Goal: Information Seeking & Learning: Learn about a topic

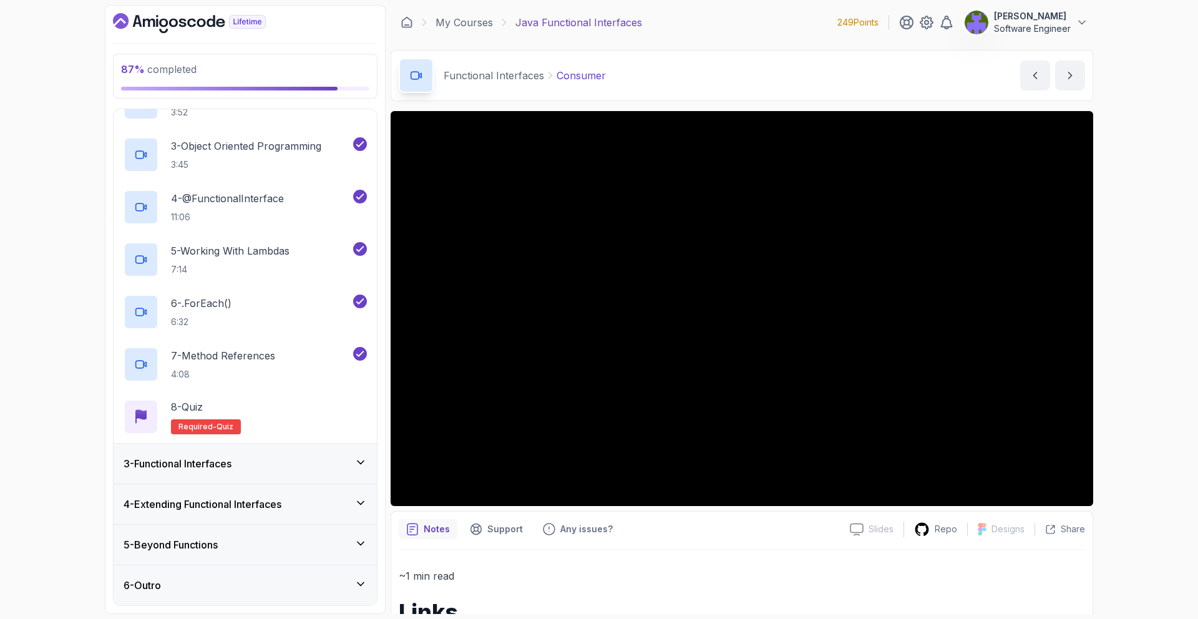
scroll to position [165, 0]
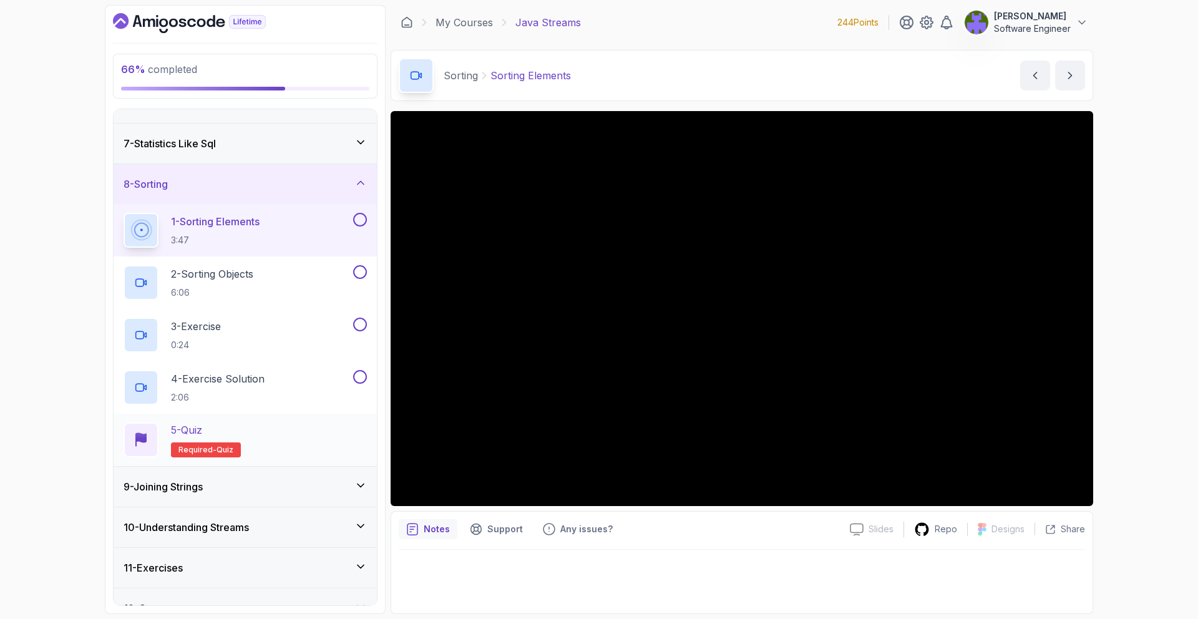
scroll to position [228, 0]
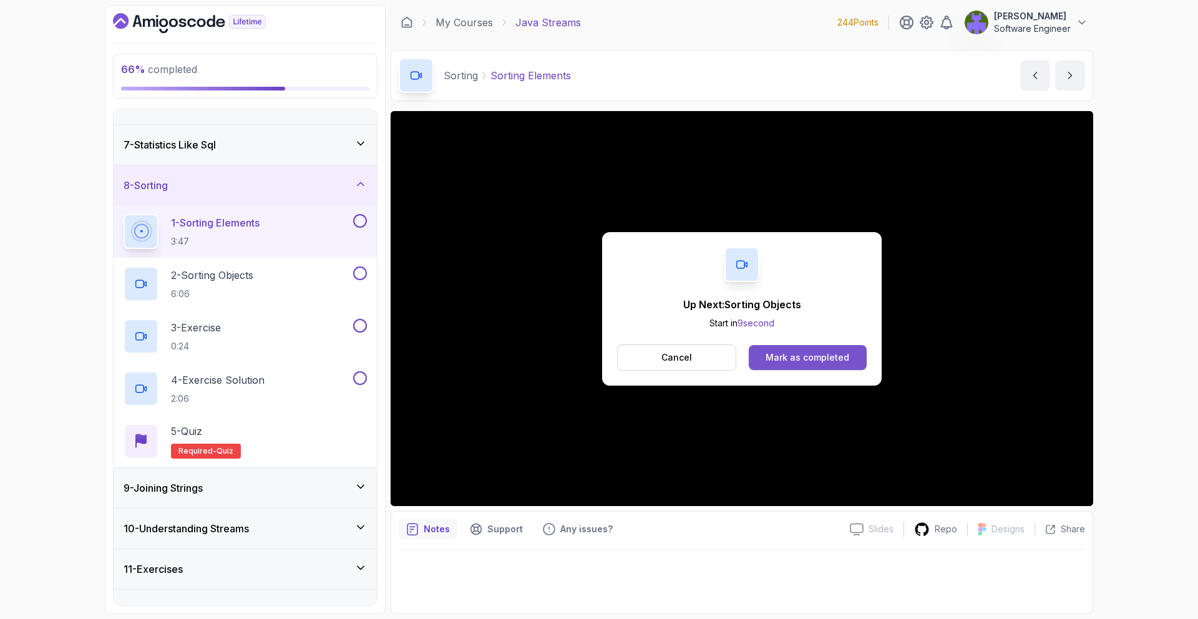
click at [798, 349] on button "Mark as completed" at bounding box center [808, 357] width 118 height 25
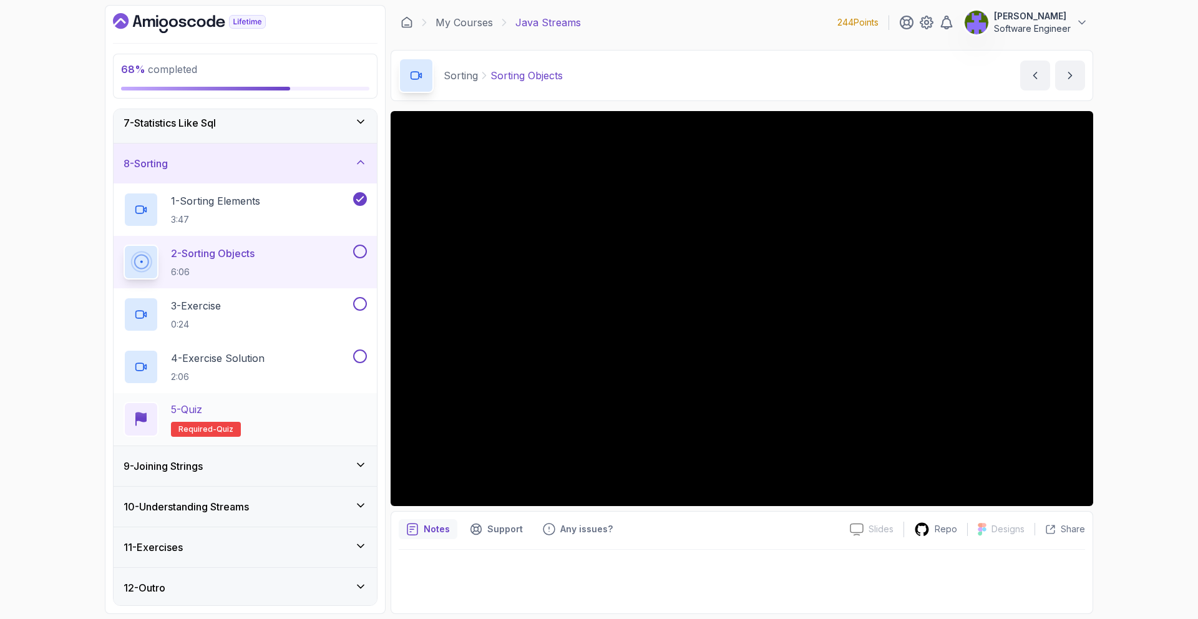
scroll to position [251, 0]
click at [324, 394] on div "11 - Exercises" at bounding box center [245, 545] width 263 height 40
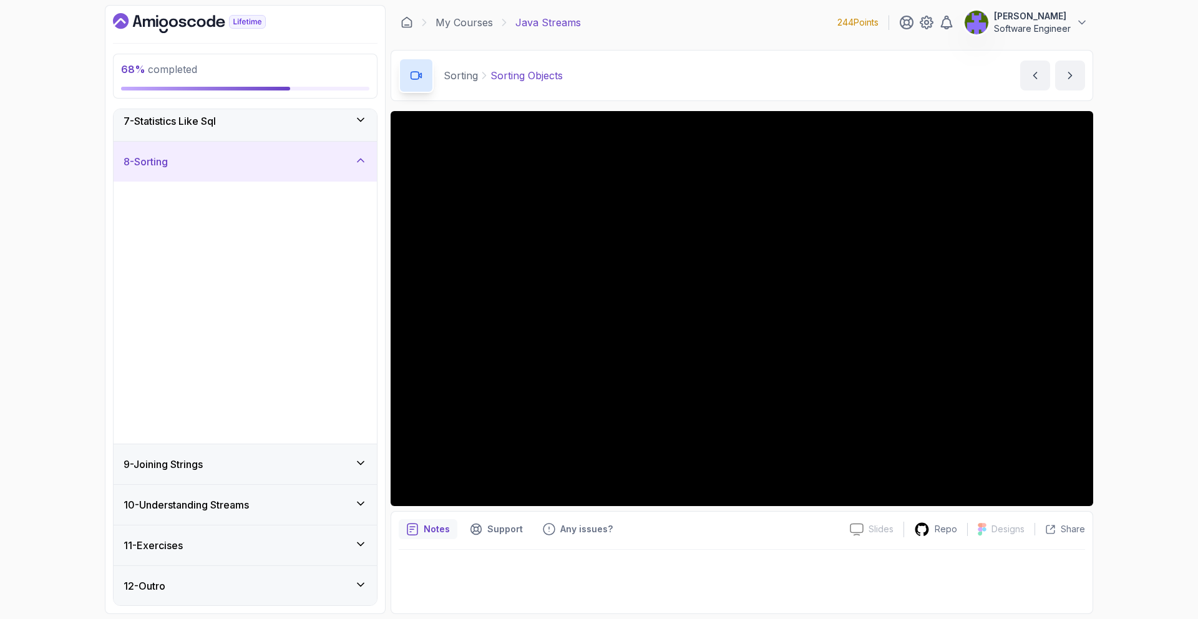
scroll to position [0, 0]
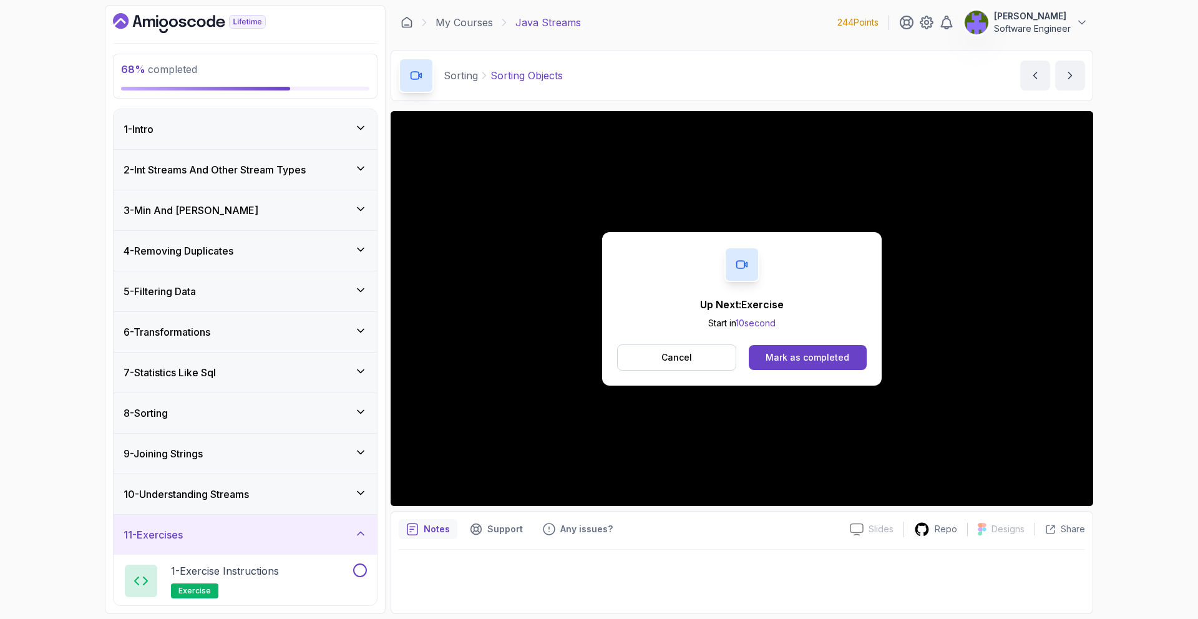
click at [332, 394] on div "11 - Exercises" at bounding box center [245, 535] width 263 height 40
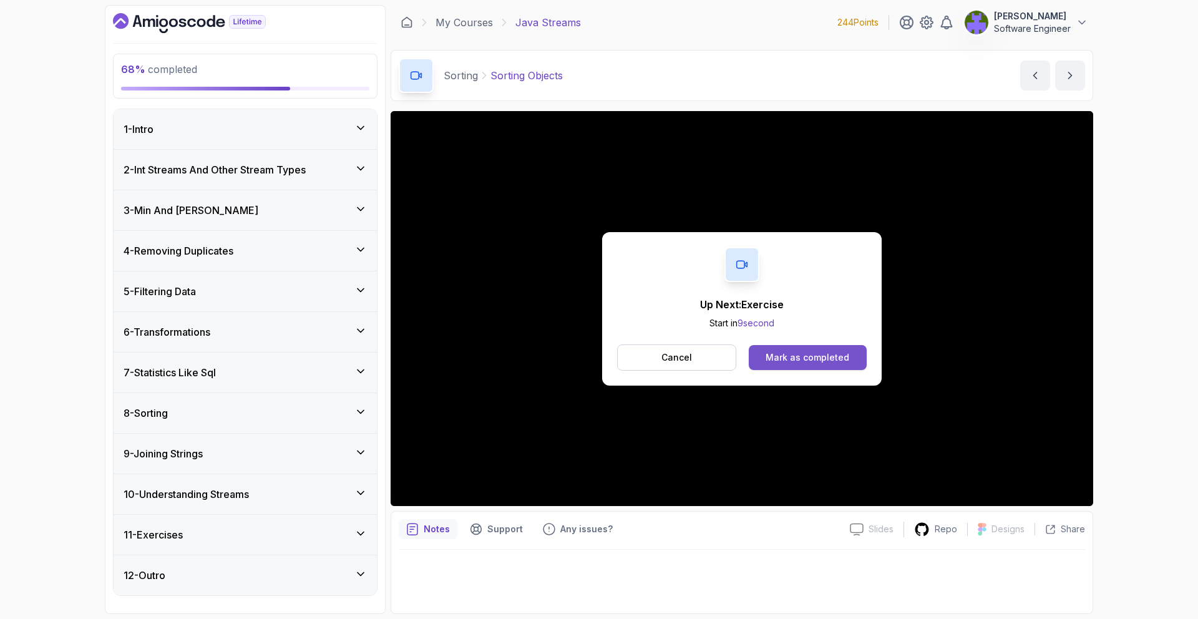
click at [798, 358] on div "Mark as completed" at bounding box center [807, 357] width 84 height 12
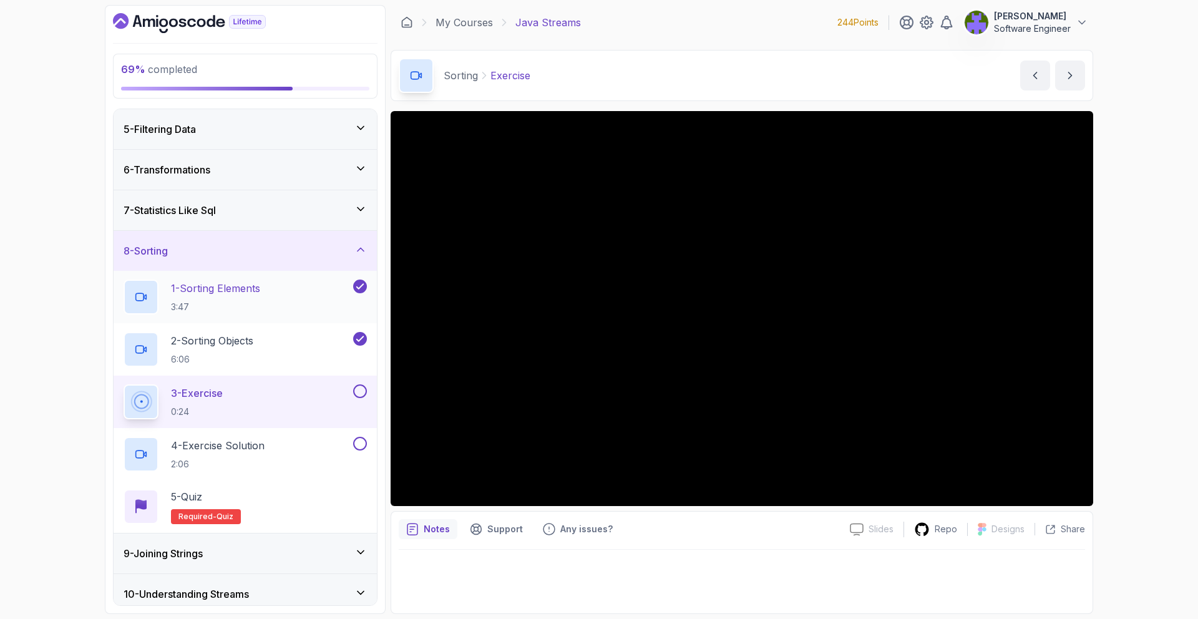
scroll to position [251, 0]
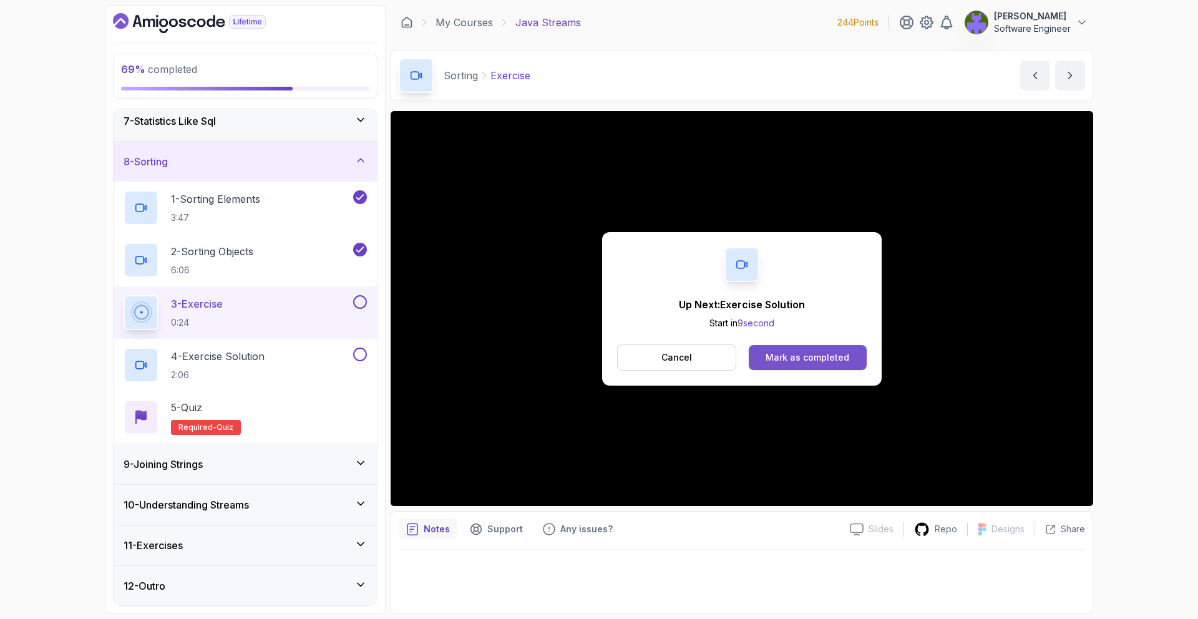
click at [798, 363] on div "Mark as completed" at bounding box center [807, 357] width 84 height 12
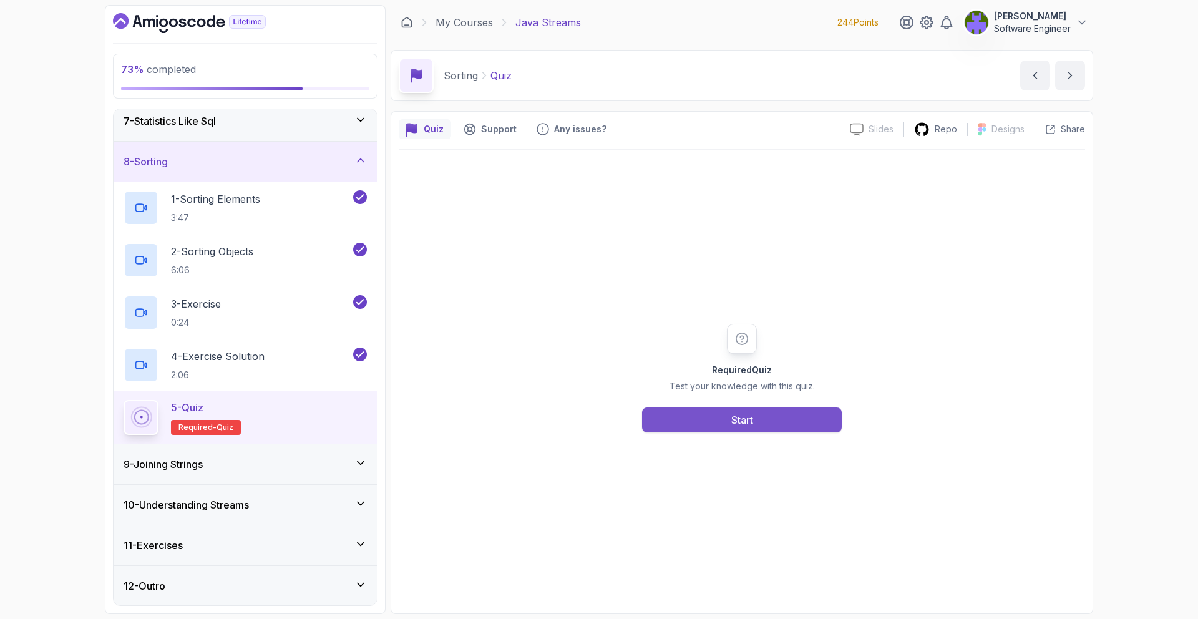
click at [734, 394] on button "Start" at bounding box center [742, 419] width 200 height 25
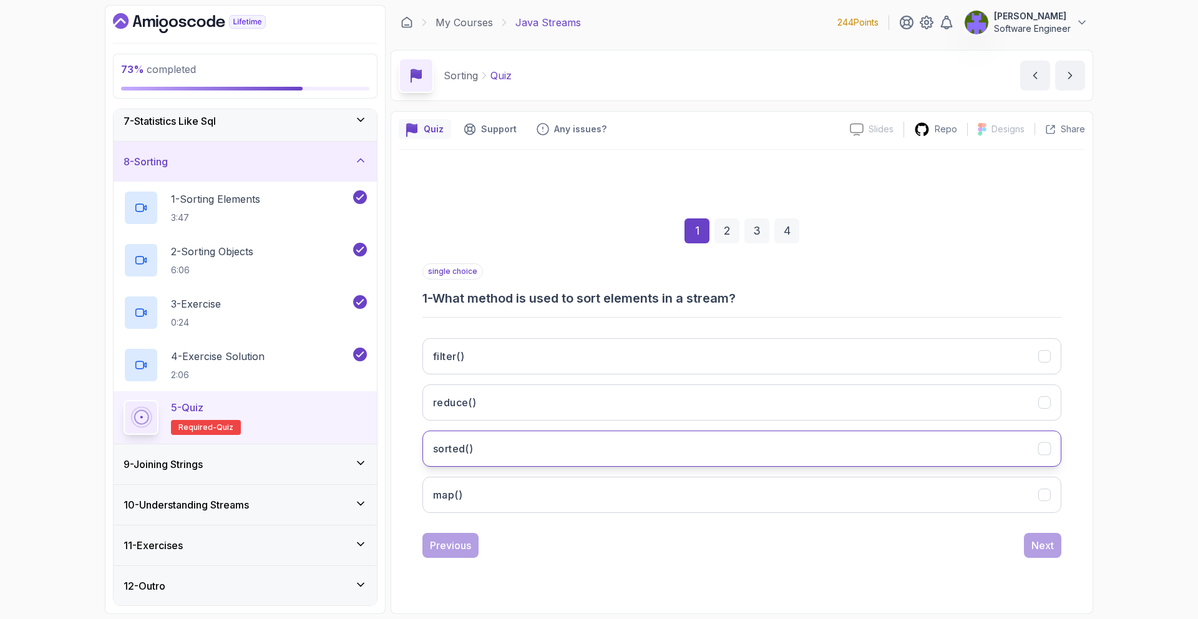
click at [724, 394] on button "sorted()" at bounding box center [741, 448] width 639 height 36
click at [798, 394] on button "Next" at bounding box center [1042, 545] width 37 height 25
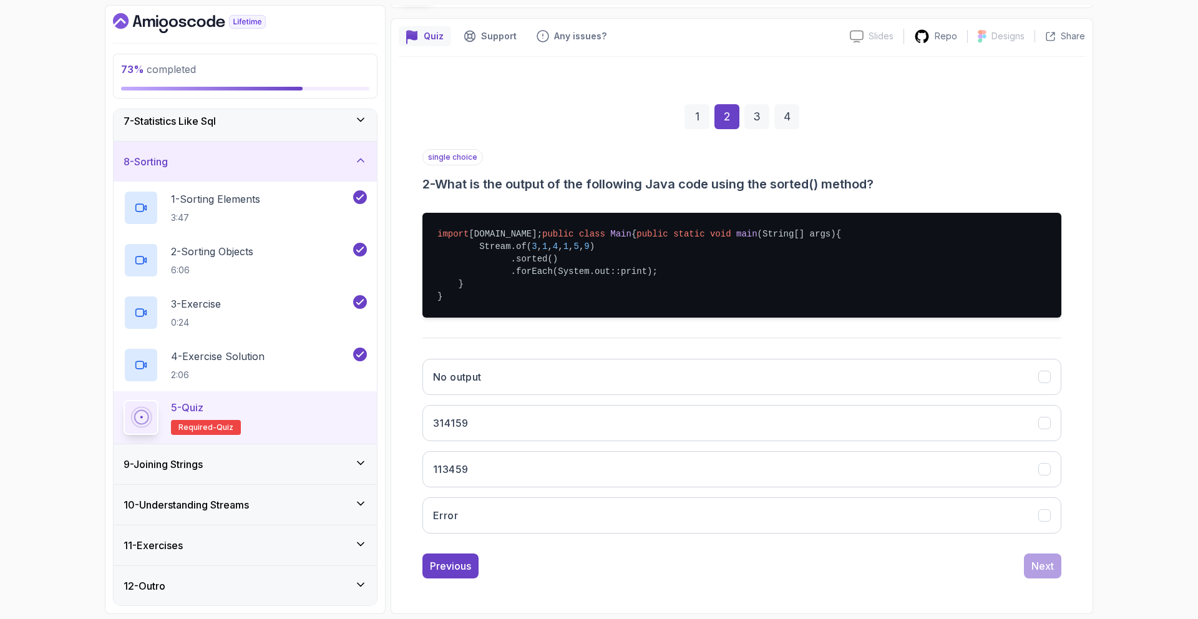
scroll to position [112, 0]
drag, startPoint x: 639, startPoint y: 490, endPoint x: 796, endPoint y: 507, distance: 157.5
click at [640, 394] on button "113459" at bounding box center [741, 469] width 639 height 36
click at [798, 394] on div "Next" at bounding box center [1042, 565] width 22 height 15
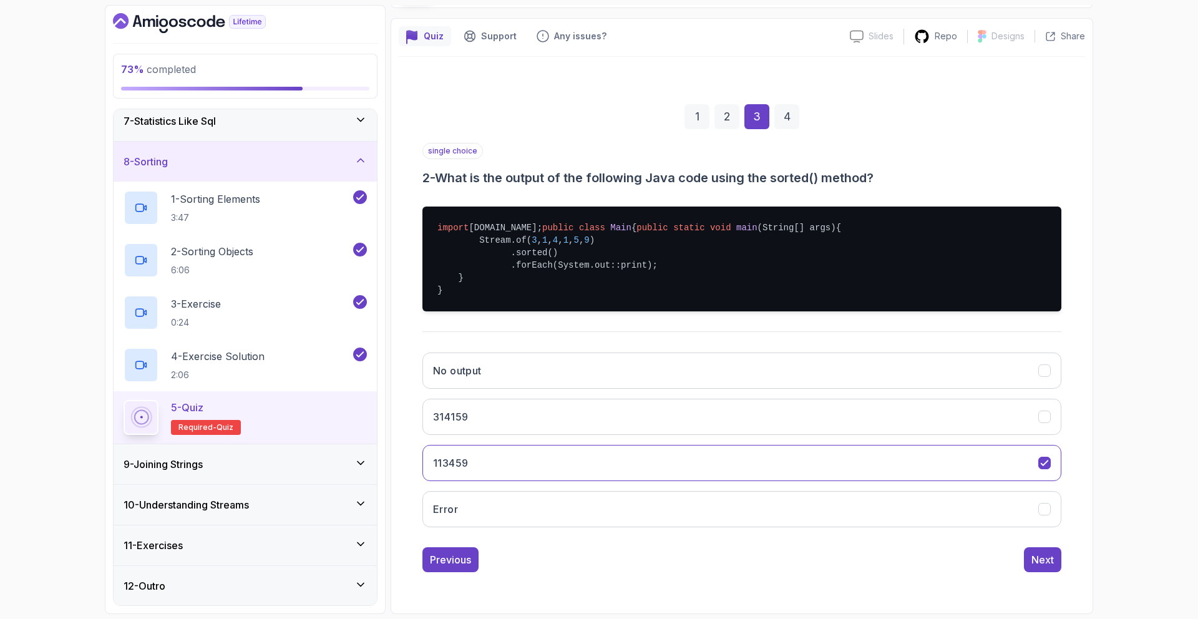
scroll to position [0, 0]
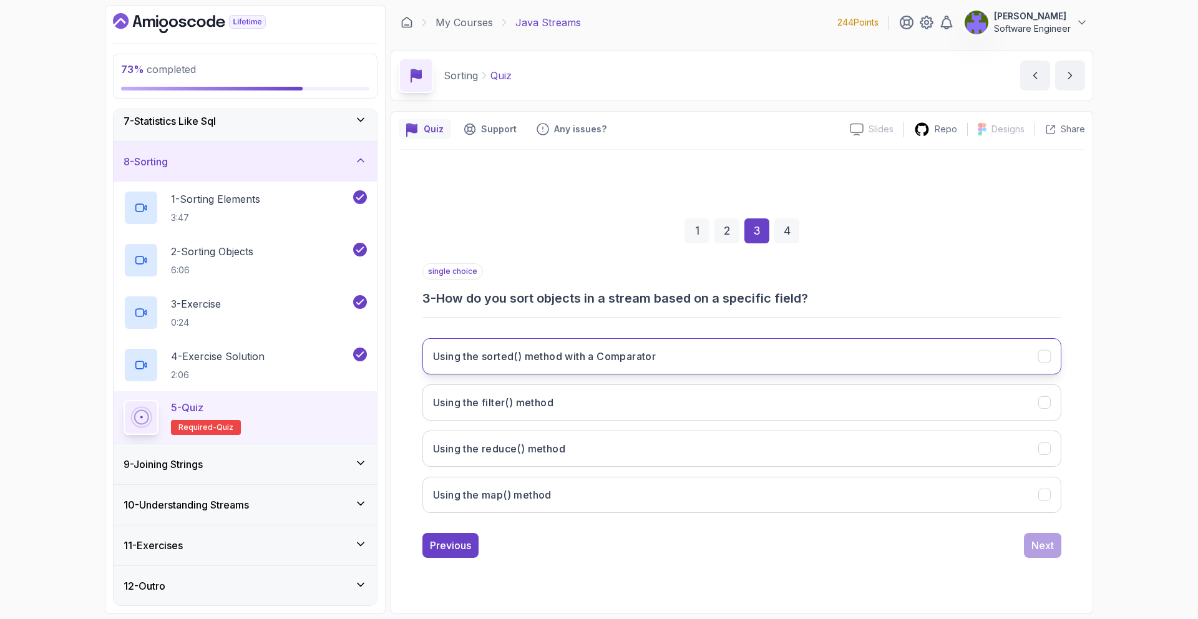
click at [686, 359] on button "Using the sorted() method with a Comparator" at bounding box center [741, 356] width 639 height 36
click at [798, 394] on div "1 2 3 4 single choice 3 - How do you sort objects in a stream based on a specif…" at bounding box center [742, 377] width 686 height 379
click at [798, 394] on button "Next" at bounding box center [1042, 545] width 37 height 25
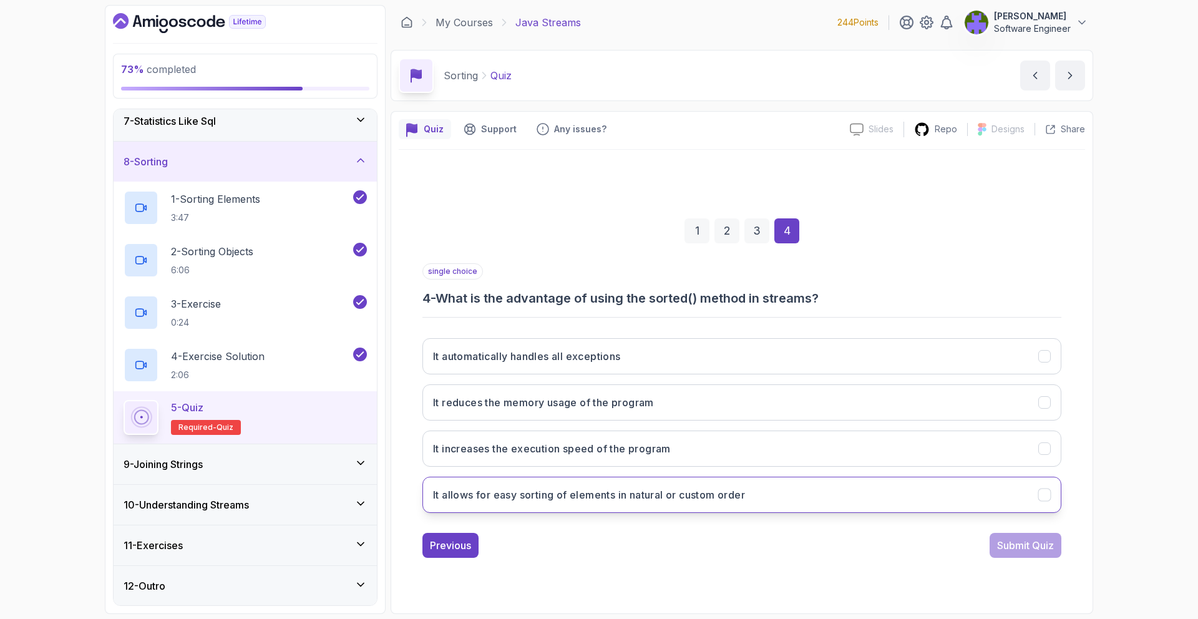
click at [750, 394] on button "It allows for easy sorting of elements in natural or custom order" at bounding box center [741, 495] width 639 height 36
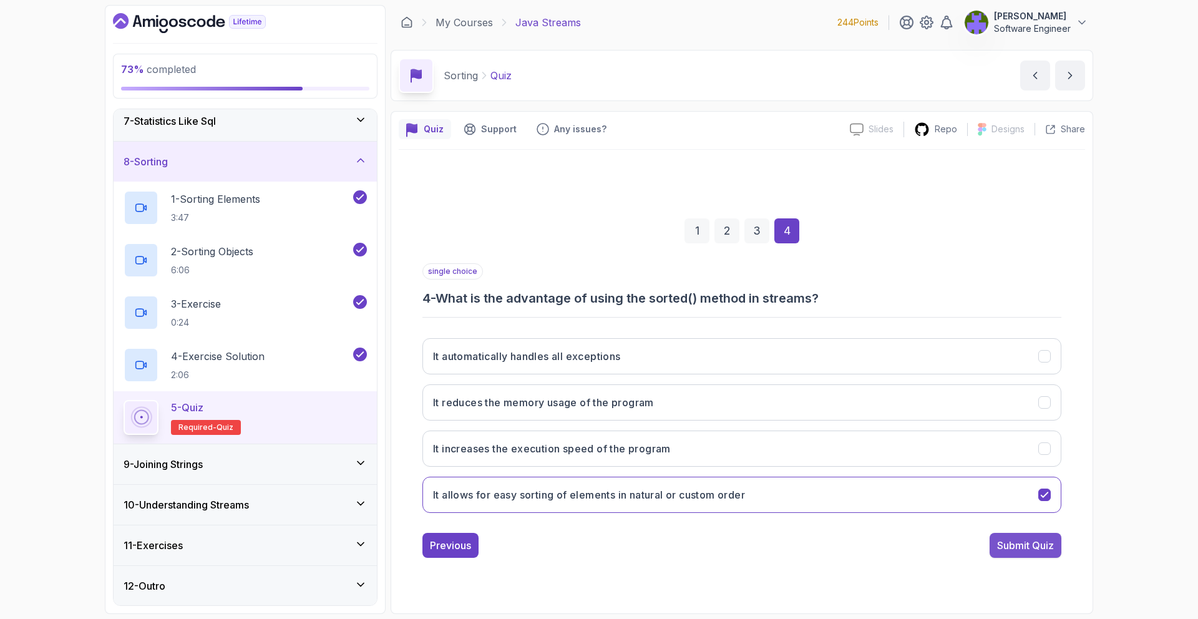
click at [798, 394] on div "Submit Quiz" at bounding box center [1025, 545] width 57 height 15
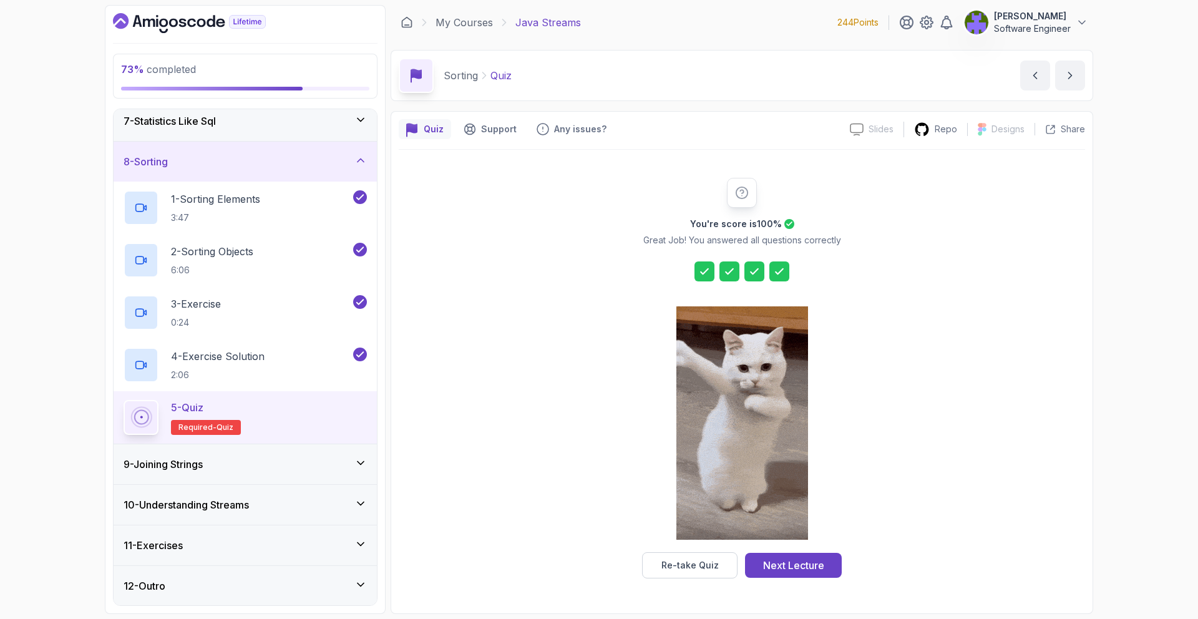
click at [796, 394] on div at bounding box center [742, 424] width 132 height 256
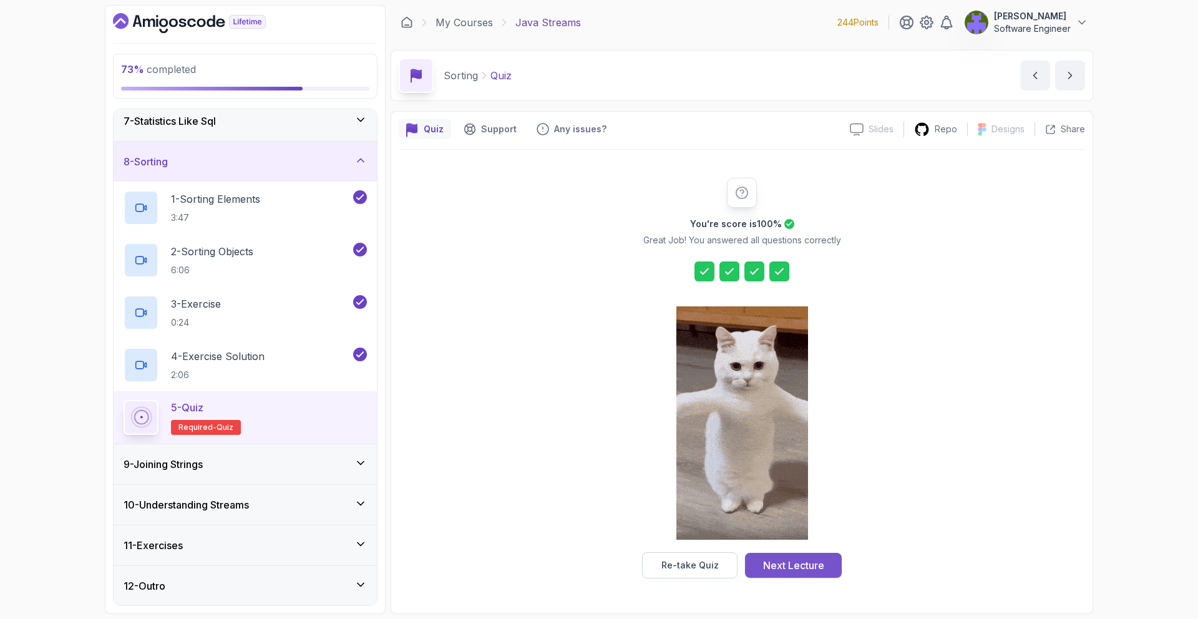
click at [798, 394] on div "Next Lecture" at bounding box center [793, 565] width 61 height 15
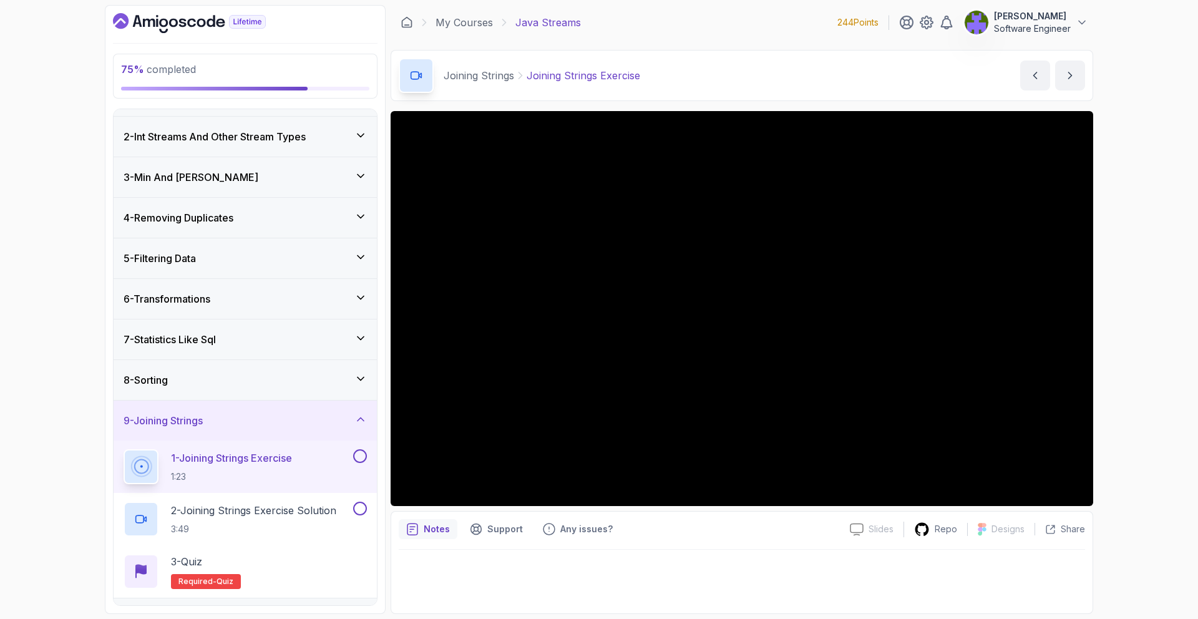
scroll to position [147, 0]
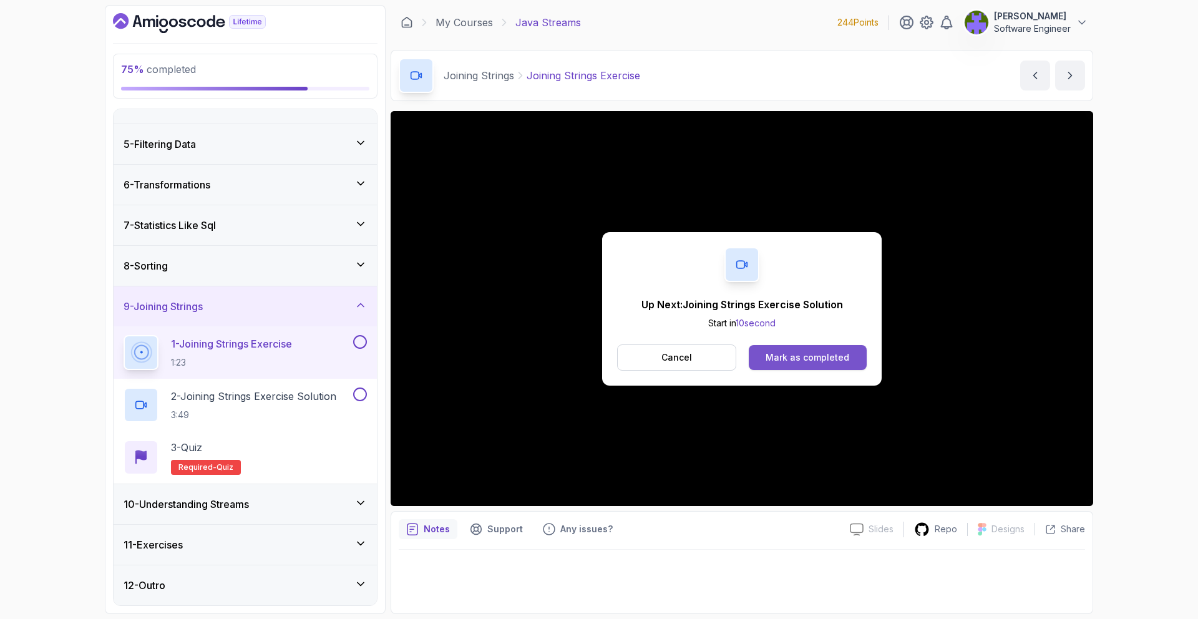
click at [798, 352] on button "Mark as completed" at bounding box center [808, 357] width 118 height 25
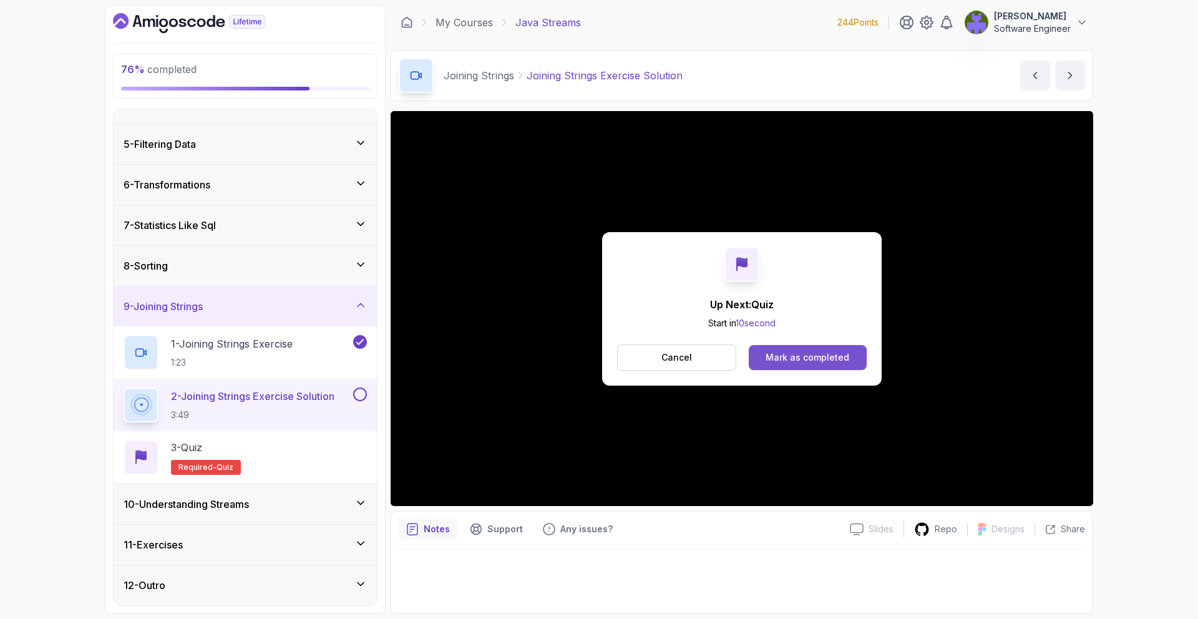
click at [798, 354] on div "Mark as completed" at bounding box center [807, 357] width 84 height 12
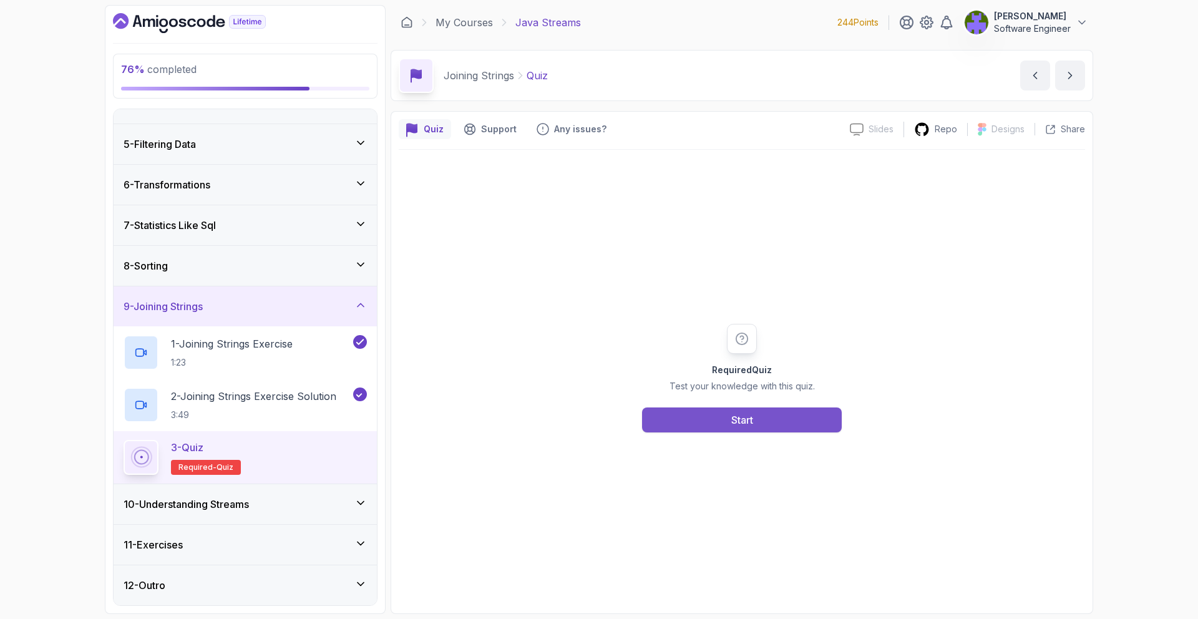
click at [798, 394] on button "Start" at bounding box center [742, 419] width 200 height 25
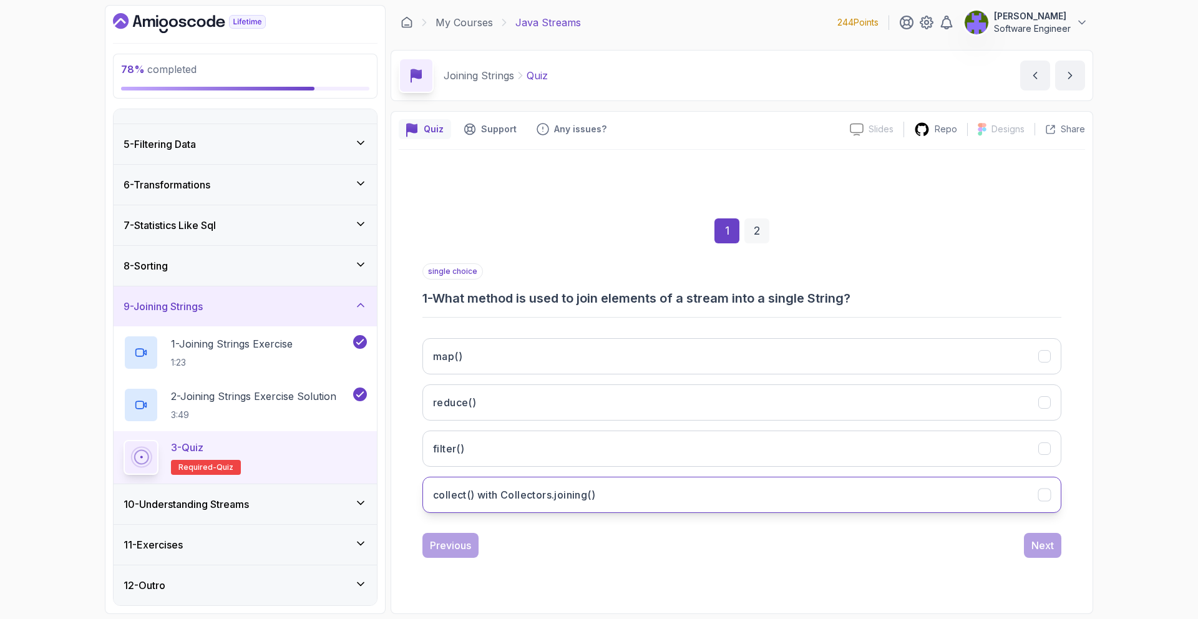
click at [776, 394] on button "collect() with Collectors.joining()" at bounding box center [741, 495] width 639 height 36
click at [798, 394] on div "Next" at bounding box center [1042, 545] width 22 height 15
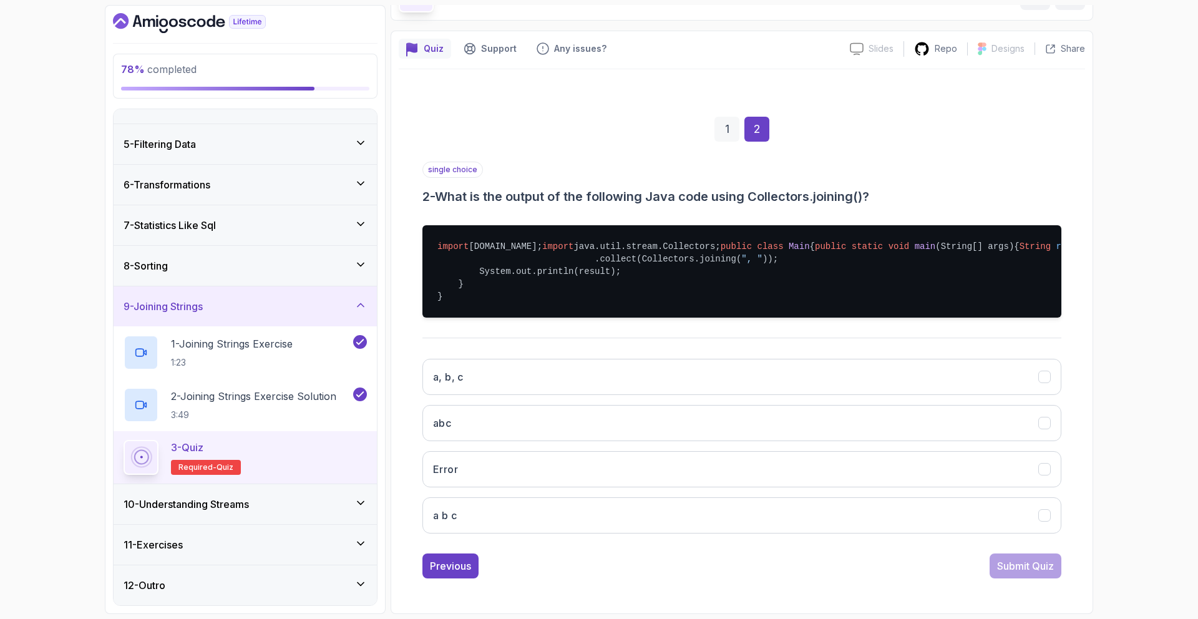
scroll to position [86, 0]
click at [750, 394] on button "a, b, c" at bounding box center [741, 377] width 639 height 36
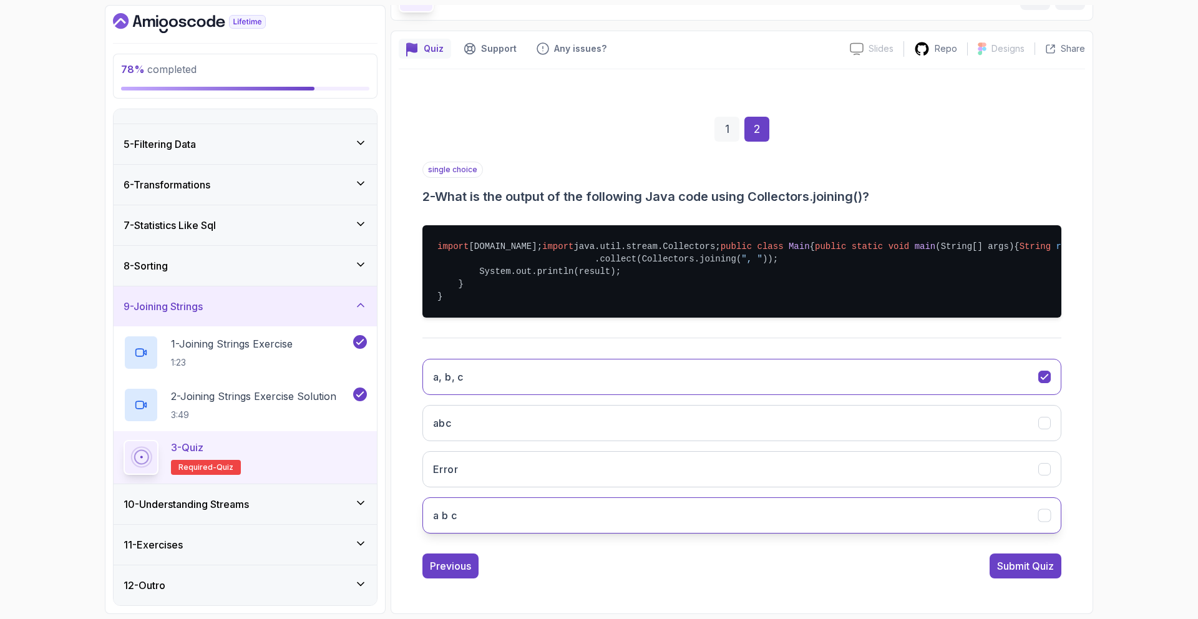
scroll to position [143, 0]
click at [798, 394] on div "Submit Quiz" at bounding box center [1025, 565] width 57 height 15
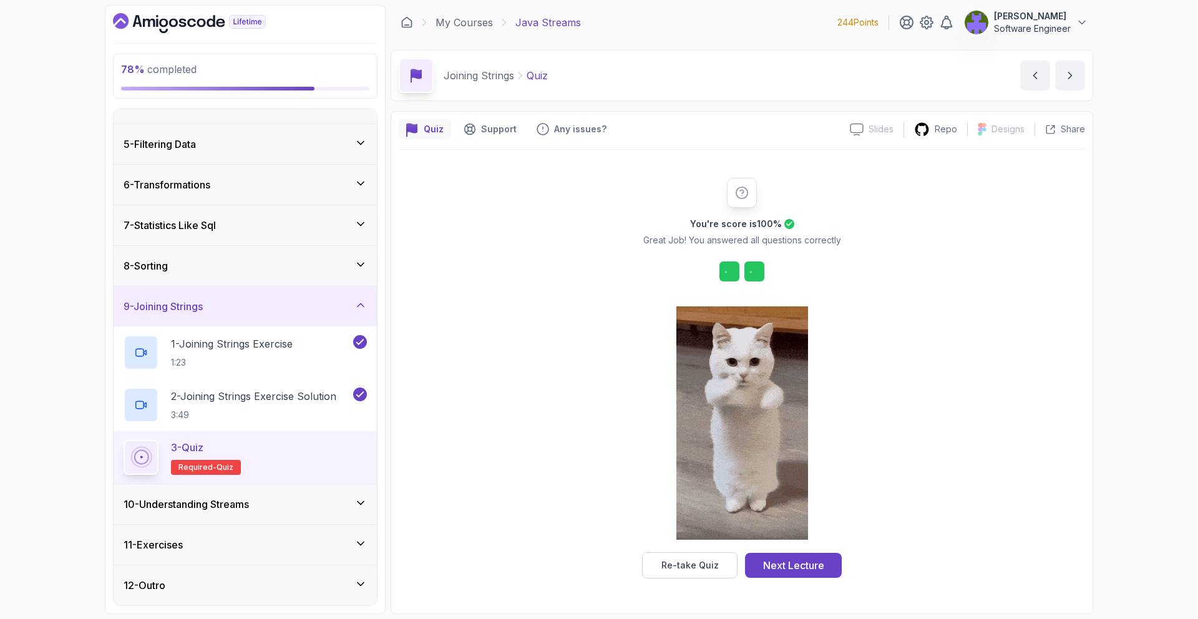
scroll to position [0, 0]
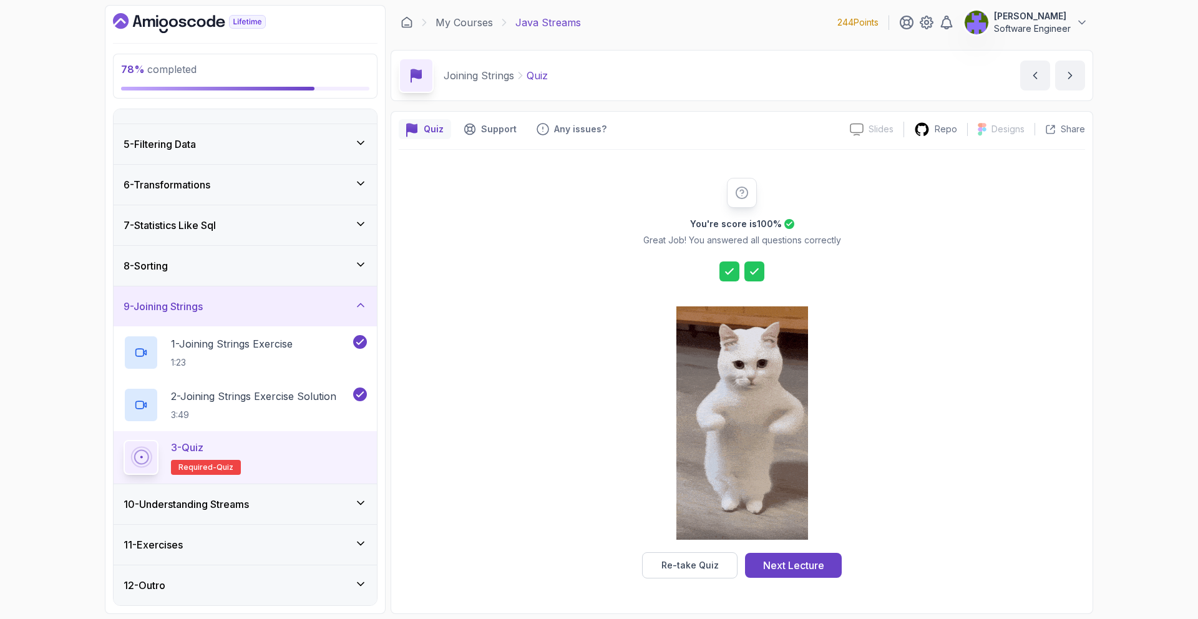
drag, startPoint x: 783, startPoint y: 560, endPoint x: 725, endPoint y: 556, distance: 58.8
click at [783, 394] on div "Next Lecture" at bounding box center [793, 565] width 61 height 15
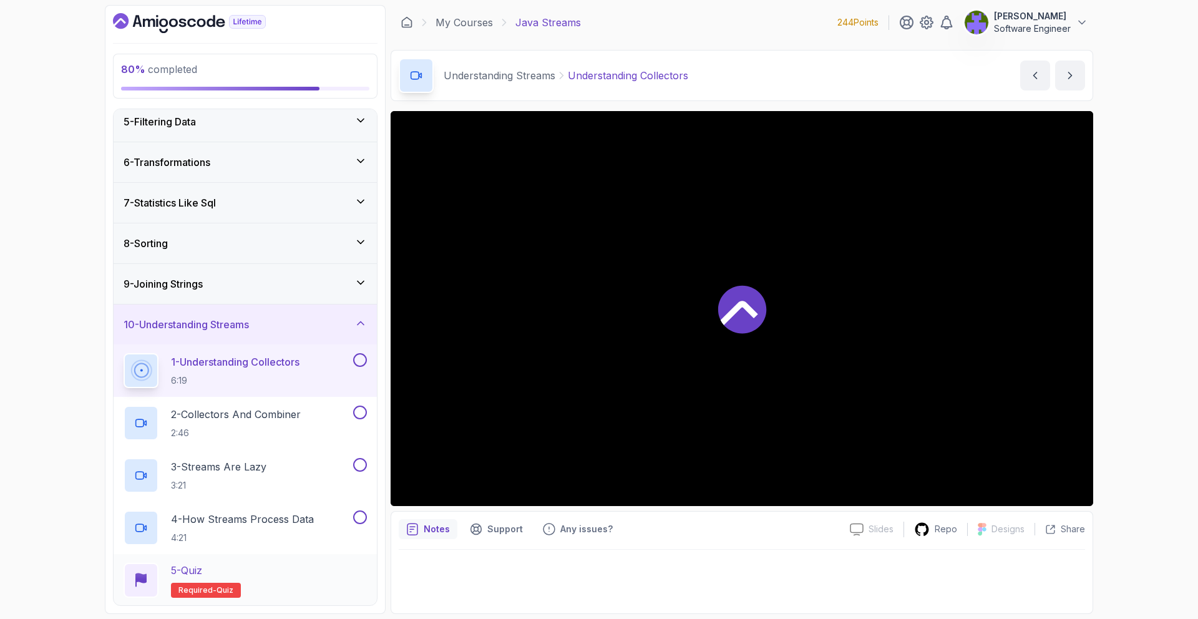
scroll to position [251, 0]
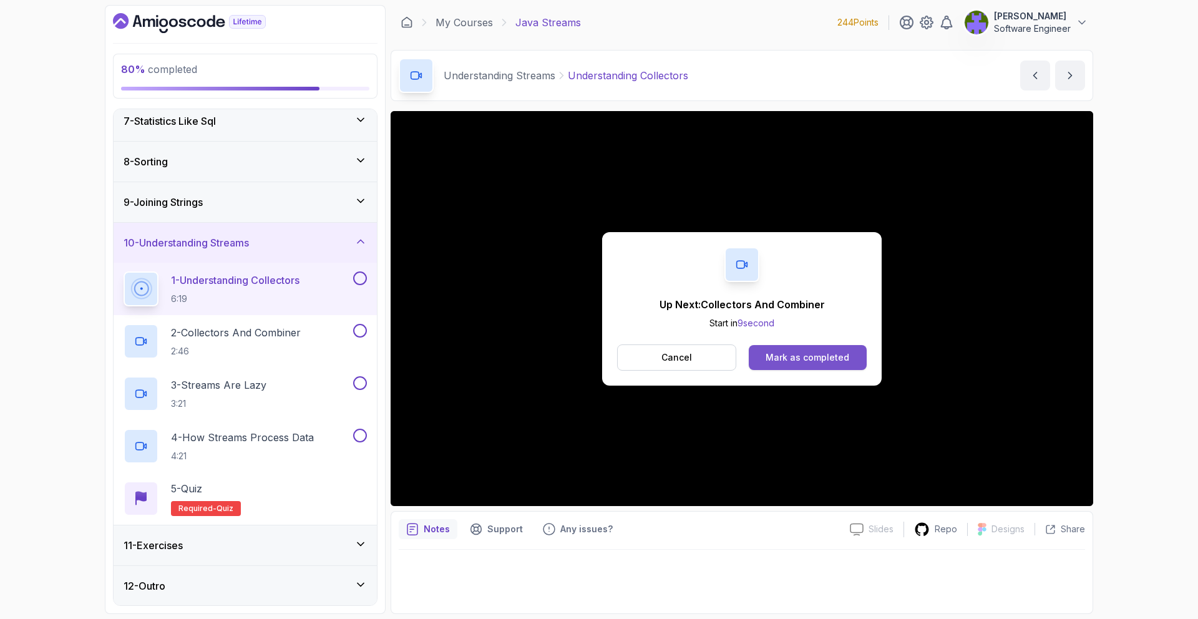
click at [775, 348] on button "Mark as completed" at bounding box center [808, 357] width 118 height 25
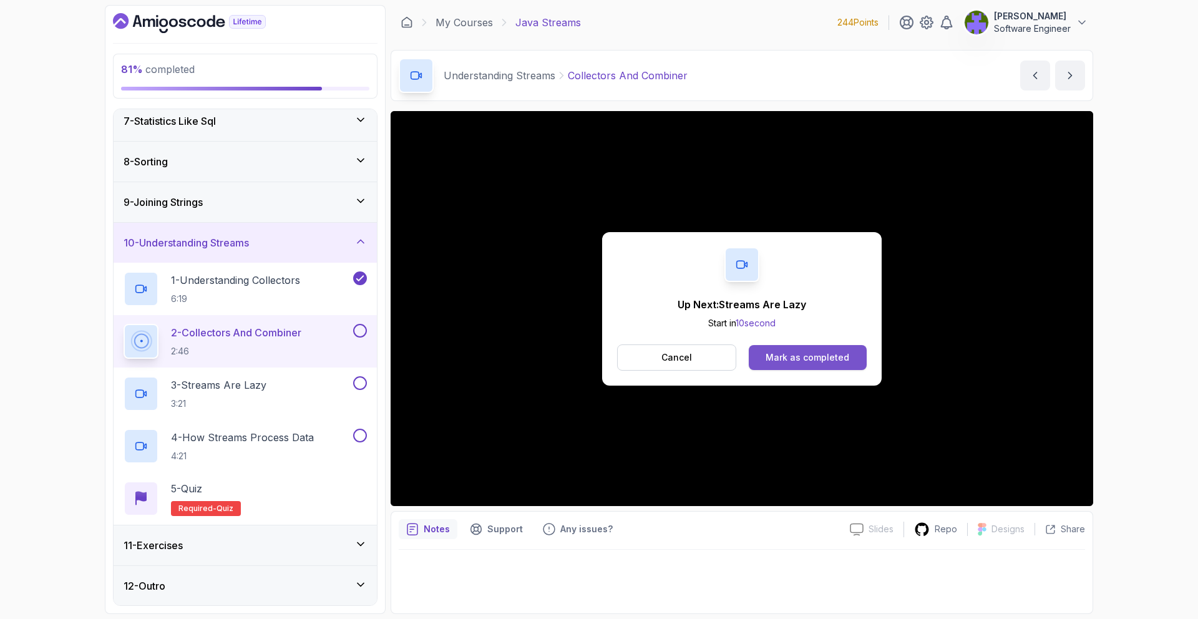
click at [794, 364] on button "Mark as completed" at bounding box center [808, 357] width 118 height 25
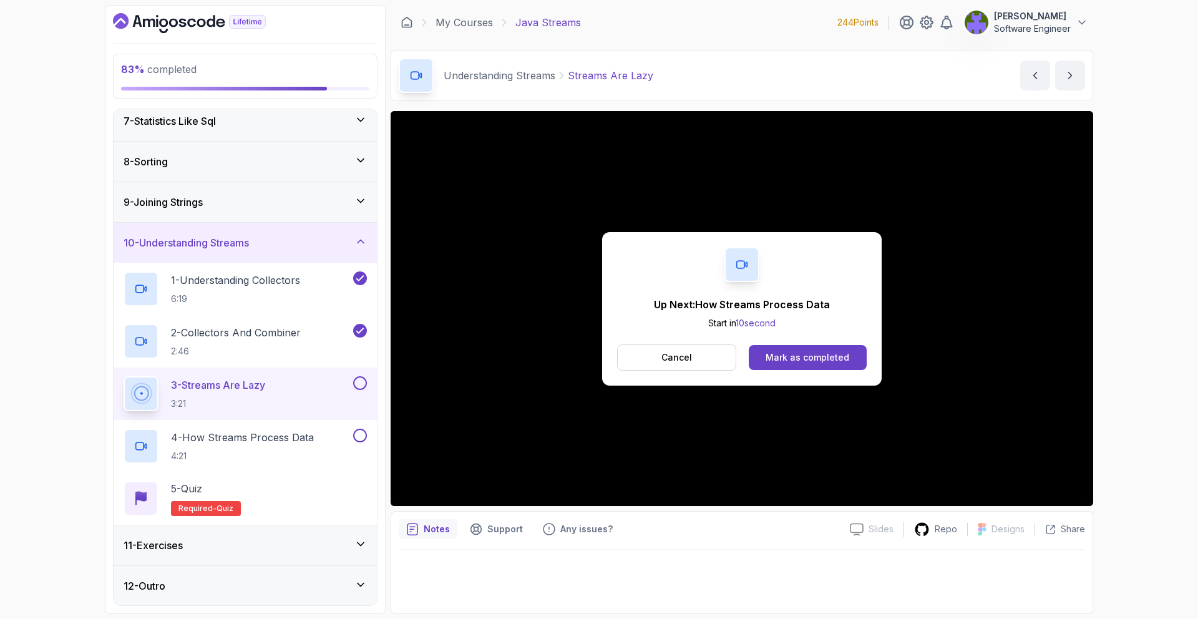
click at [798, 371] on div "Up Next: How Streams Process Data Start in 10 second Cancel Mark as completed" at bounding box center [741, 308] width 279 height 153
click at [798, 364] on button "Mark as completed" at bounding box center [808, 357] width 118 height 25
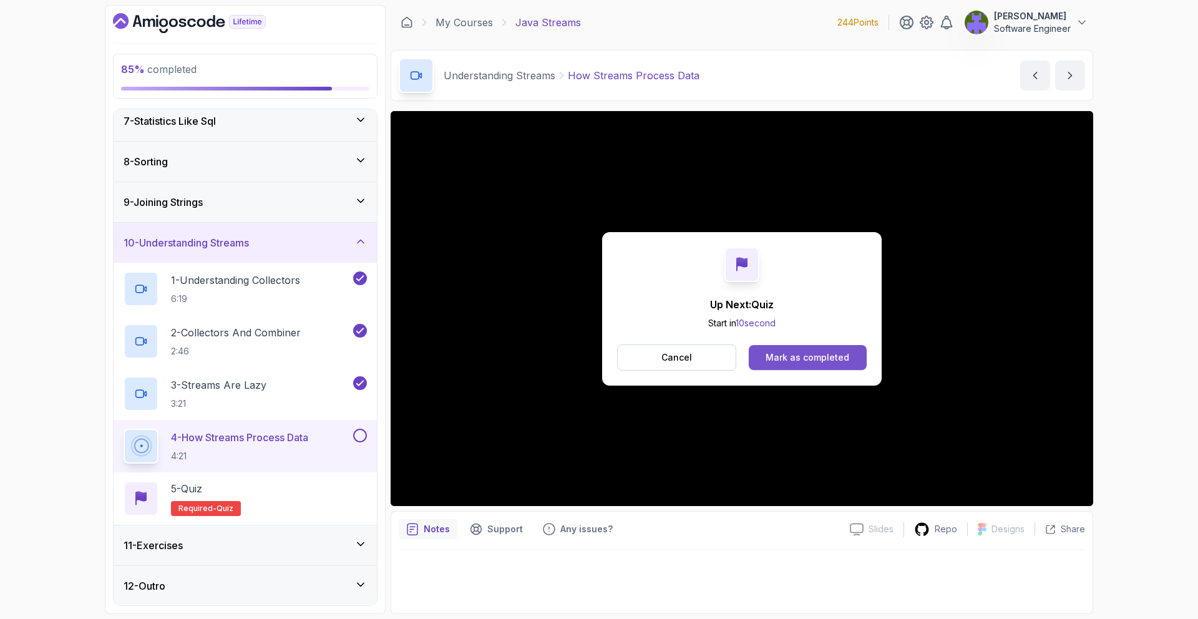
click at [798, 361] on div "Mark as completed" at bounding box center [807, 357] width 84 height 12
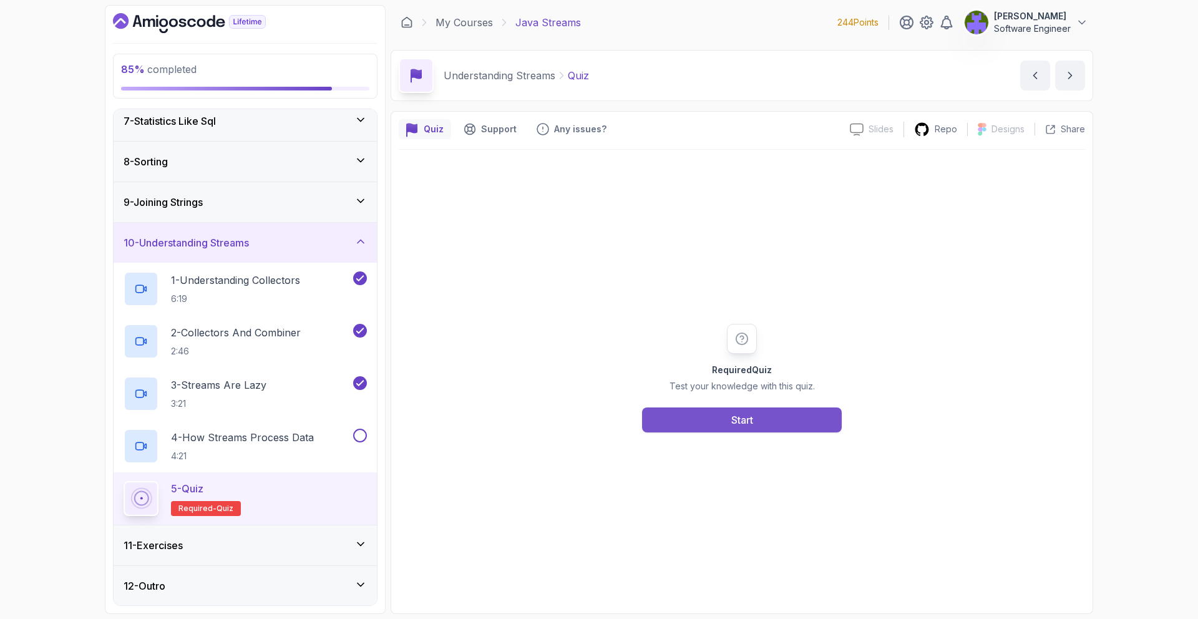
click at [762, 394] on button "Start" at bounding box center [742, 419] width 200 height 25
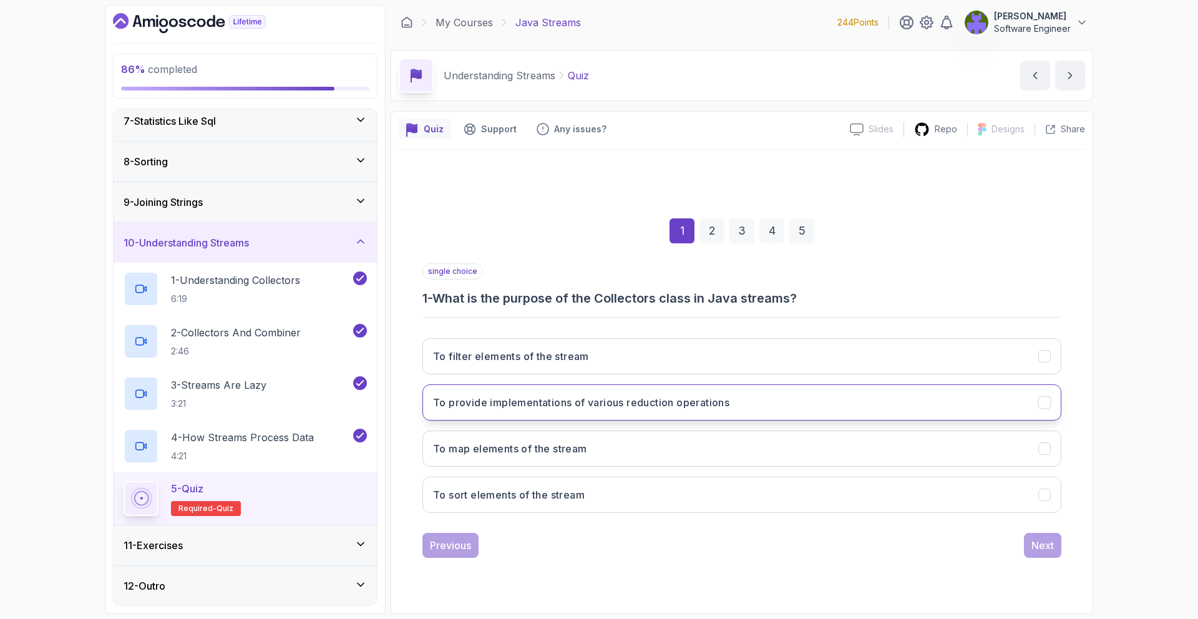
click at [749, 390] on button "To provide implementations of various reduction operations" at bounding box center [741, 402] width 639 height 36
click at [798, 394] on div "Next" at bounding box center [1042, 545] width 22 height 15
click at [663, 393] on button "A function used to combine the results of parallel processing" at bounding box center [741, 402] width 639 height 36
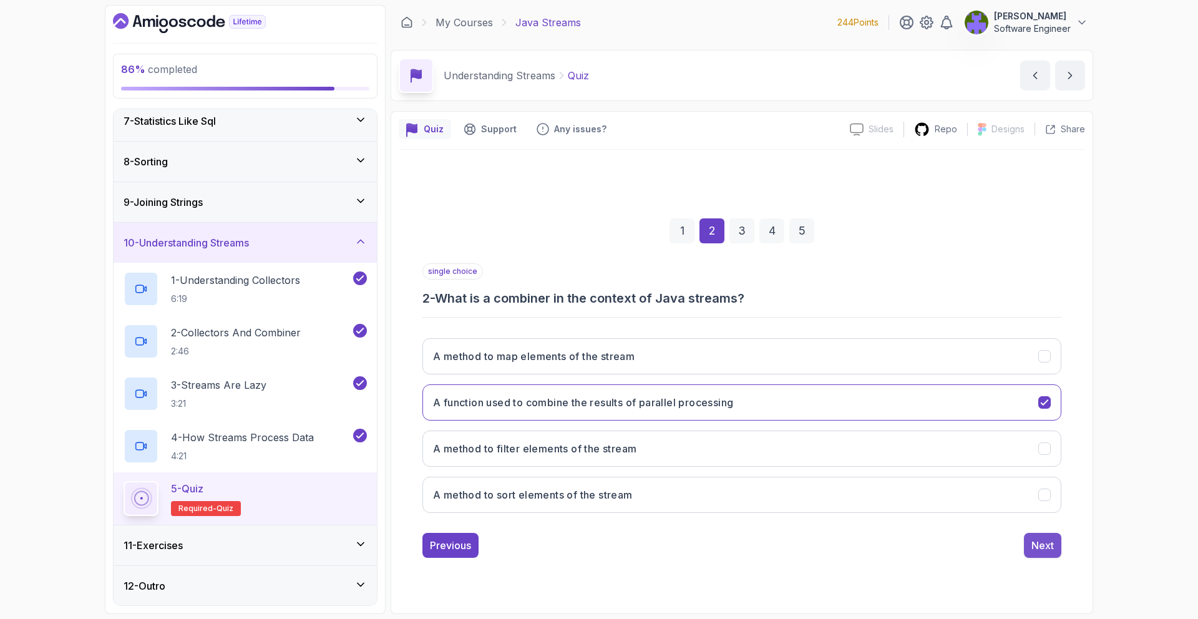
click at [798, 394] on button "Next" at bounding box center [1042, 545] width 37 height 25
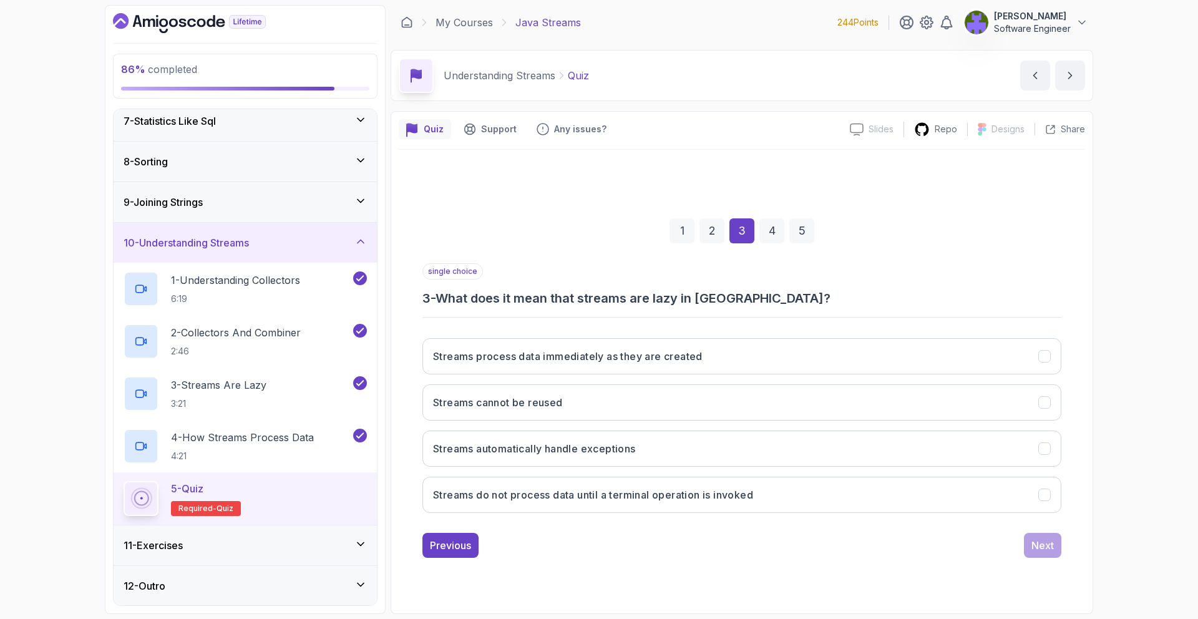
click at [724, 241] on div "1 2 3 4 5" at bounding box center [741, 230] width 639 height 65
click at [719, 238] on div "2" at bounding box center [711, 230] width 25 height 25
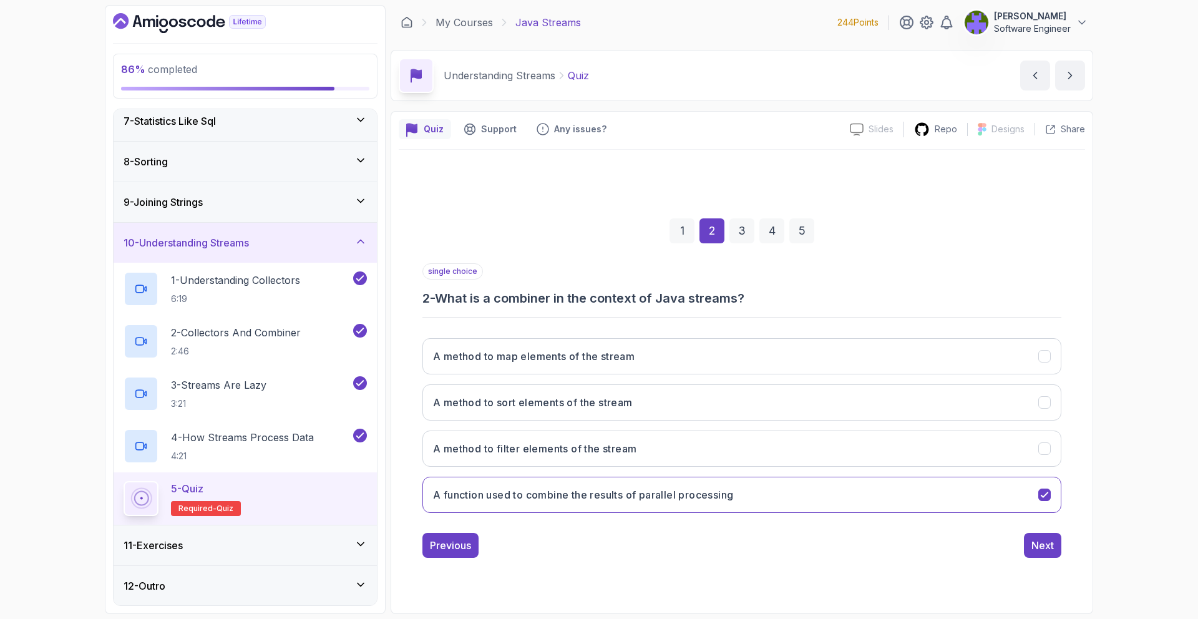
click at [733, 244] on div "1 2 3 4 5" at bounding box center [741, 230] width 639 height 65
click at [740, 238] on div "3" at bounding box center [741, 230] width 25 height 25
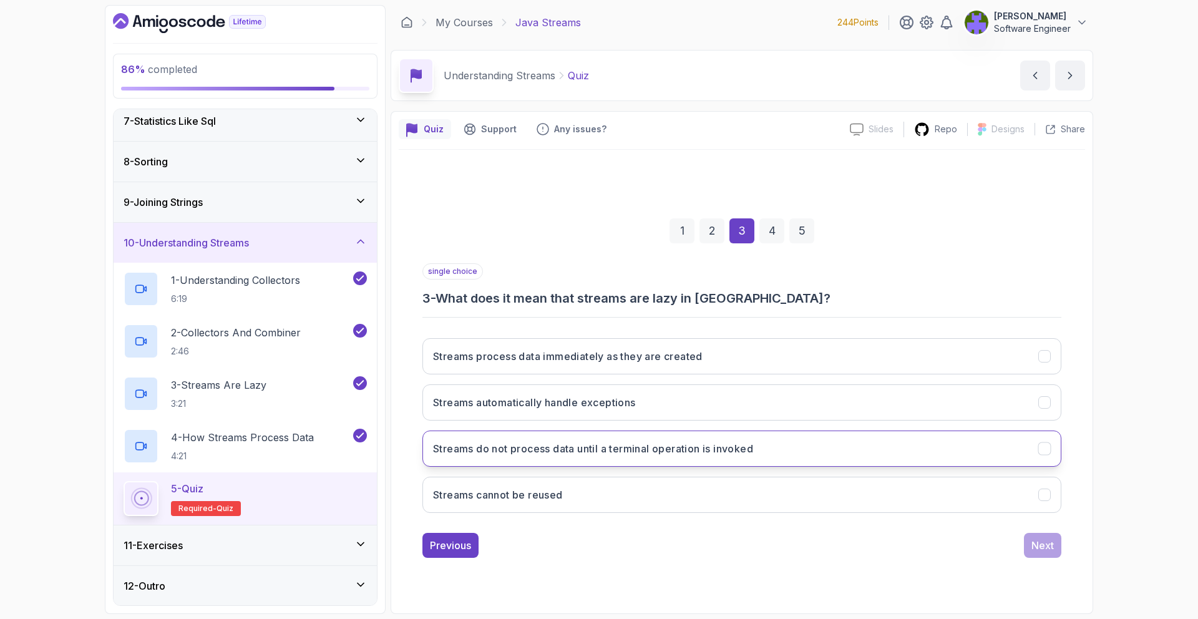
click at [719, 394] on button "Streams do not process data until a terminal operation is invoked" at bounding box center [741, 448] width 639 height 36
click at [798, 394] on button "Next" at bounding box center [1042, 545] width 37 height 25
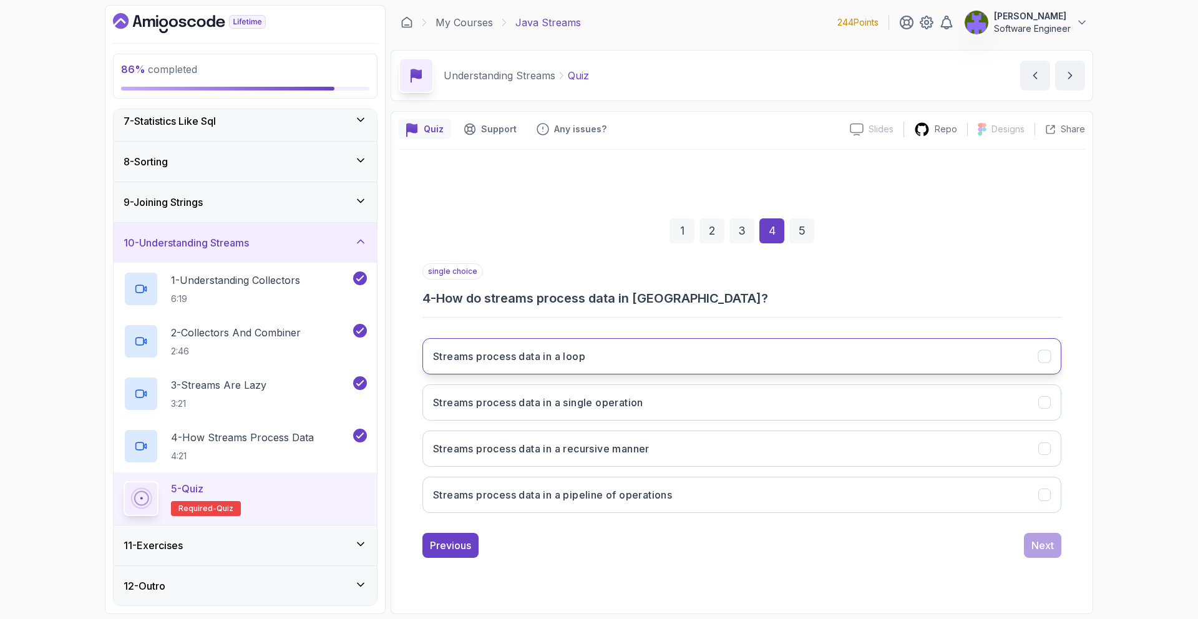
click at [613, 352] on button "Streams process data in a loop" at bounding box center [741, 356] width 639 height 36
click at [798, 394] on div "Next" at bounding box center [1042, 545] width 22 height 15
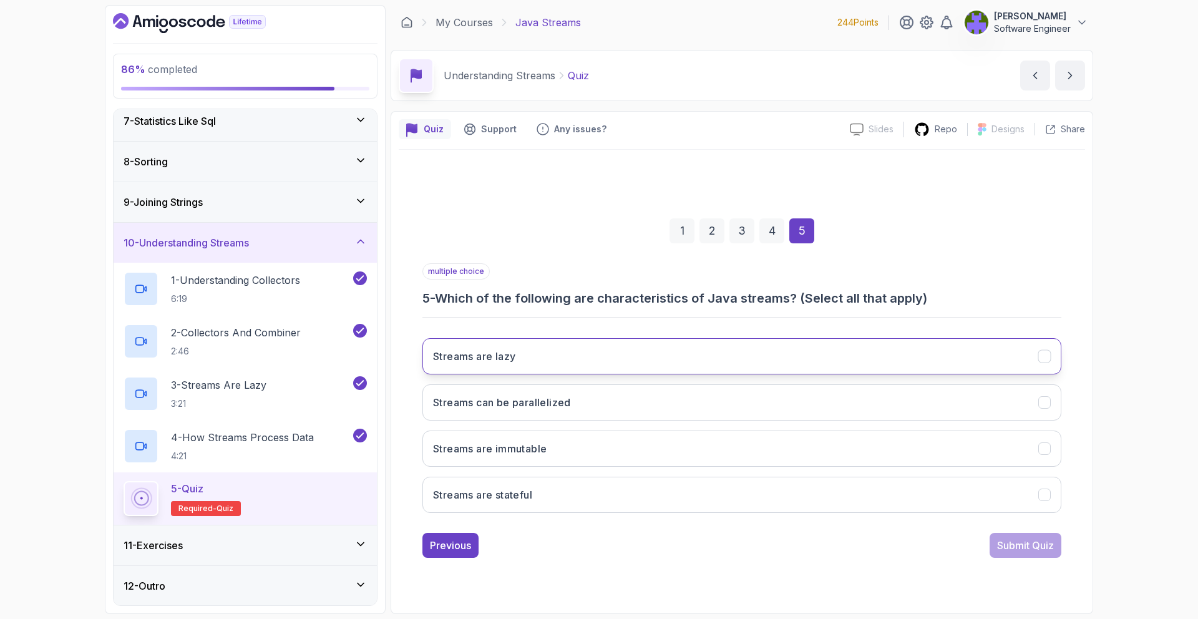
click at [704, 349] on button "Streams are lazy" at bounding box center [741, 356] width 639 height 36
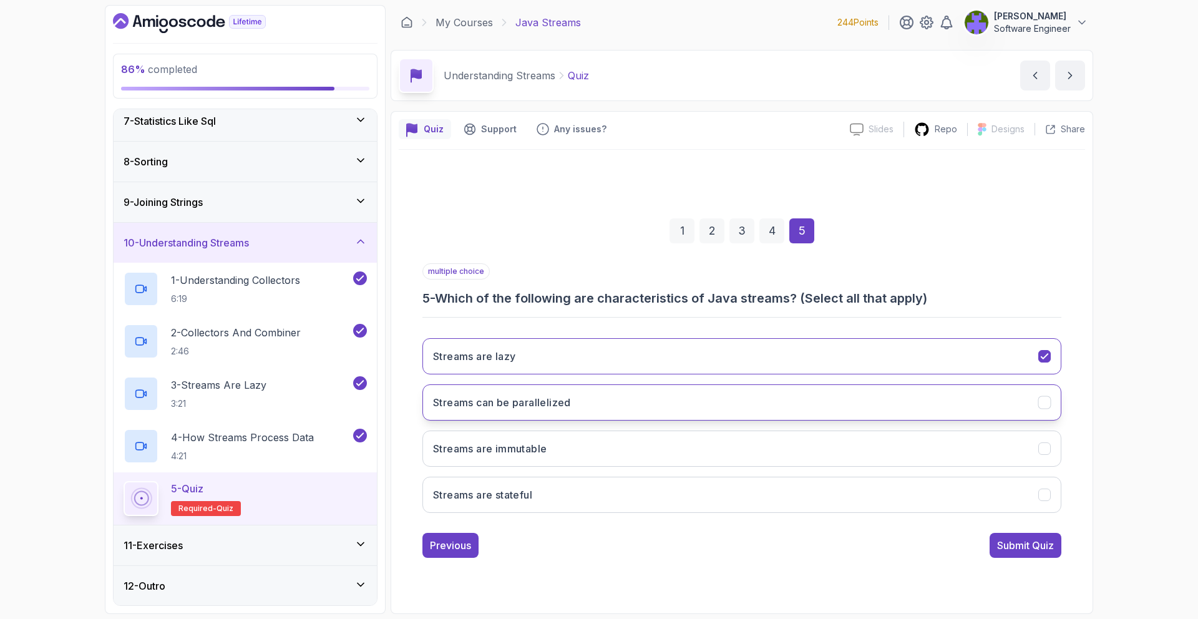
click at [701, 394] on button "Streams can be parallelized" at bounding box center [741, 402] width 639 height 36
click at [702, 394] on button "Streams are immutable" at bounding box center [741, 448] width 639 height 36
click at [798, 394] on div "Submit Quiz" at bounding box center [1025, 545] width 57 height 15
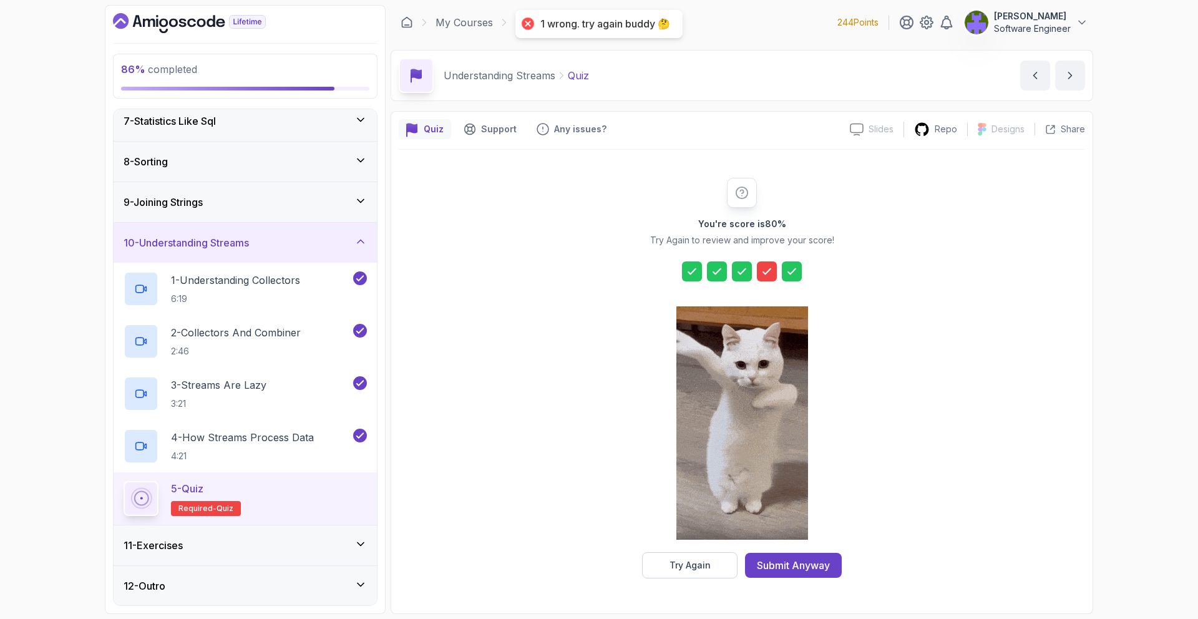
click at [717, 394] on div at bounding box center [742, 424] width 132 height 256
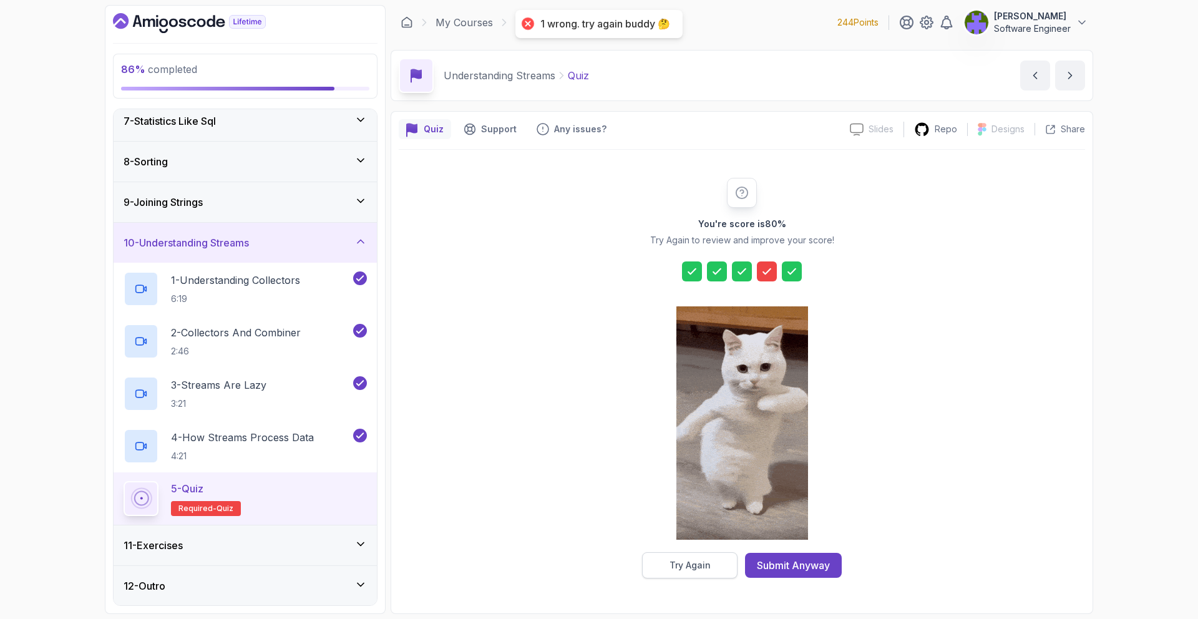
click at [704, 394] on button "Try Again" at bounding box center [689, 565] width 95 height 26
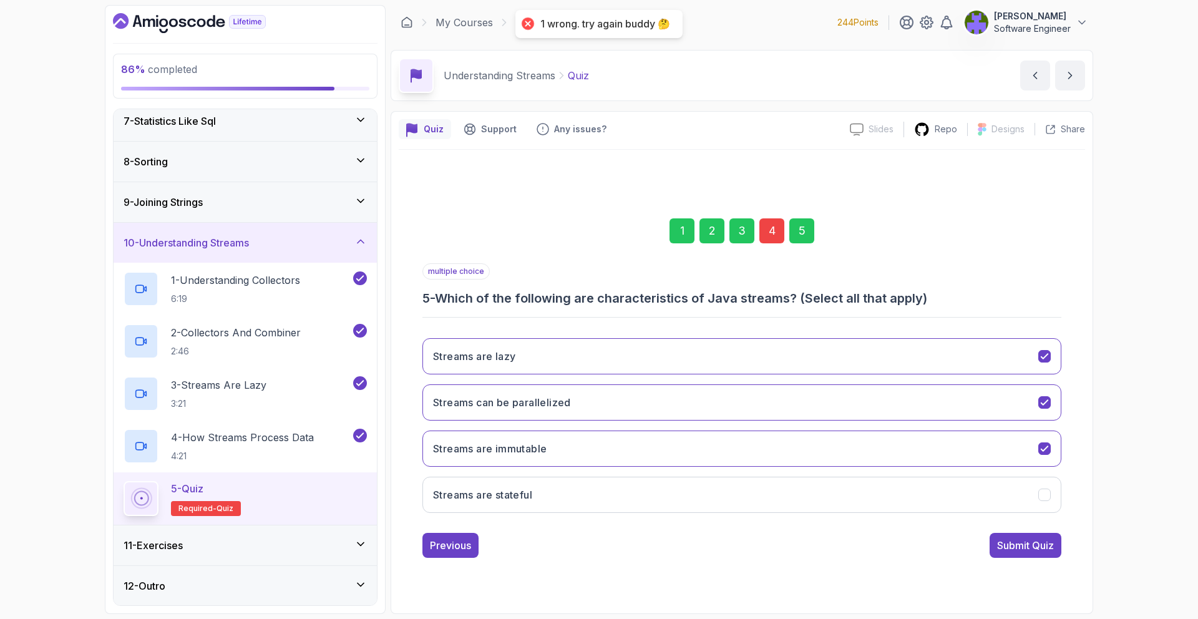
click at [778, 219] on div "4" at bounding box center [771, 230] width 25 height 25
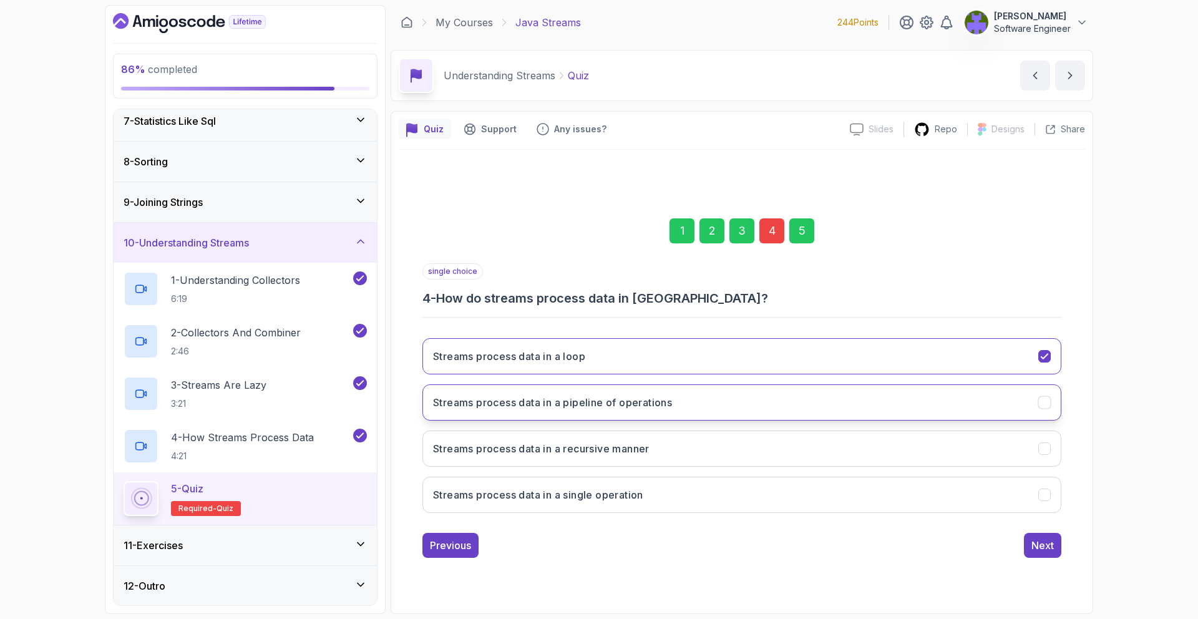
click at [765, 394] on button "Streams process data in a pipeline of operations" at bounding box center [741, 402] width 639 height 36
click at [798, 394] on button "Next" at bounding box center [1042, 545] width 37 height 25
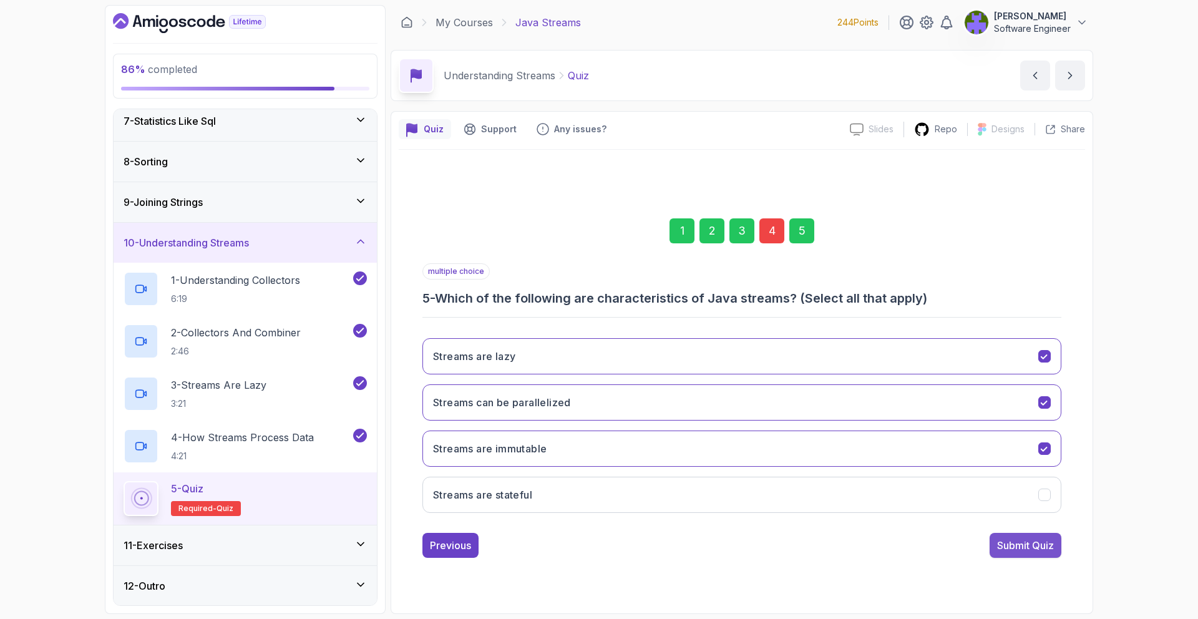
click at [798, 394] on div "Submit Quiz" at bounding box center [1025, 545] width 57 height 15
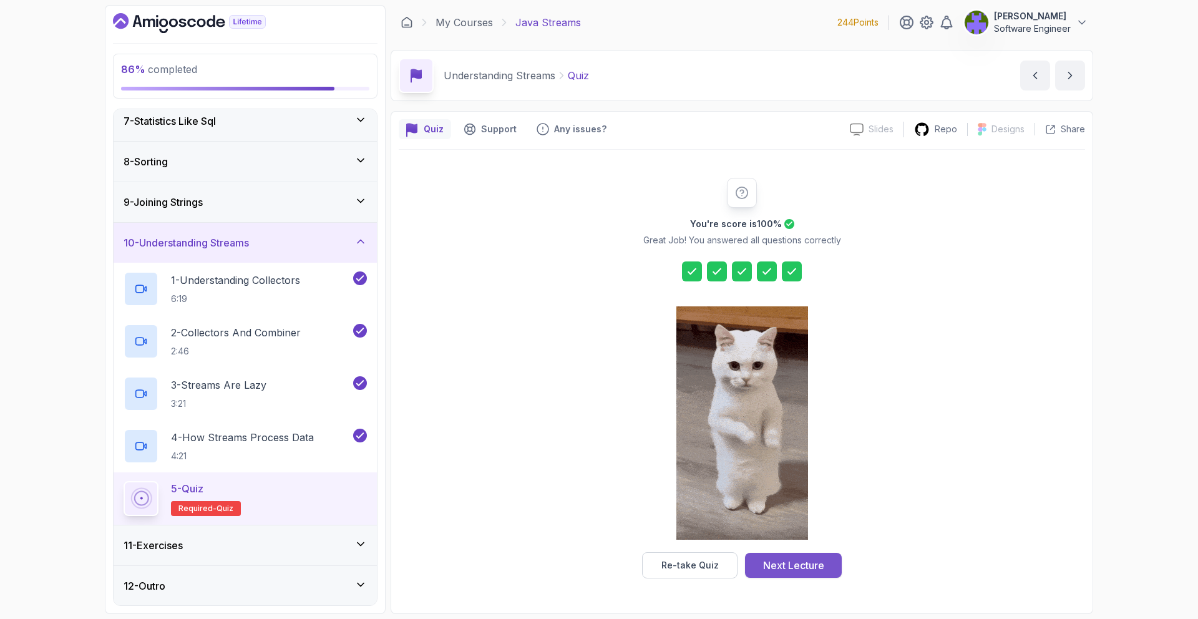
click at [792, 394] on button "Next Lecture" at bounding box center [793, 565] width 97 height 25
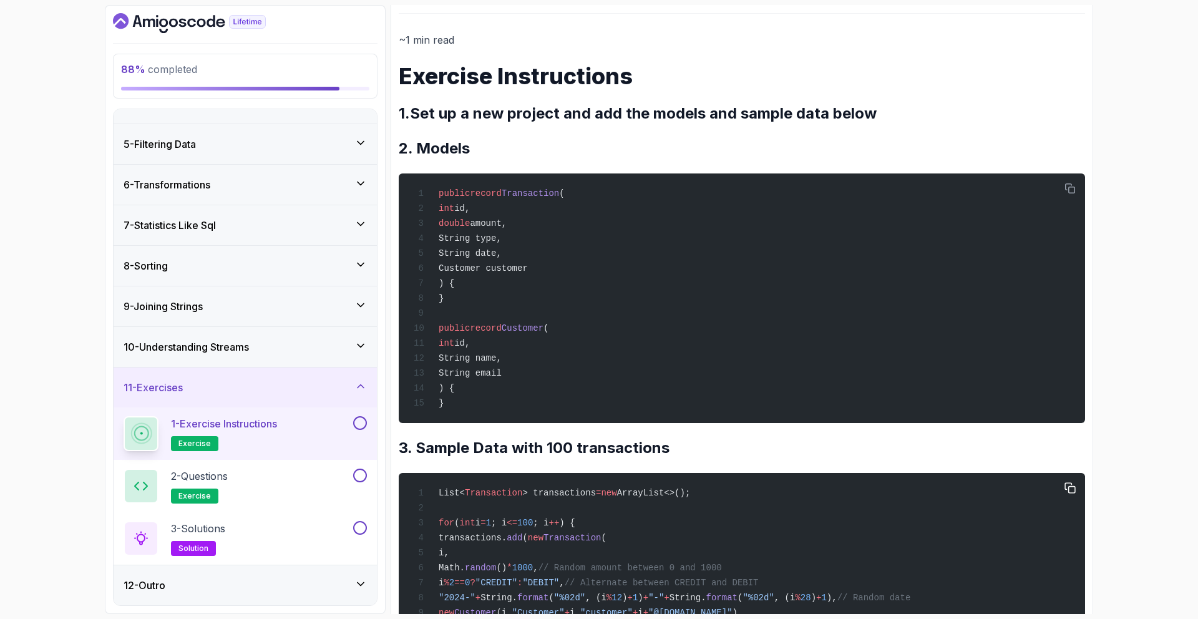
scroll to position [142, 0]
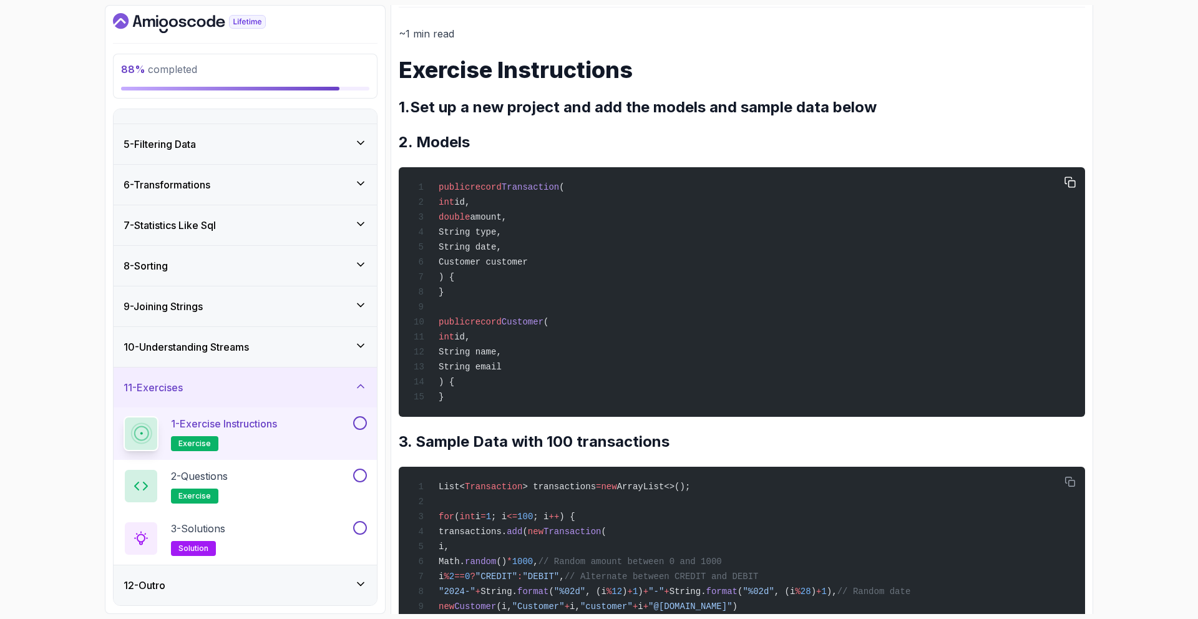
click at [532, 187] on span "Transaction" at bounding box center [530, 187] width 57 height 10
copy span "Transaction"
click at [546, 271] on div "public record Transaction ( int id, double amount, String type, String date, Cu…" at bounding box center [742, 292] width 666 height 235
click at [470, 207] on span "id," at bounding box center [462, 202] width 16 height 10
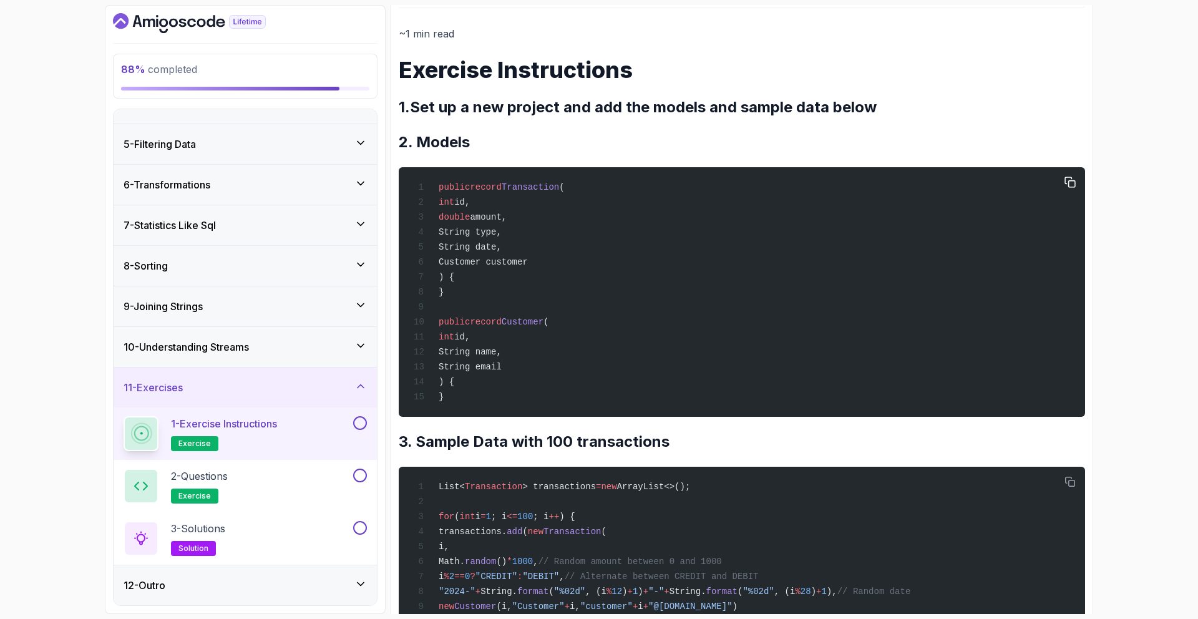
click at [470, 207] on span "id," at bounding box center [462, 202] width 16 height 10
copy code "int id, double amount, String type, String date, Customer customer"
drag, startPoint x: 494, startPoint y: 207, endPoint x: 512, endPoint y: 269, distance: 64.4
click at [512, 269] on code "public record Transaction ( int id, double amount, String type, String date, Cu…" at bounding box center [489, 292] width 151 height 220
click at [550, 311] on div "public record Transaction ( int id, double amount, String type, String date, Cu…" at bounding box center [742, 292] width 666 height 235
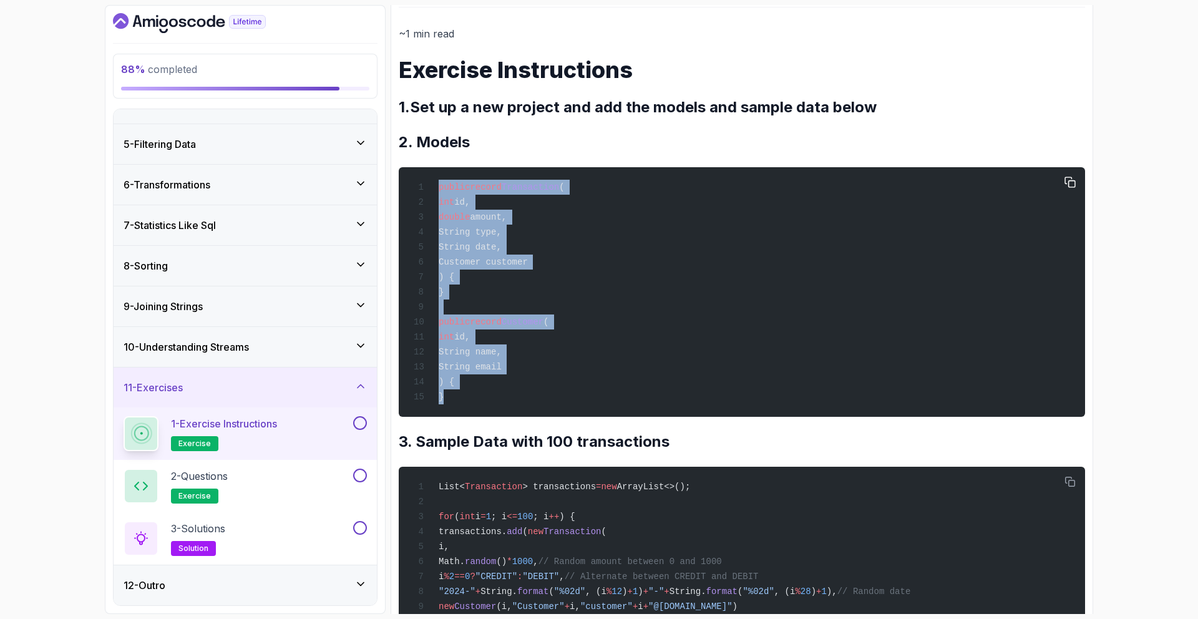
drag, startPoint x: 487, startPoint y: 407, endPoint x: 439, endPoint y: 180, distance: 232.8
click at [439, 180] on div "public record Transaction ( int id, double amount, String type, String date, Cu…" at bounding box center [742, 292] width 666 height 235
copy code "public record Transaction ( int id, double amount, String type, String date, Cu…"
drag, startPoint x: 498, startPoint y: 402, endPoint x: 540, endPoint y: 329, distance: 84.4
click at [499, 388] on div "public record Transaction ( int id, double amount, String type, String date, Cu…" at bounding box center [742, 292] width 666 height 235
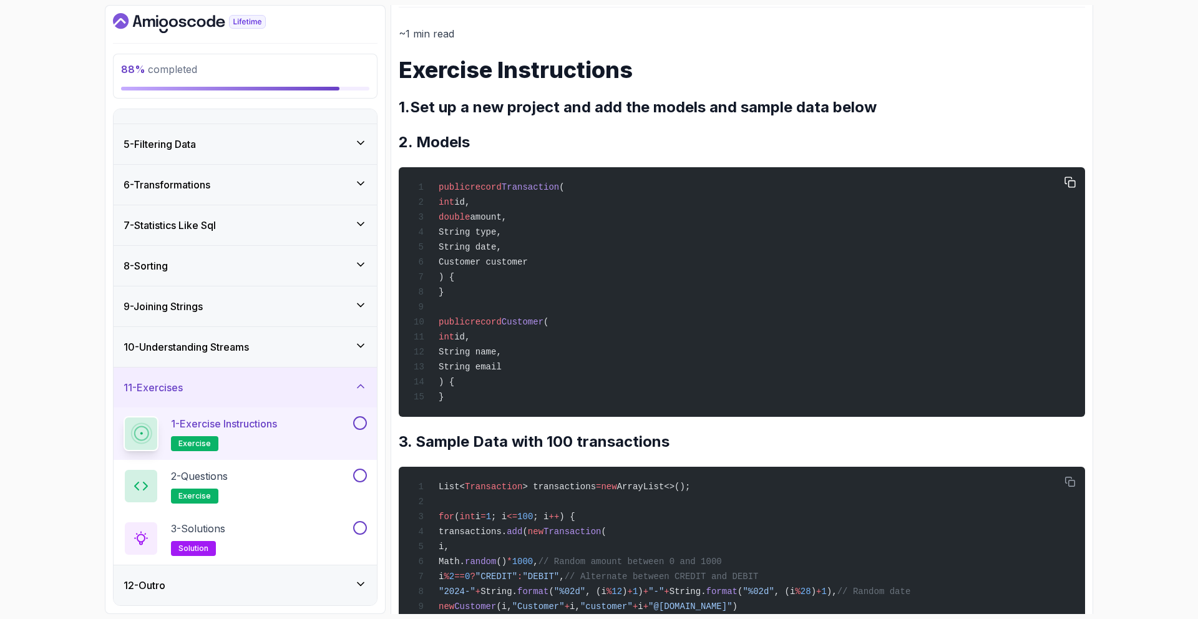
click at [541, 327] on span "Customer" at bounding box center [523, 322] width 42 height 10
copy span "Customer"
copy code "public record Customer ( int id, String name, String email ) { }"
drag, startPoint x: 463, startPoint y: 404, endPoint x: 430, endPoint y: 314, distance: 96.1
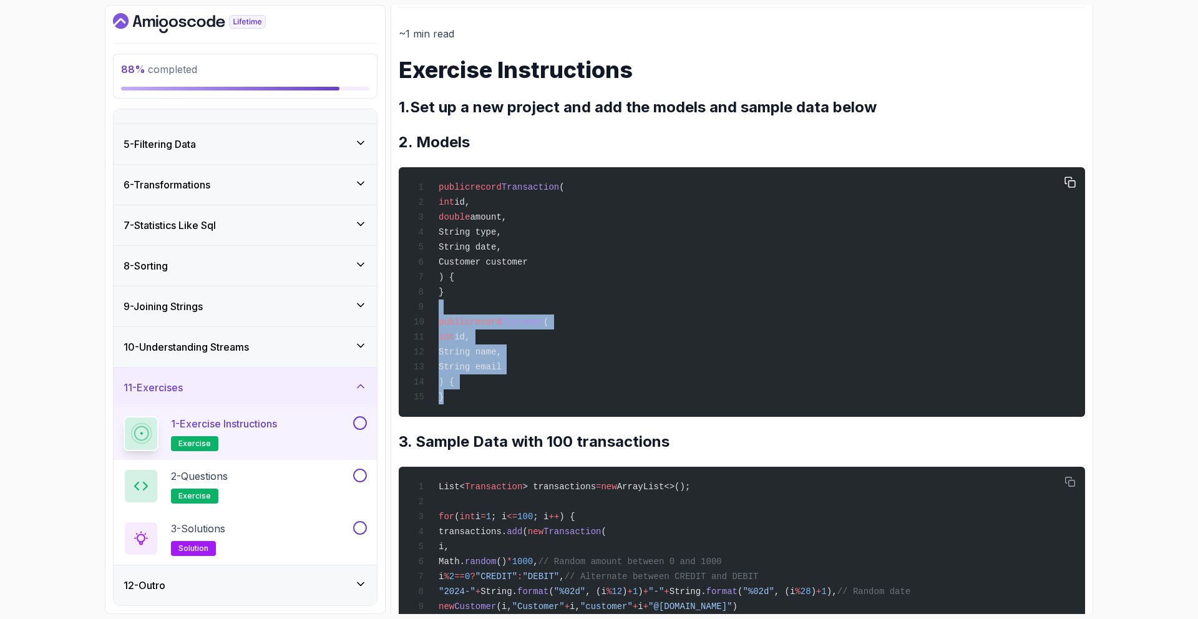
click at [430, 314] on div "public record Transaction ( int id, double amount, String type, String date, Cu…" at bounding box center [742, 292] width 666 height 235
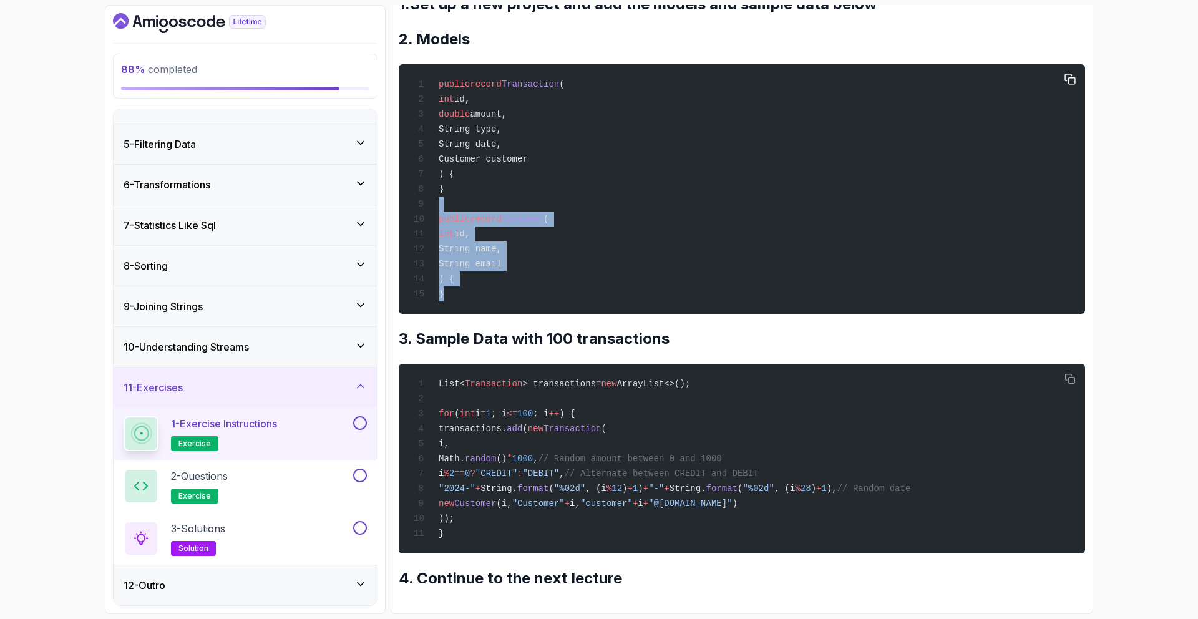
scroll to position [261, 0]
click at [609, 379] on span "new" at bounding box center [609, 384] width 16 height 10
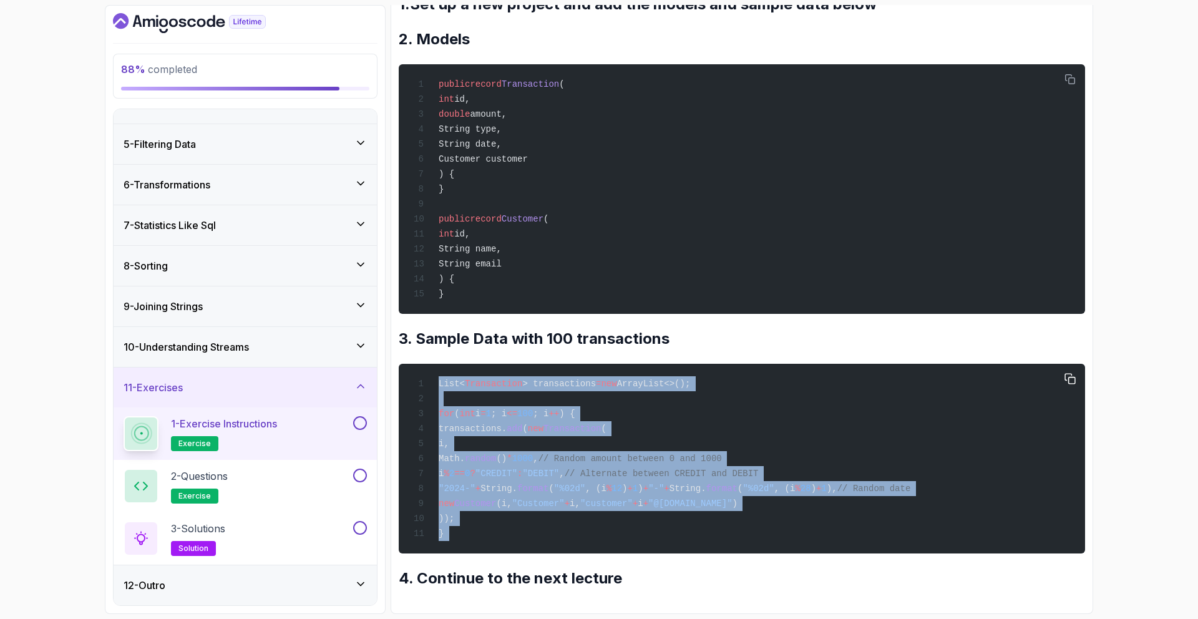
copy div "List< Transaction > transactions = new ArrayList<>(); for ( int i = 1 ; i <= 10…"
drag, startPoint x: 609, startPoint y: 377, endPoint x: 594, endPoint y: 530, distance: 154.2
click at [594, 394] on div "List< Transaction > transactions = new ArrayList<>(); for ( int i = 1 ; i <= 10…" at bounding box center [742, 458] width 666 height 175
click at [291, 394] on div "2 - Questions exercise" at bounding box center [237, 485] width 227 height 35
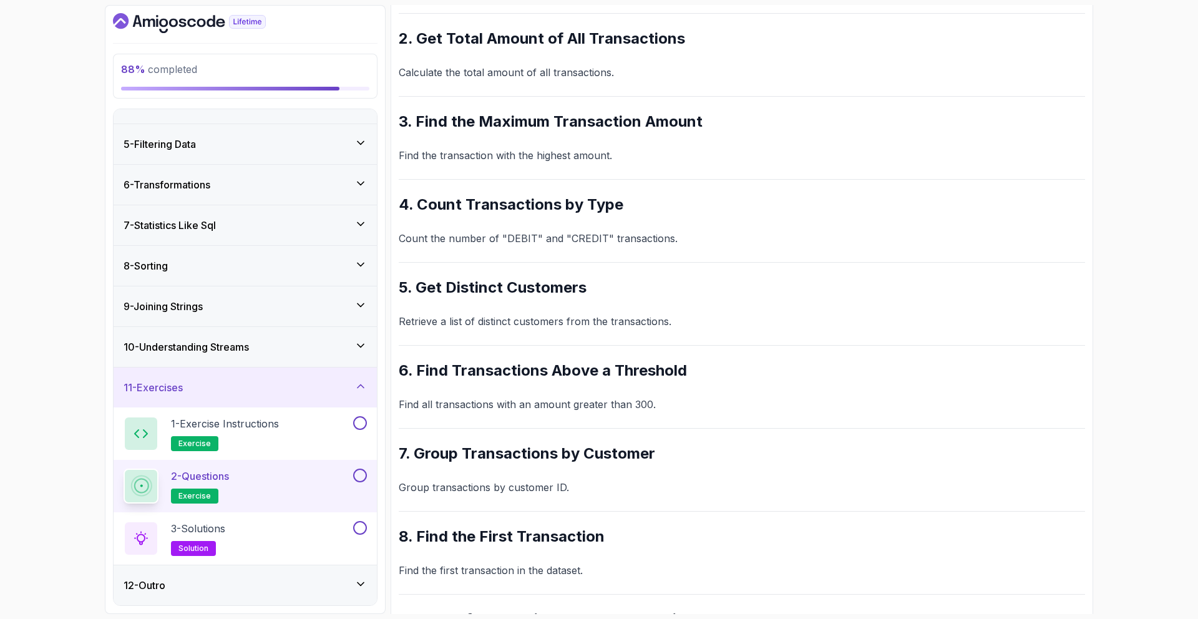
scroll to position [291, 0]
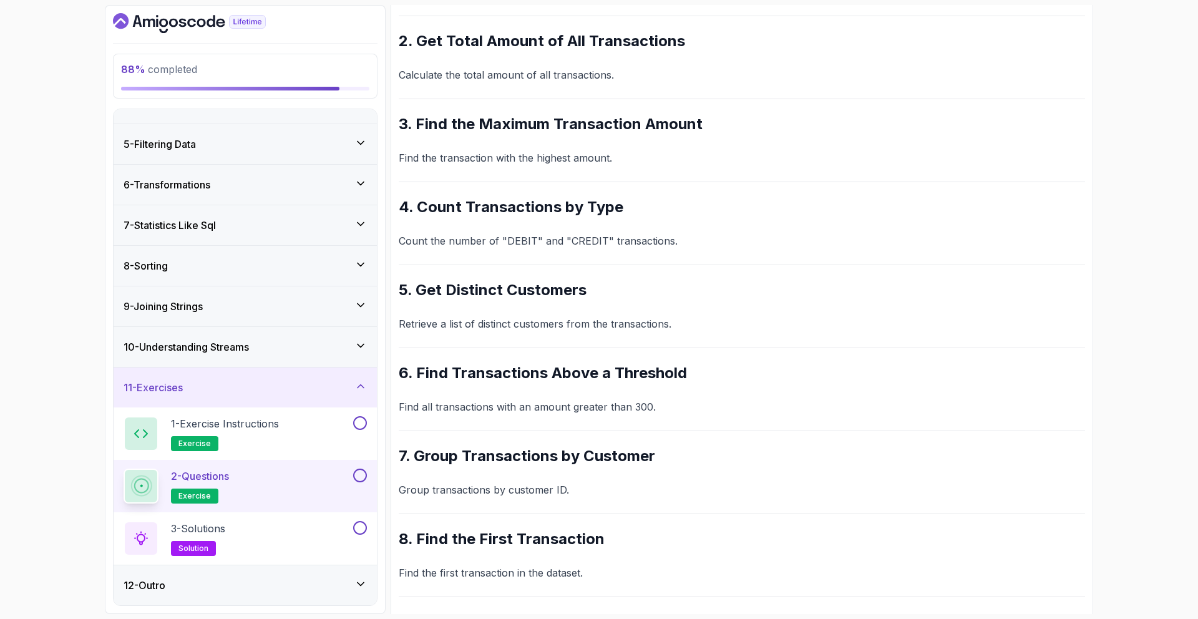
click at [378, 390] on div "88 % completed 1 - Intro 2 - Int Streams And Other Stream Types 3 - Min And Max…" at bounding box center [245, 309] width 281 height 609
click at [337, 394] on div "3 - Solutions solution" at bounding box center [237, 538] width 227 height 35
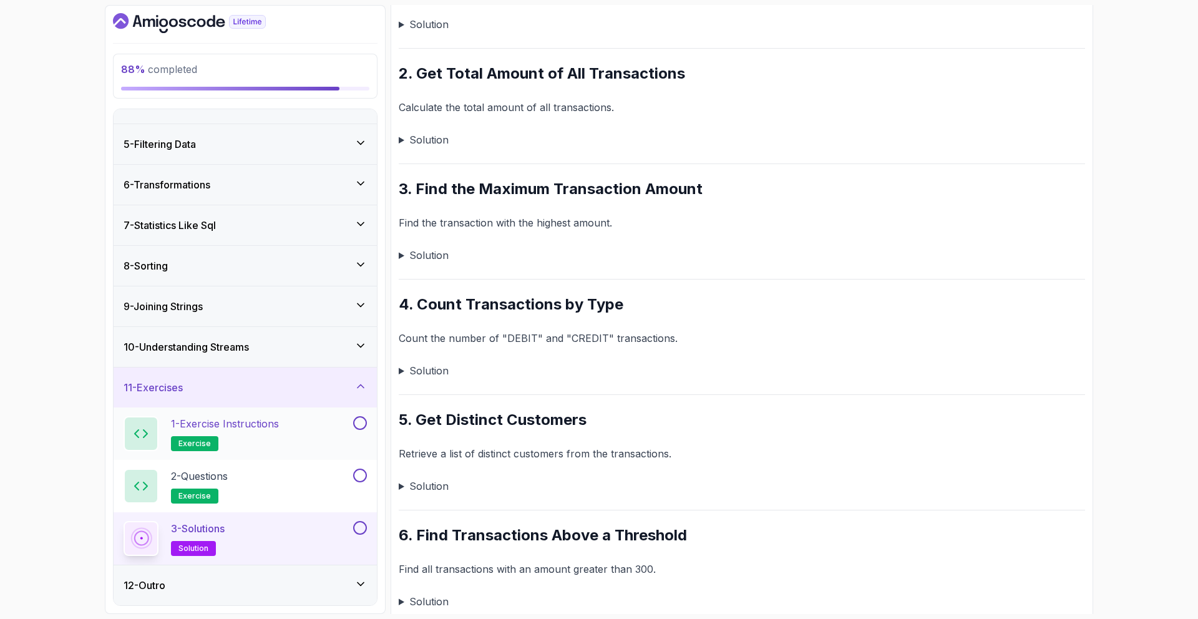
click at [356, 394] on button at bounding box center [360, 423] width 14 height 14
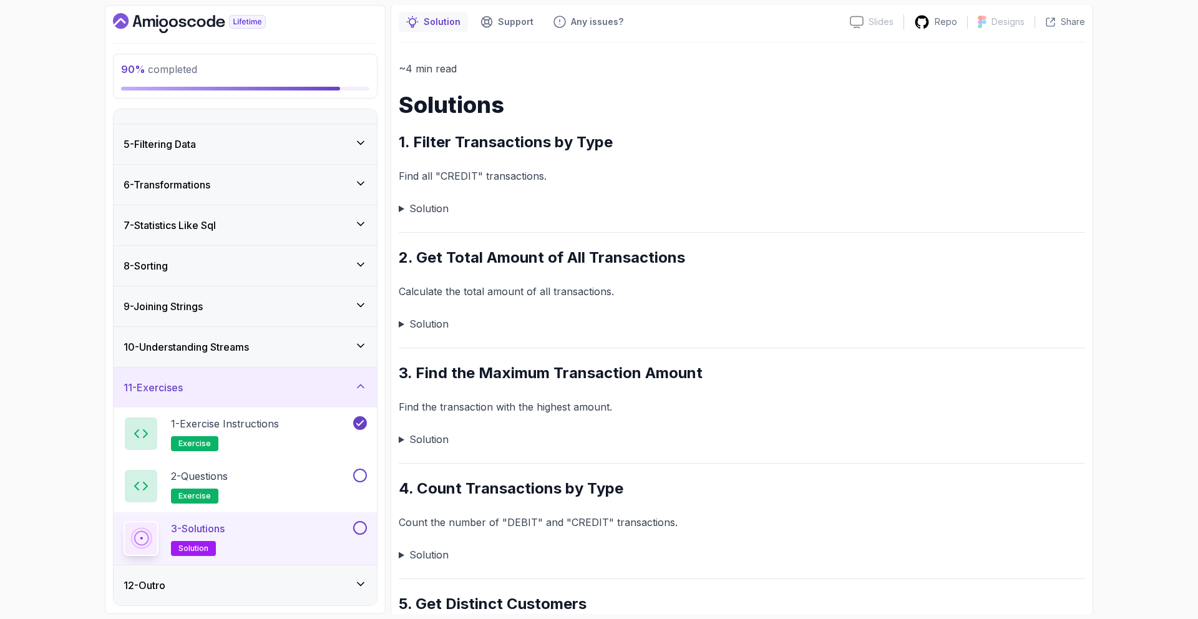
scroll to position [102, 0]
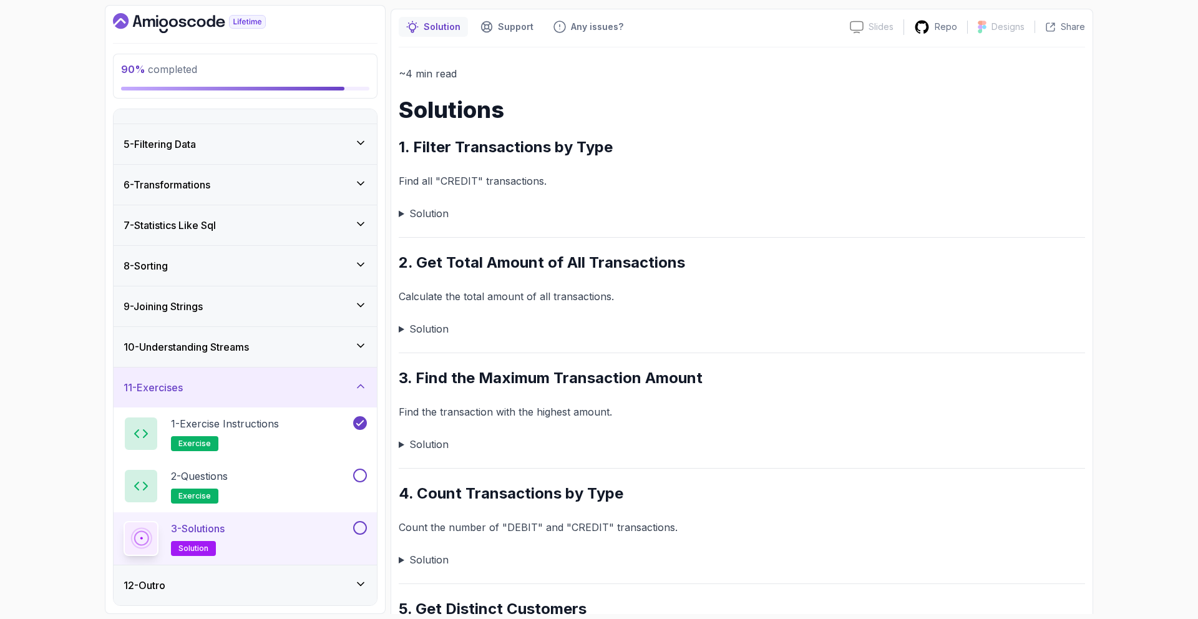
click at [430, 213] on summary "Solution" at bounding box center [742, 213] width 686 height 17
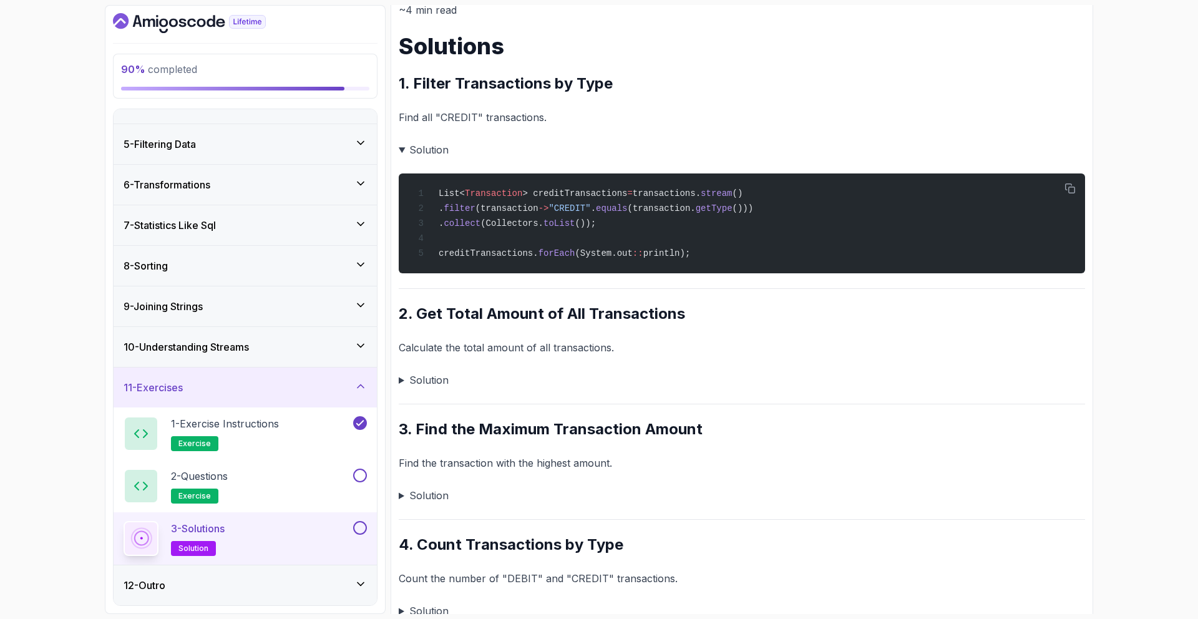
scroll to position [283, 0]
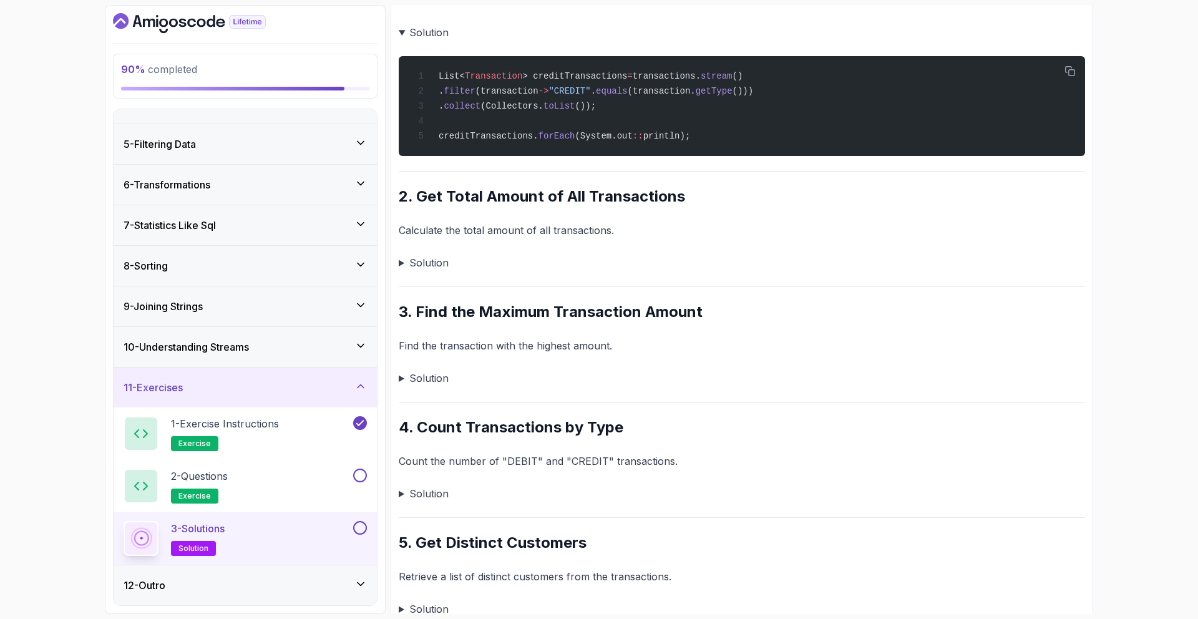
click at [434, 259] on summary "Solution" at bounding box center [742, 262] width 686 height 17
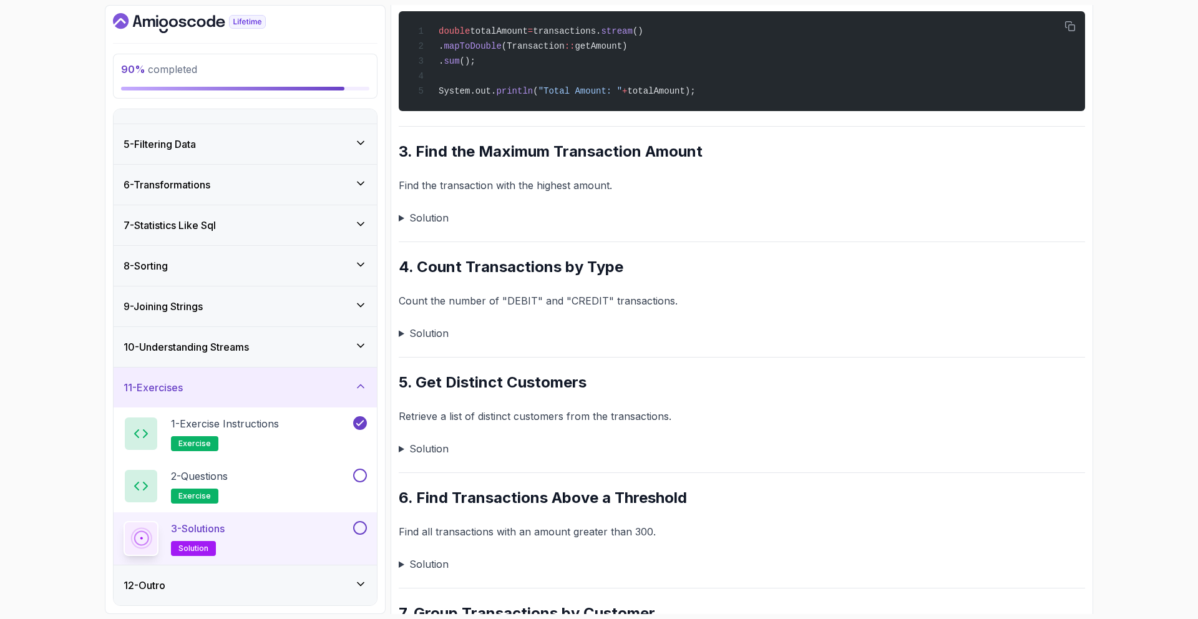
scroll to position [424, 0]
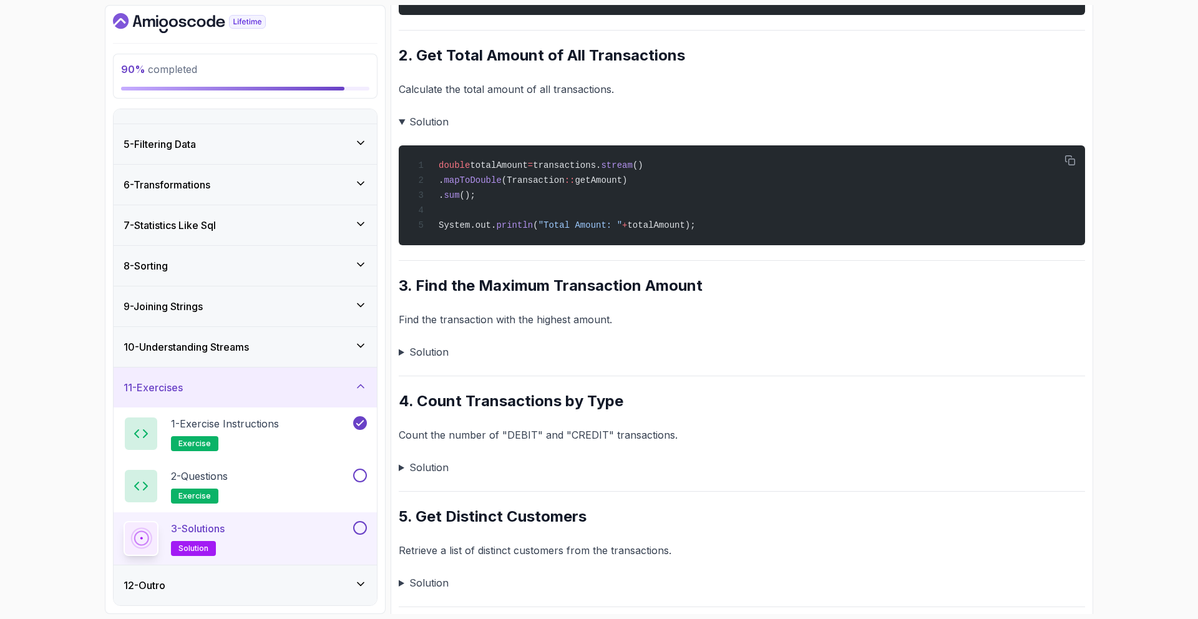
click at [437, 354] on summary "Solution" at bounding box center [742, 351] width 686 height 17
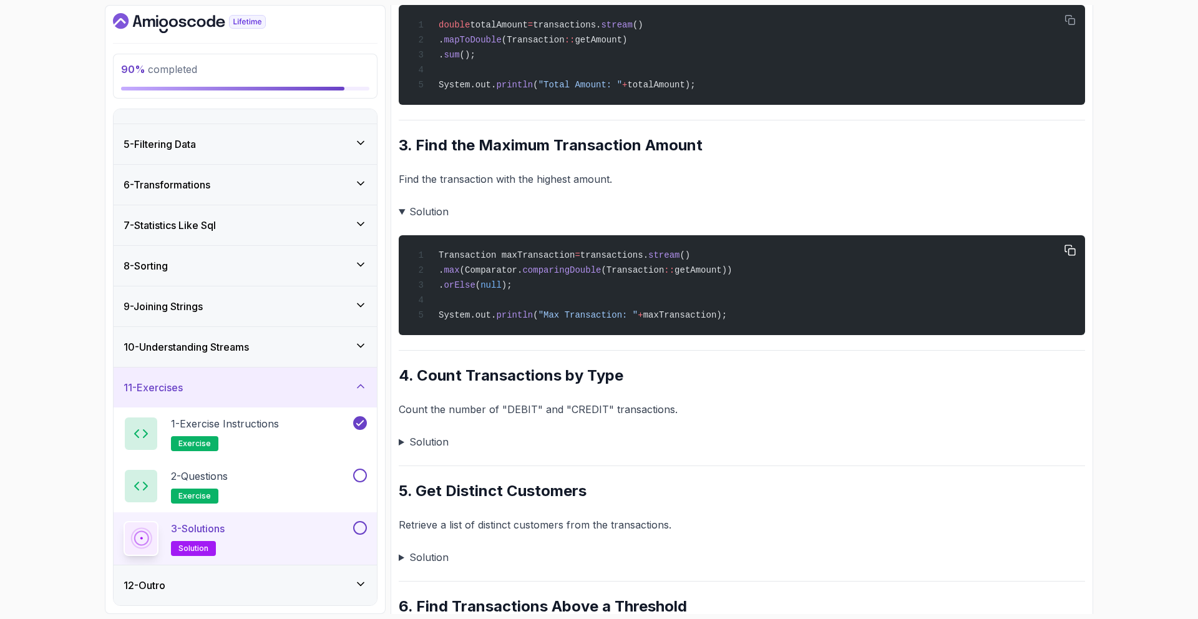
scroll to position [565, 0]
click at [504, 274] on span "(Comparator." at bounding box center [491, 269] width 63 height 10
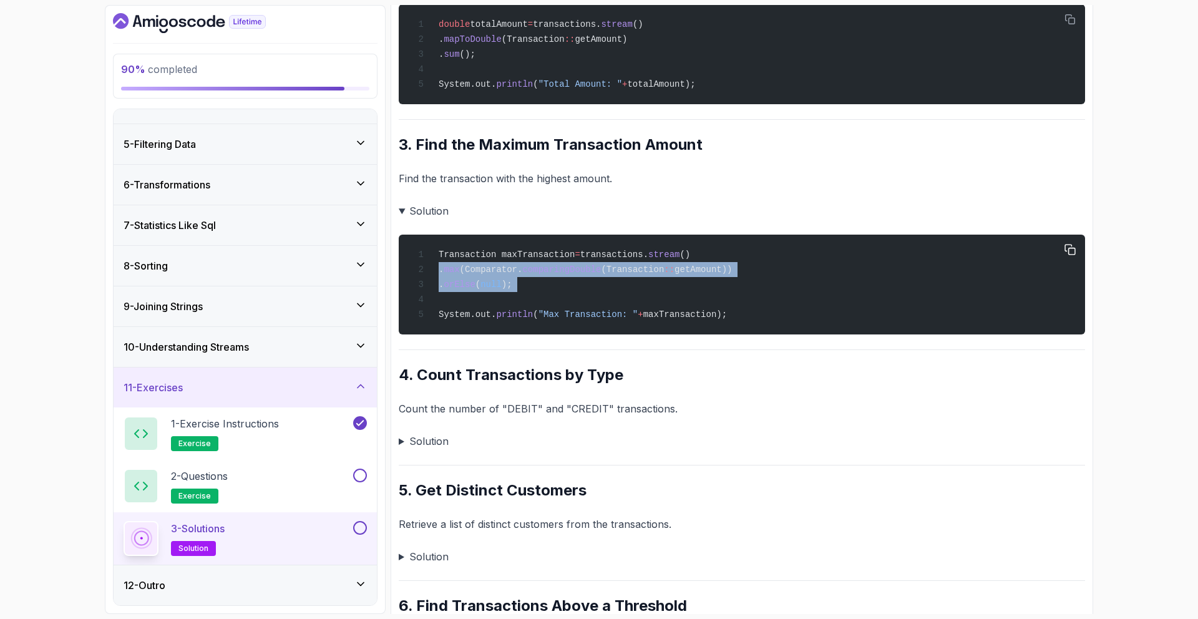
copy code ". max (Comparator. comparingDouble (Transaction :: getAmount)) . orElse ( null …"
drag, startPoint x: 504, startPoint y: 275, endPoint x: 514, endPoint y: 291, distance: 19.0
click at [514, 291] on code "Transaction maxTransaction = transactions. stream () . max (Comparator. compari…" at bounding box center [573, 285] width 319 height 70
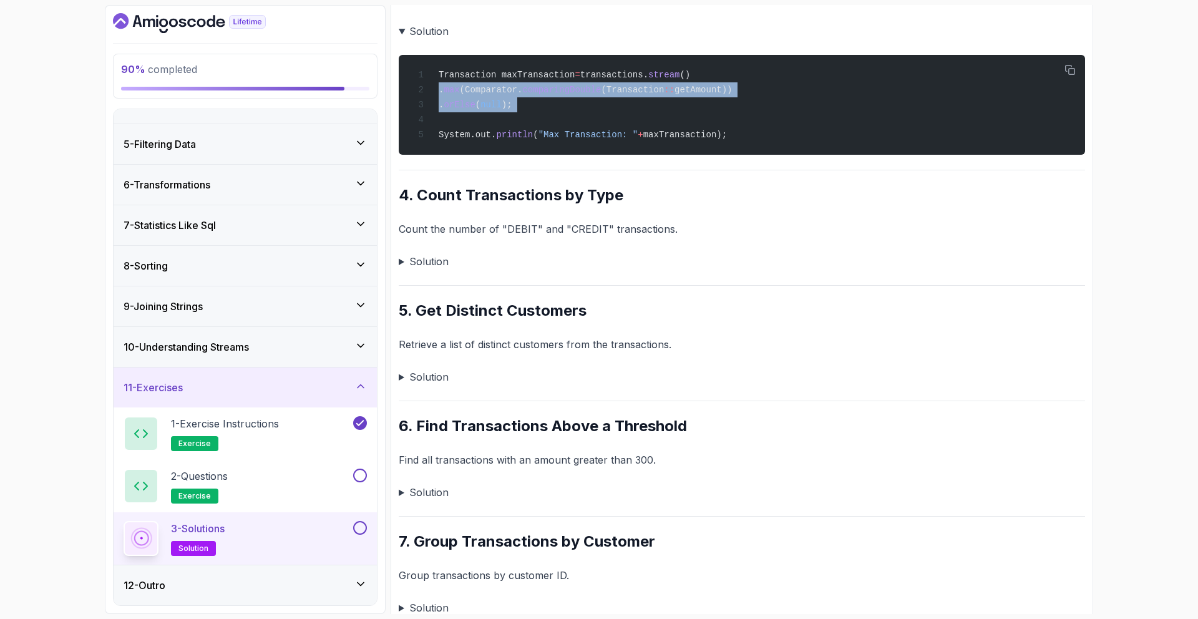
scroll to position [747, 0]
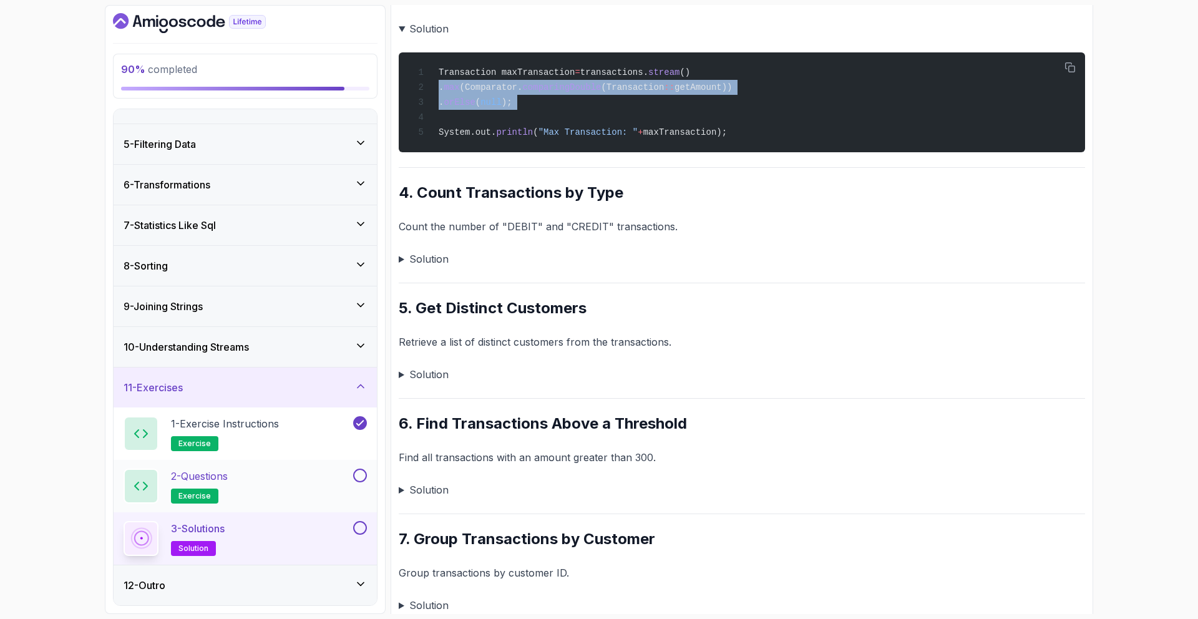
click at [336, 394] on div "2 - Questions exercise" at bounding box center [237, 485] width 227 height 35
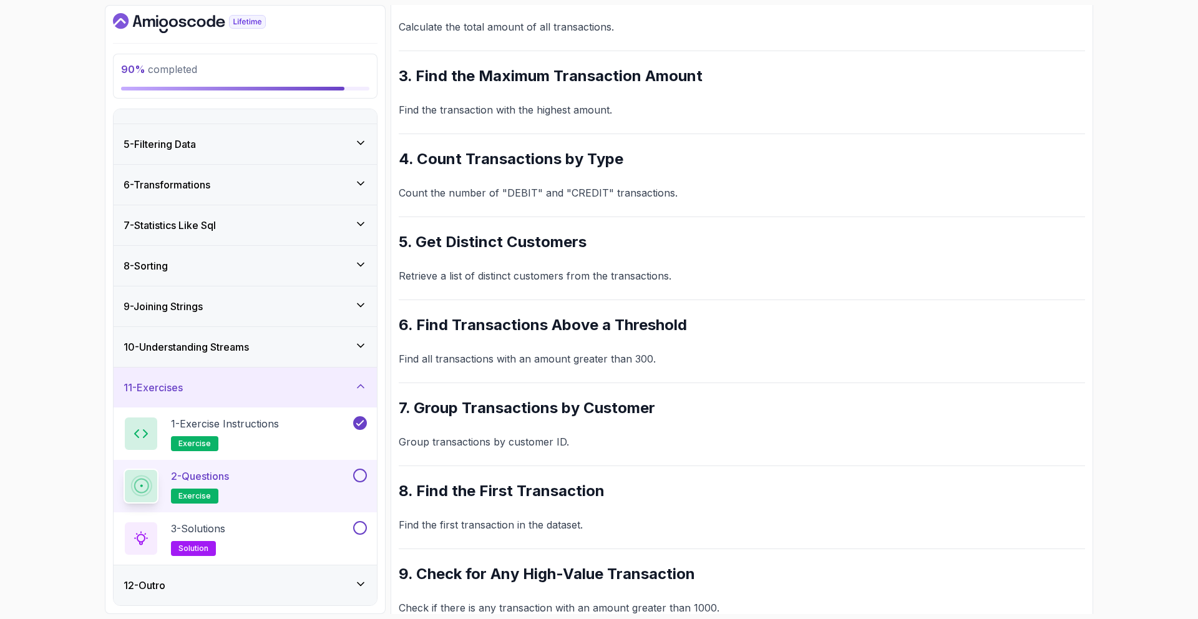
scroll to position [342, 0]
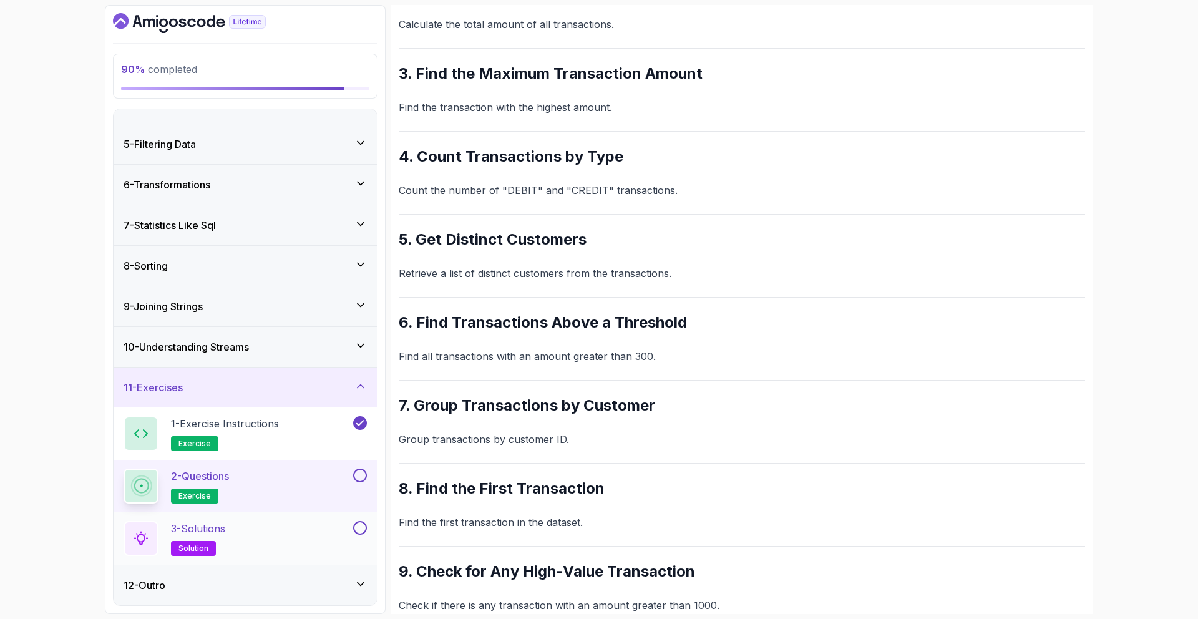
click at [334, 394] on div "3 - Solutions solution" at bounding box center [237, 538] width 227 height 35
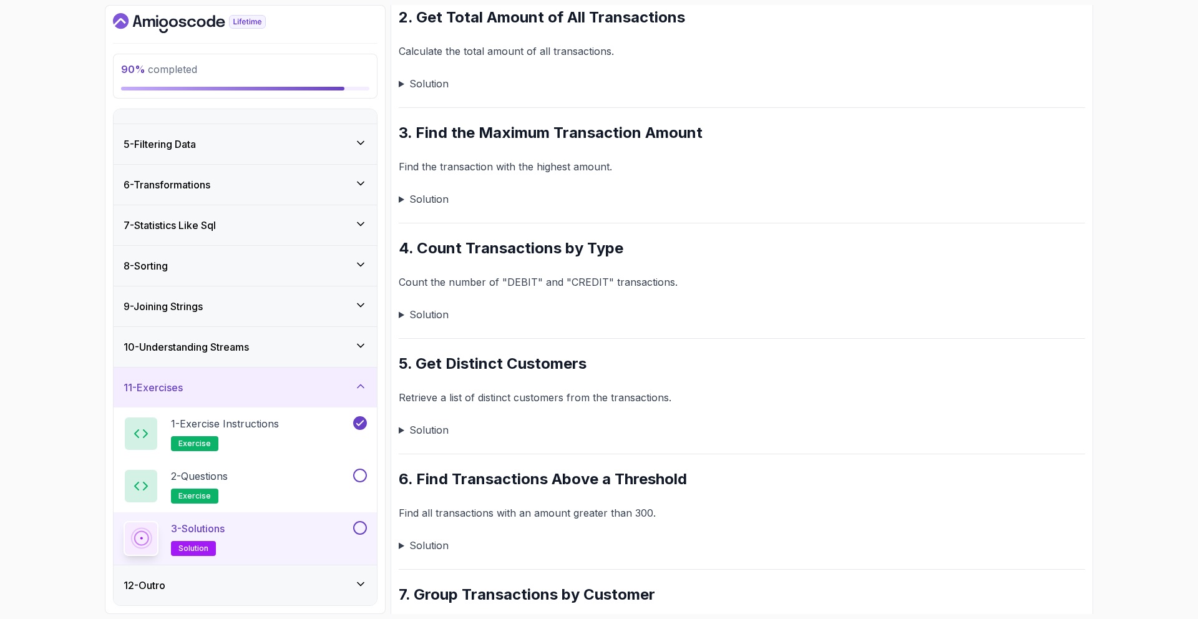
scroll to position [352, 0]
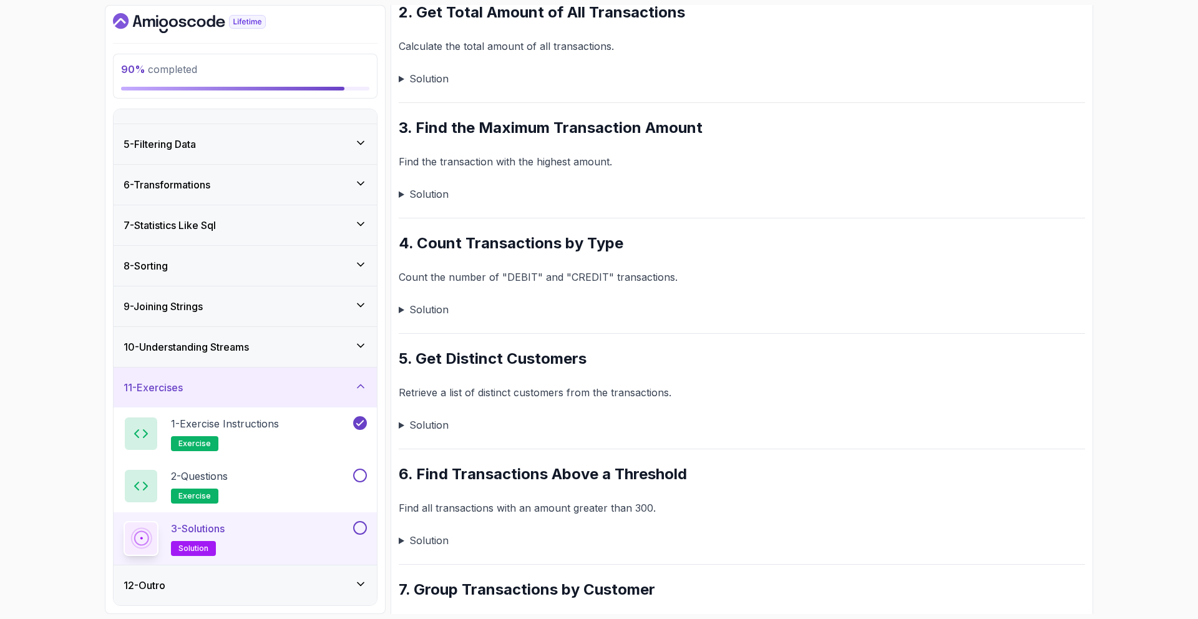
click at [415, 308] on summary "Solution" at bounding box center [742, 309] width 686 height 17
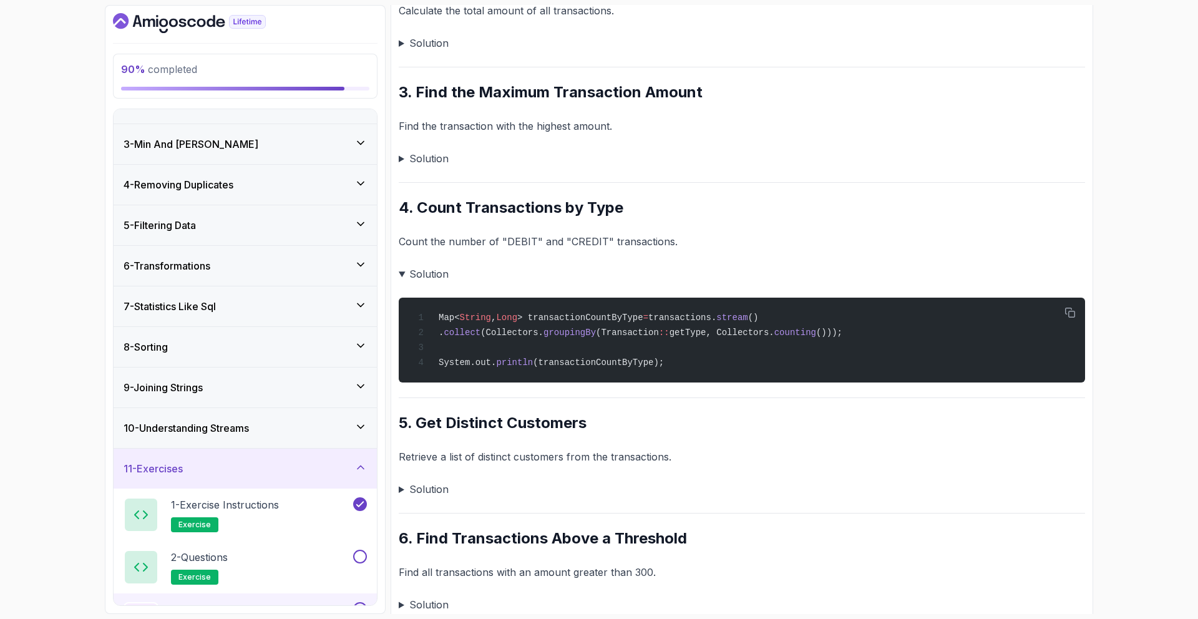
scroll to position [0, 0]
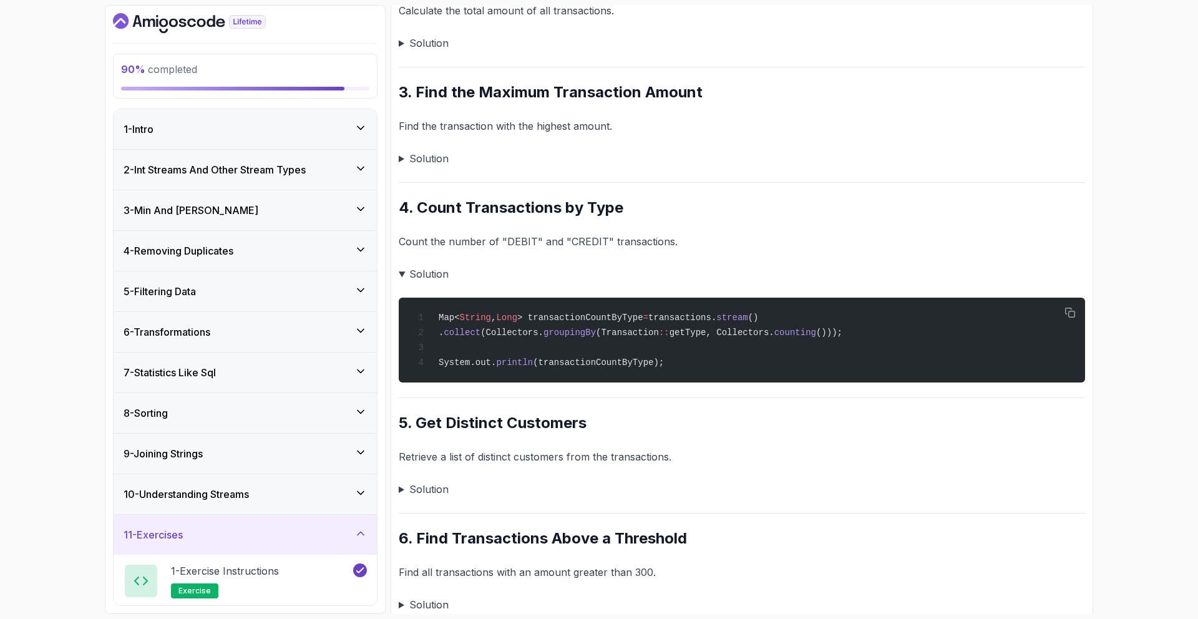
click at [323, 222] on div "3 - Min And Max" at bounding box center [245, 210] width 263 height 40
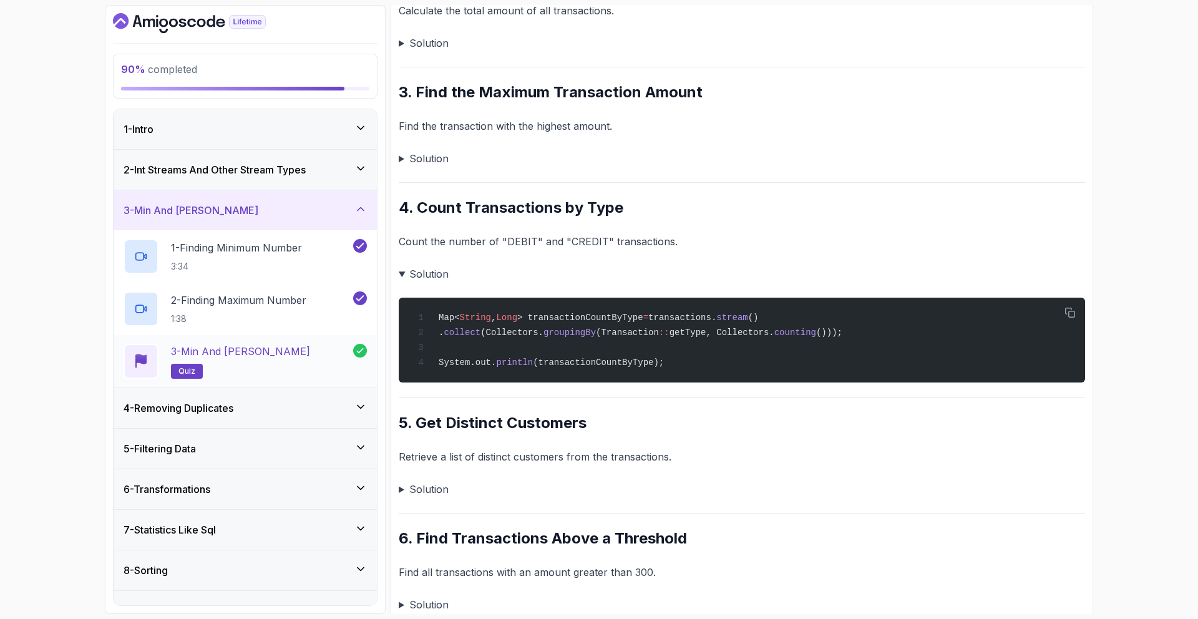
click at [330, 356] on div "3 - Min and Max Quiz quiz" at bounding box center [239, 361] width 230 height 35
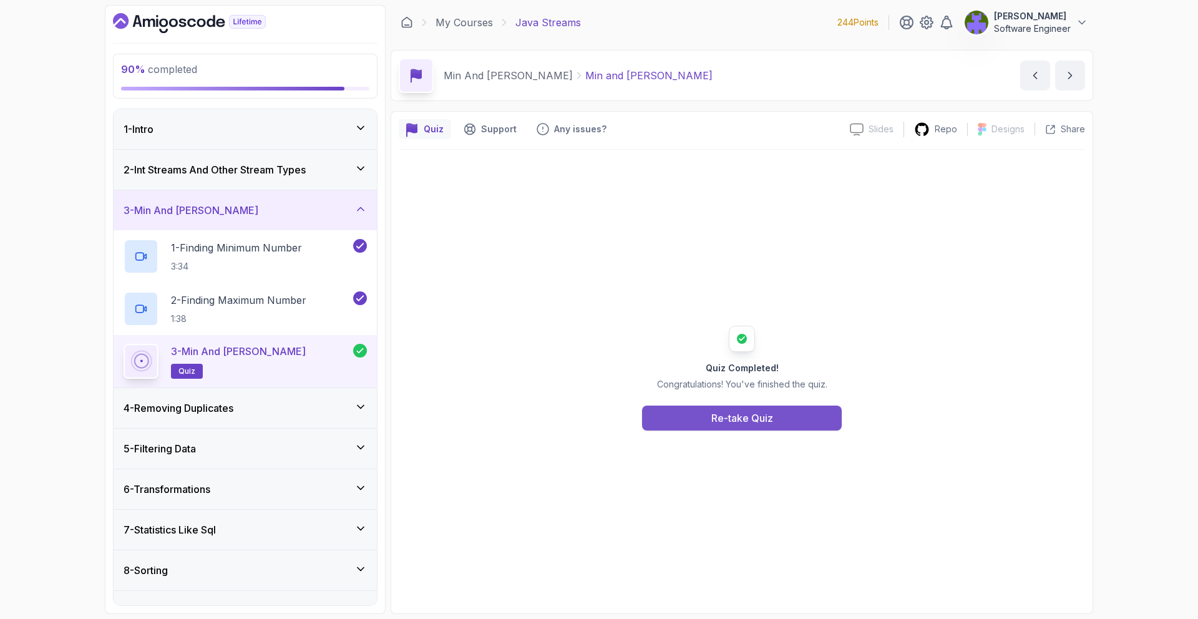
click at [676, 394] on button "Re-take Quiz" at bounding box center [742, 417] width 200 height 25
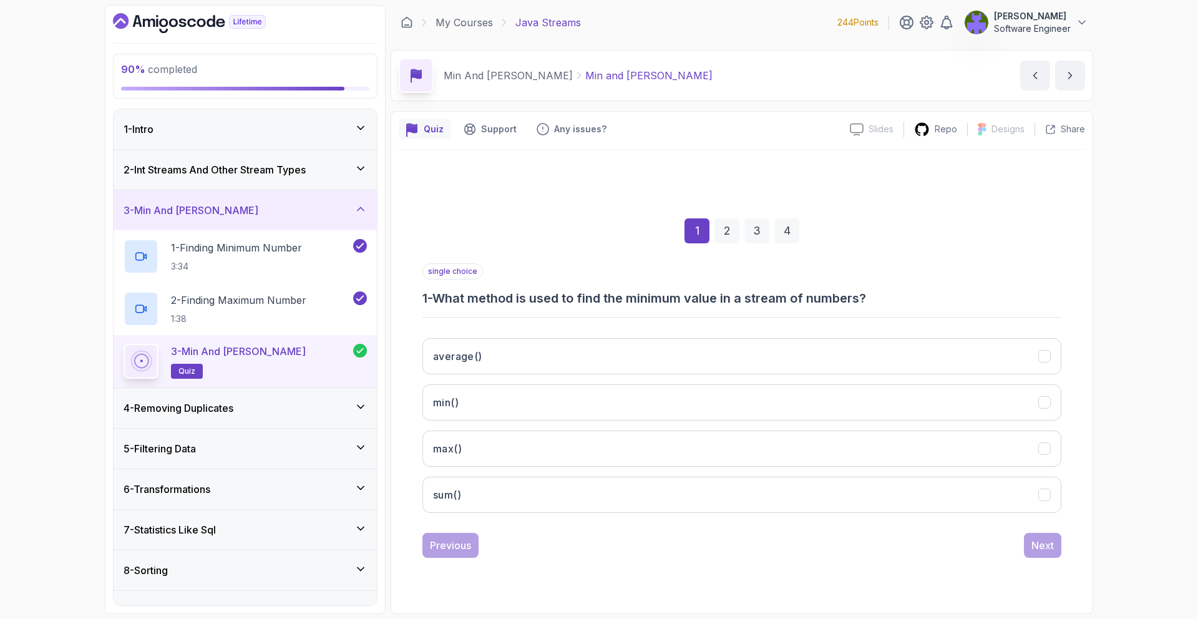
click at [720, 231] on div "2" at bounding box center [726, 230] width 25 height 25
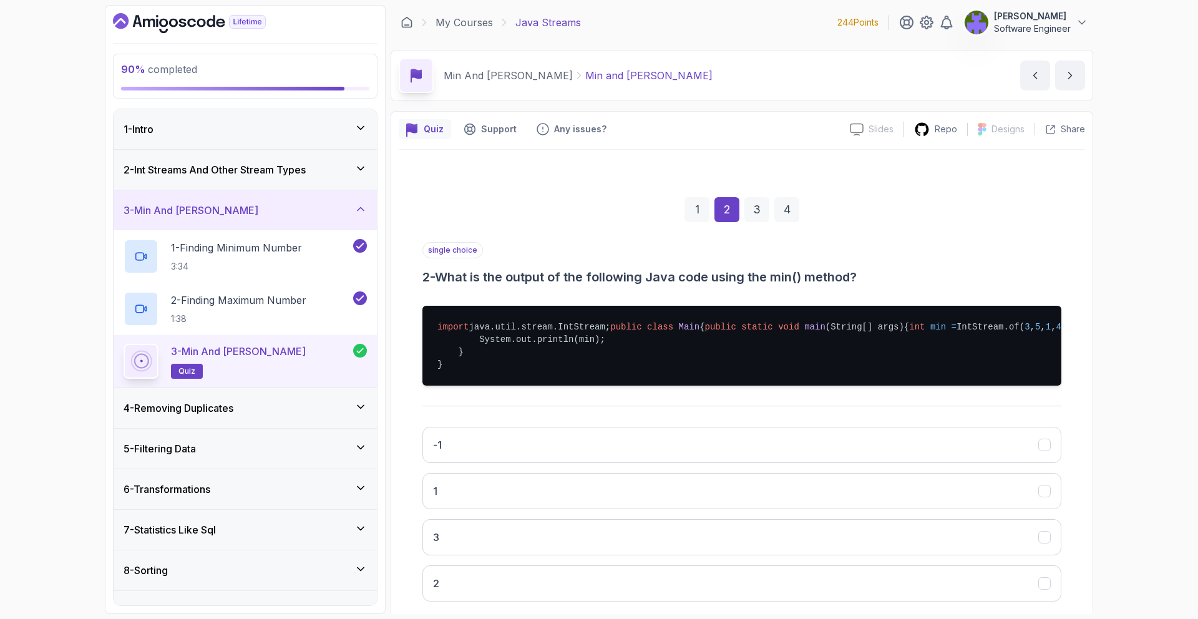
click at [753, 210] on div "3" at bounding box center [756, 209] width 25 height 25
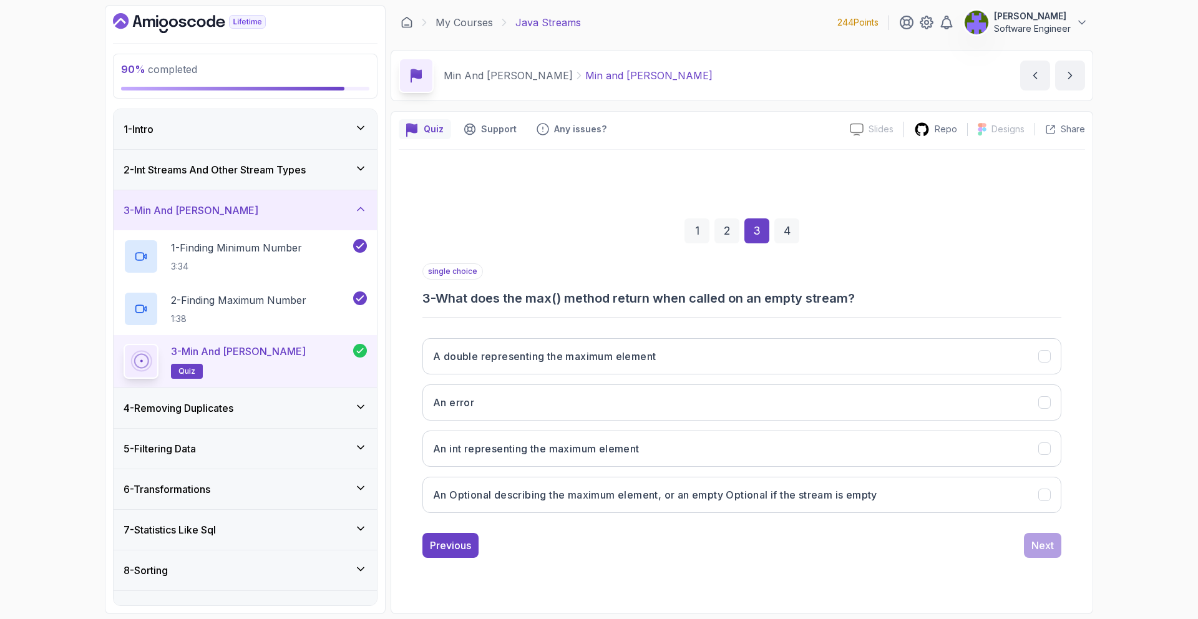
click at [780, 205] on div "1 2 3 4" at bounding box center [741, 230] width 639 height 65
click at [784, 226] on div "4" at bounding box center [786, 230] width 25 height 25
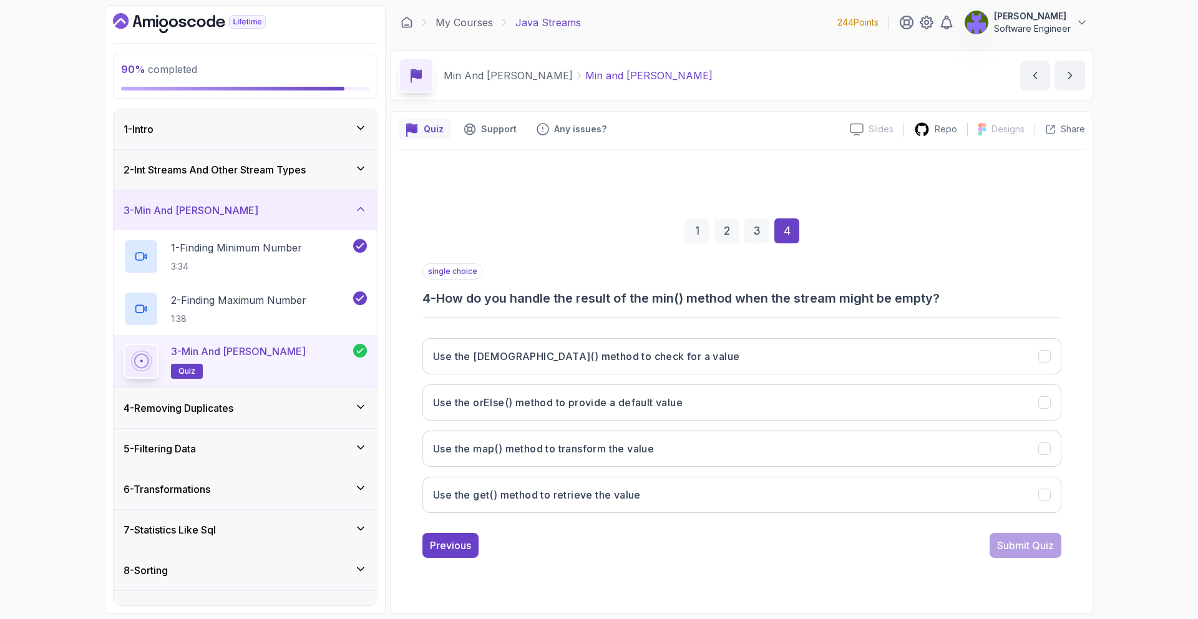
click at [293, 212] on div "3 - Min And Max" at bounding box center [245, 210] width 243 height 15
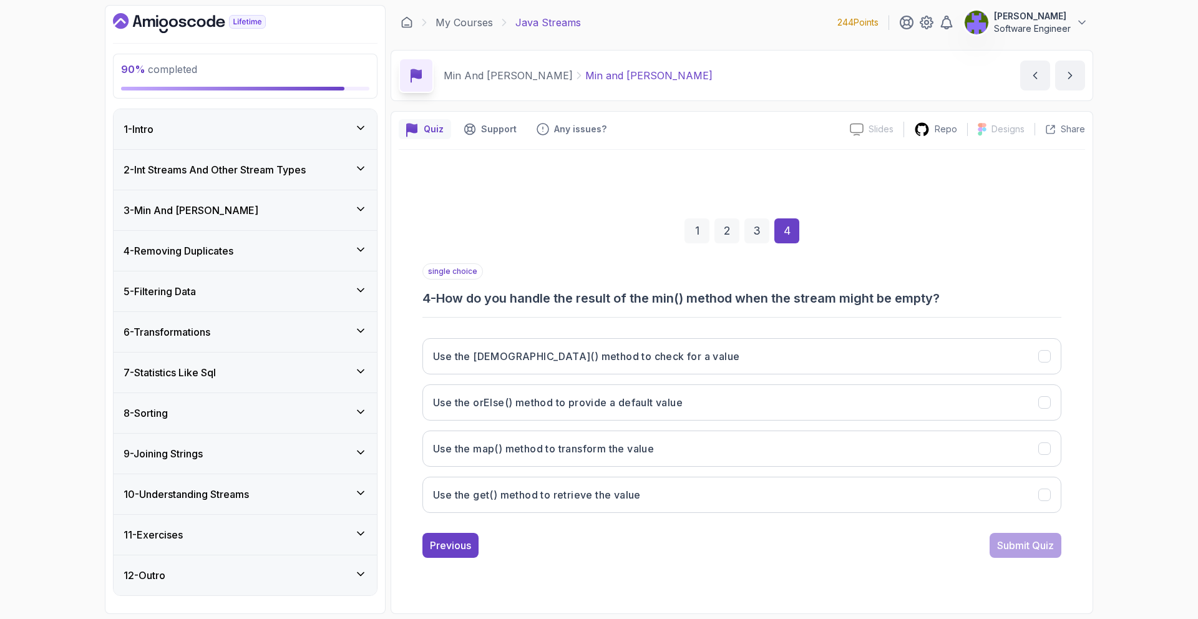
click at [298, 394] on div "11 - Exercises" at bounding box center [245, 534] width 243 height 15
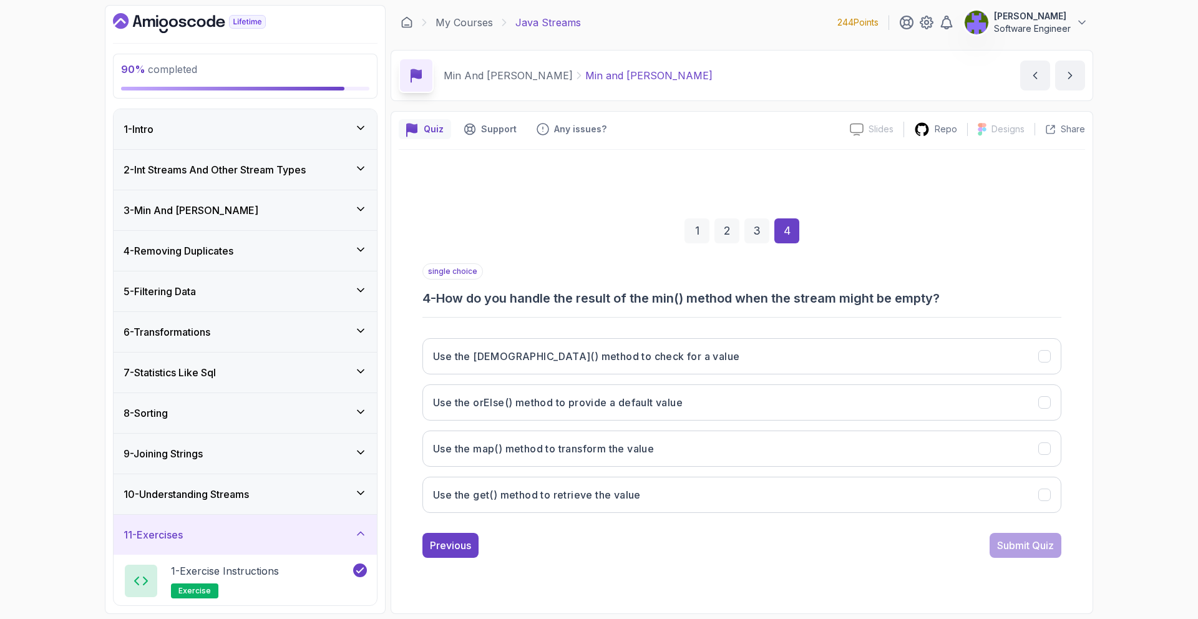
scroll to position [147, 0]
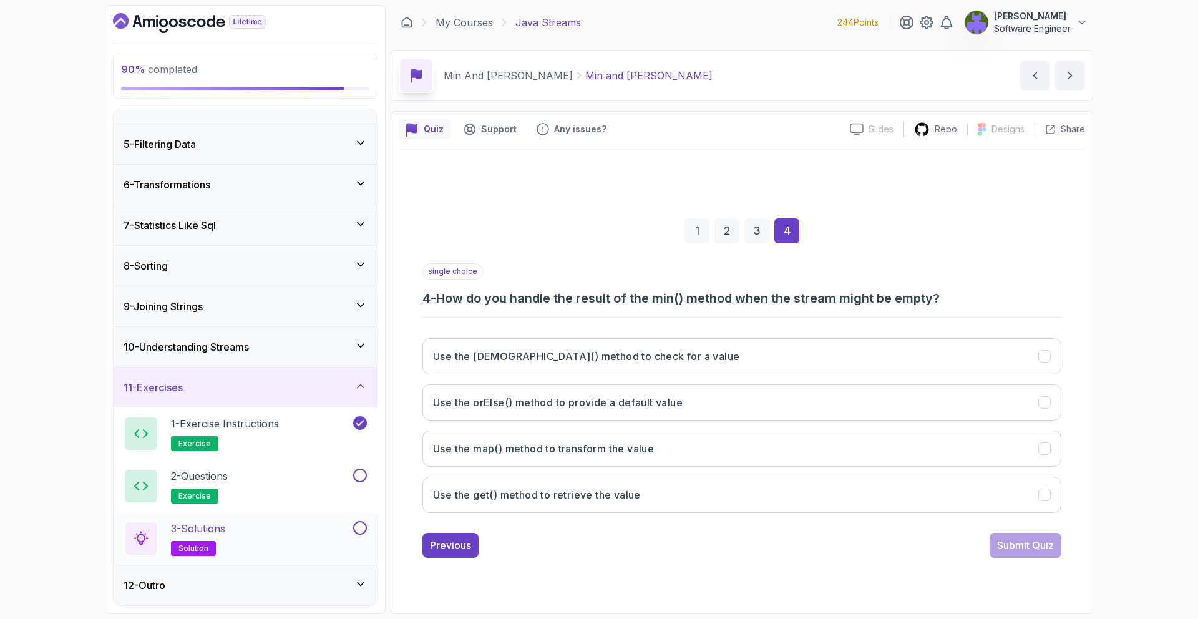
click at [300, 394] on div "3 - Solutions solution" at bounding box center [237, 538] width 227 height 35
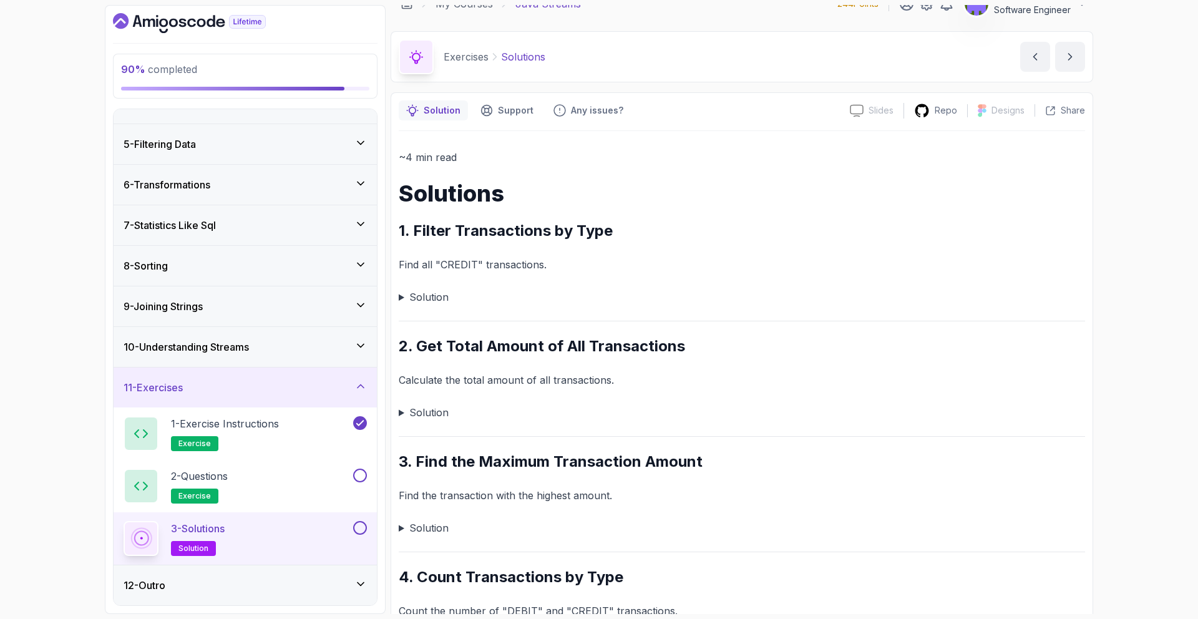
scroll to position [21, 0]
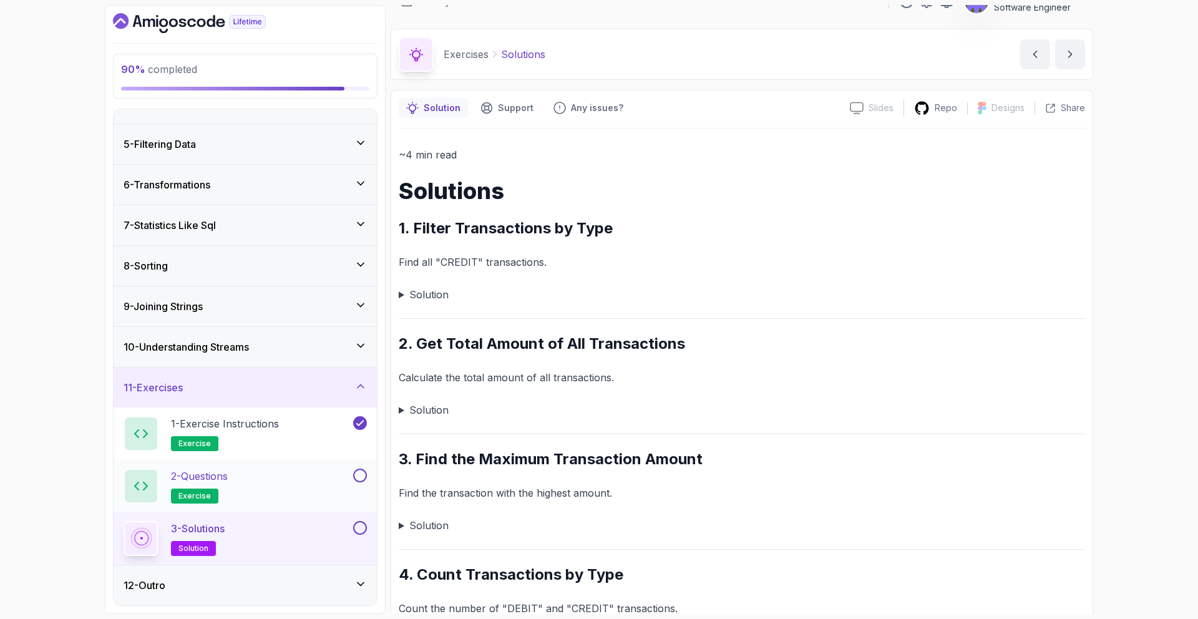
click at [254, 394] on div "2 - Questions exercise" at bounding box center [245, 486] width 263 height 52
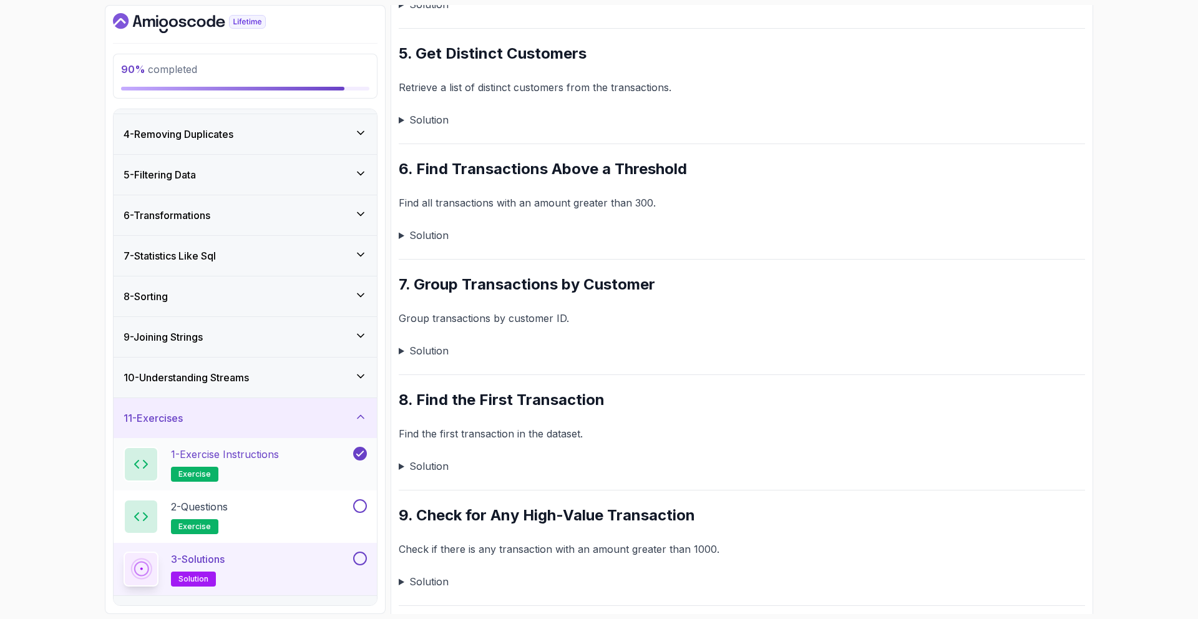
scroll to position [147, 0]
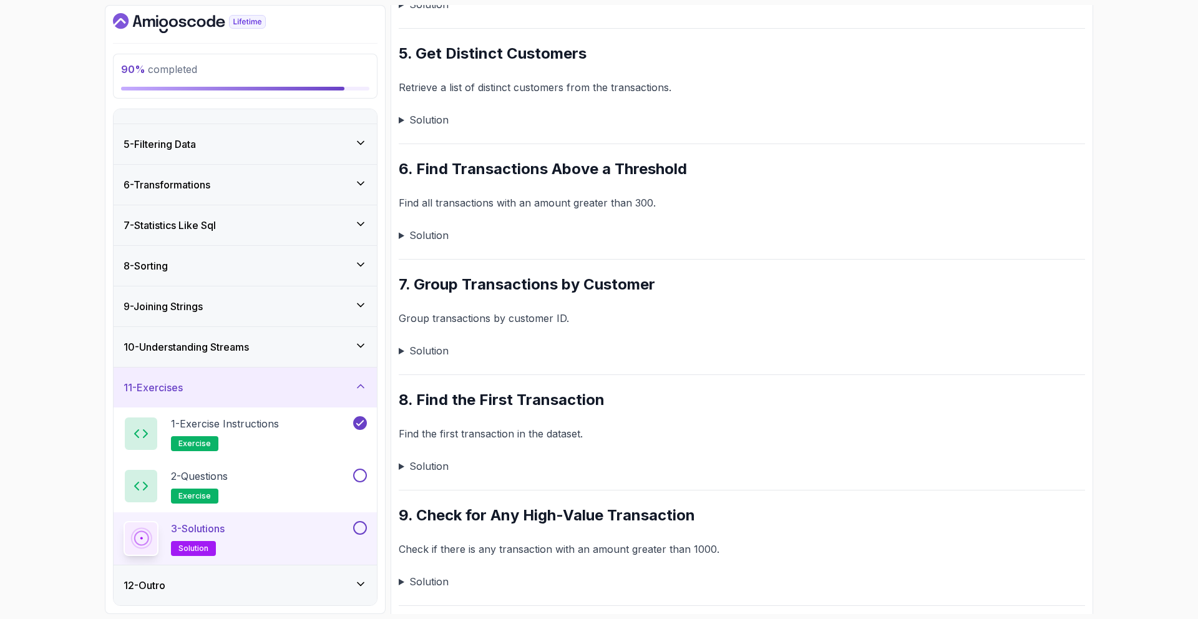
click at [337, 394] on div "3 - Solutions solution" at bounding box center [237, 538] width 227 height 35
click at [437, 123] on summary "Solution" at bounding box center [742, 119] width 686 height 17
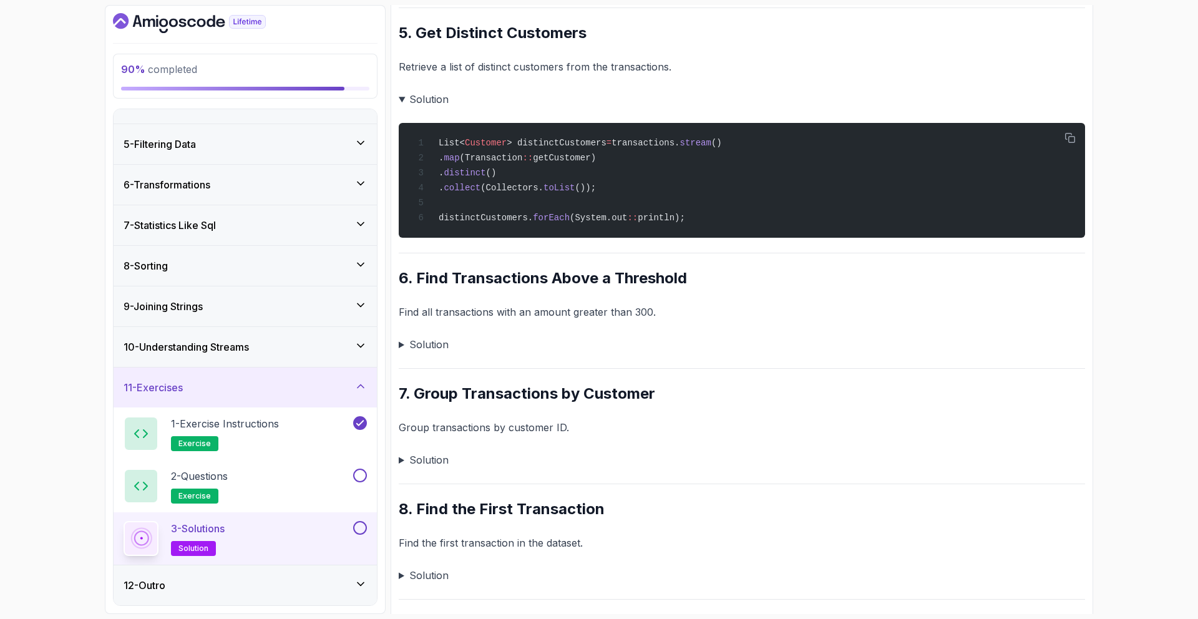
scroll to position [692, 0]
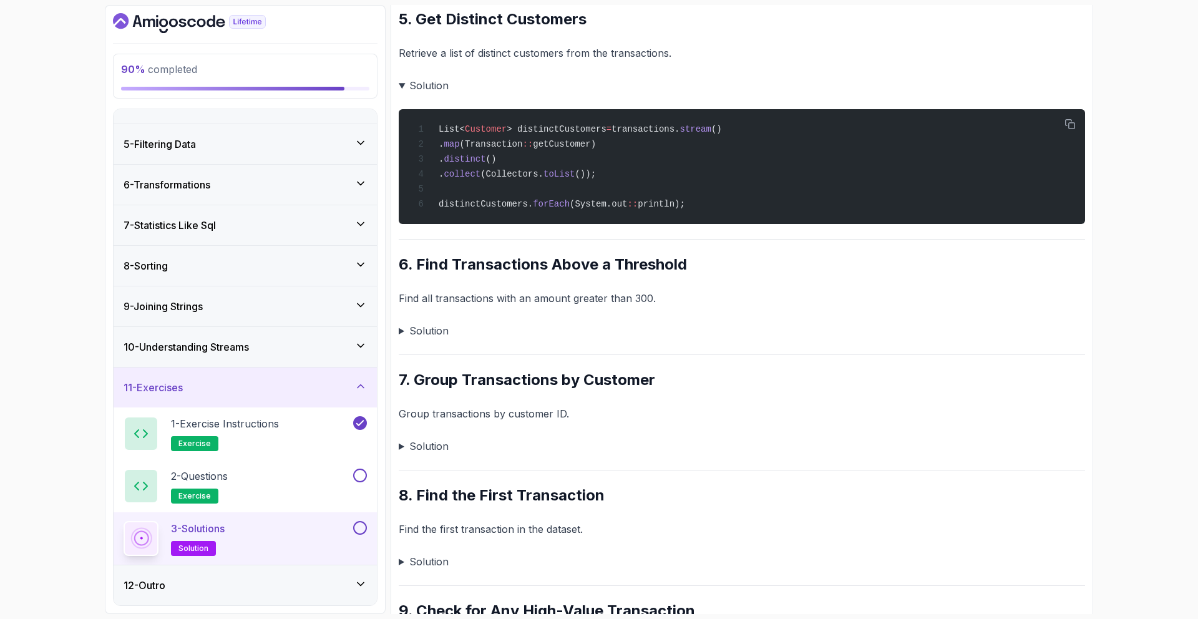
click at [410, 84] on summary "Solution" at bounding box center [742, 85] width 686 height 17
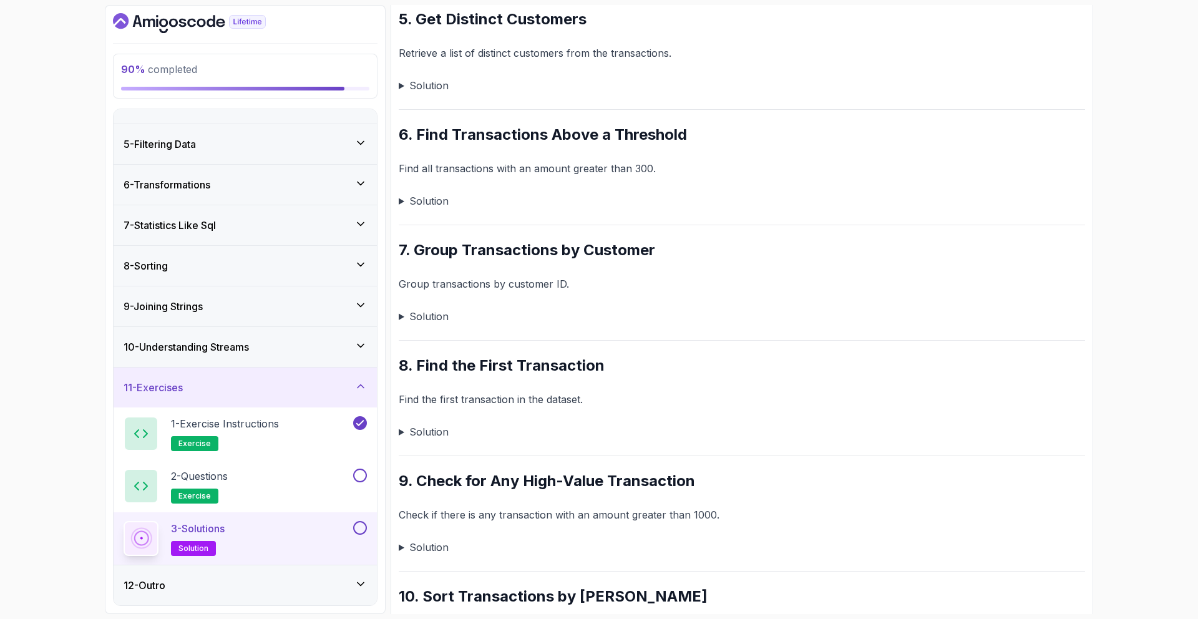
scroll to position [689, 0]
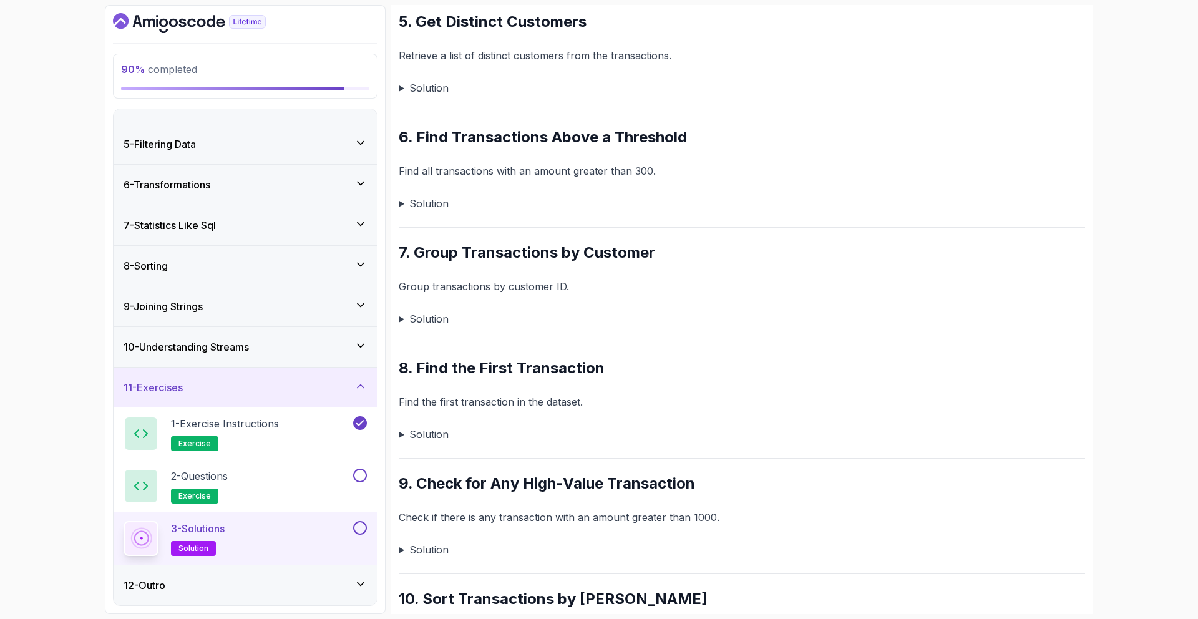
click at [428, 203] on summary "Solution" at bounding box center [742, 203] width 686 height 17
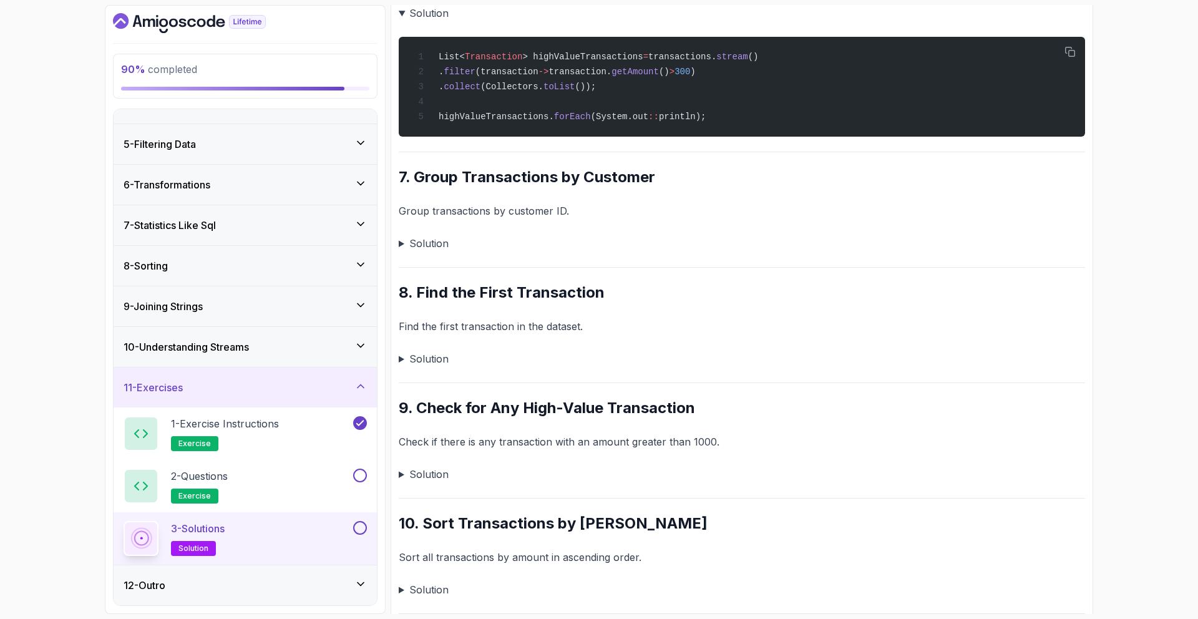
scroll to position [907, 0]
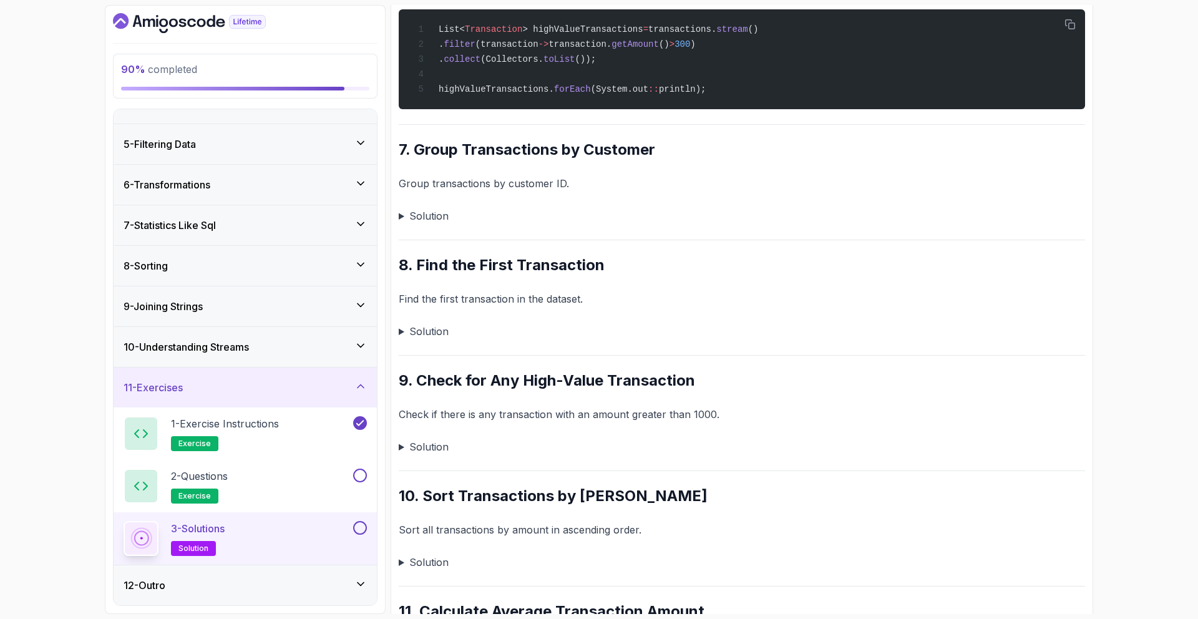
click at [434, 217] on summary "Solution" at bounding box center [742, 215] width 686 height 17
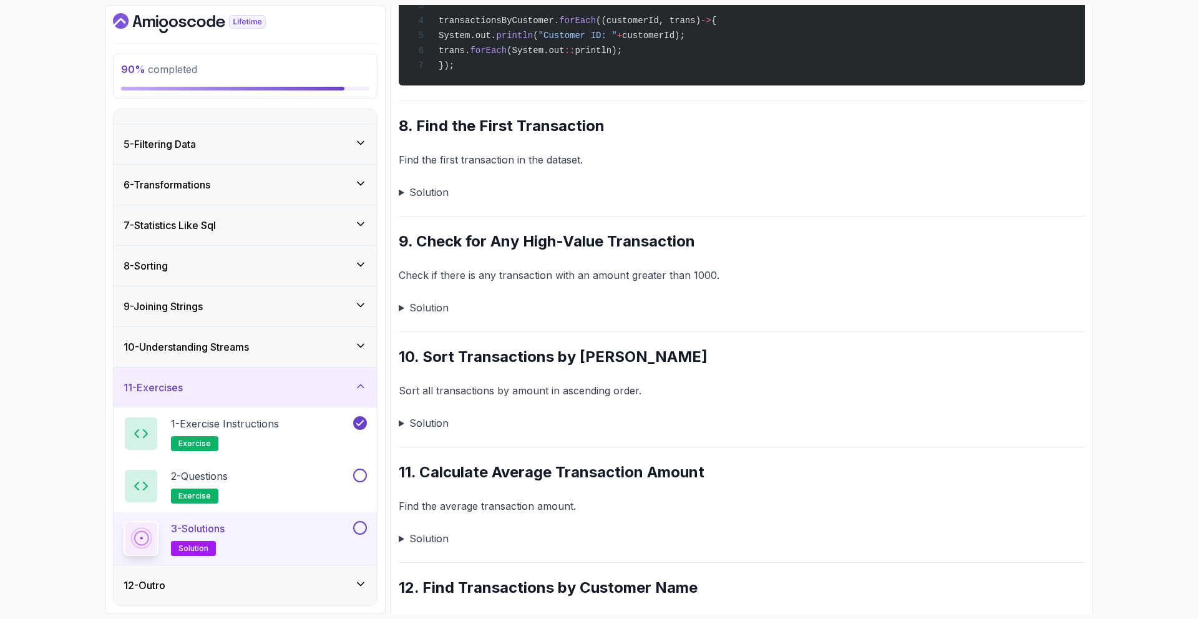
scroll to position [1188, 0]
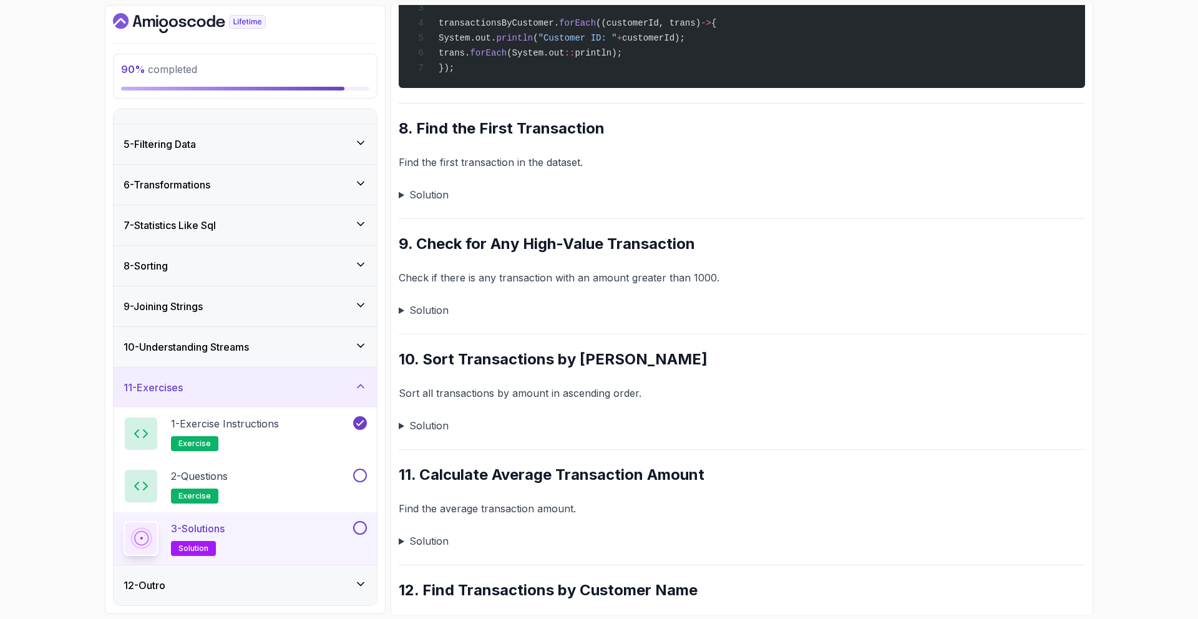
click at [437, 203] on summary "Solution" at bounding box center [742, 194] width 686 height 17
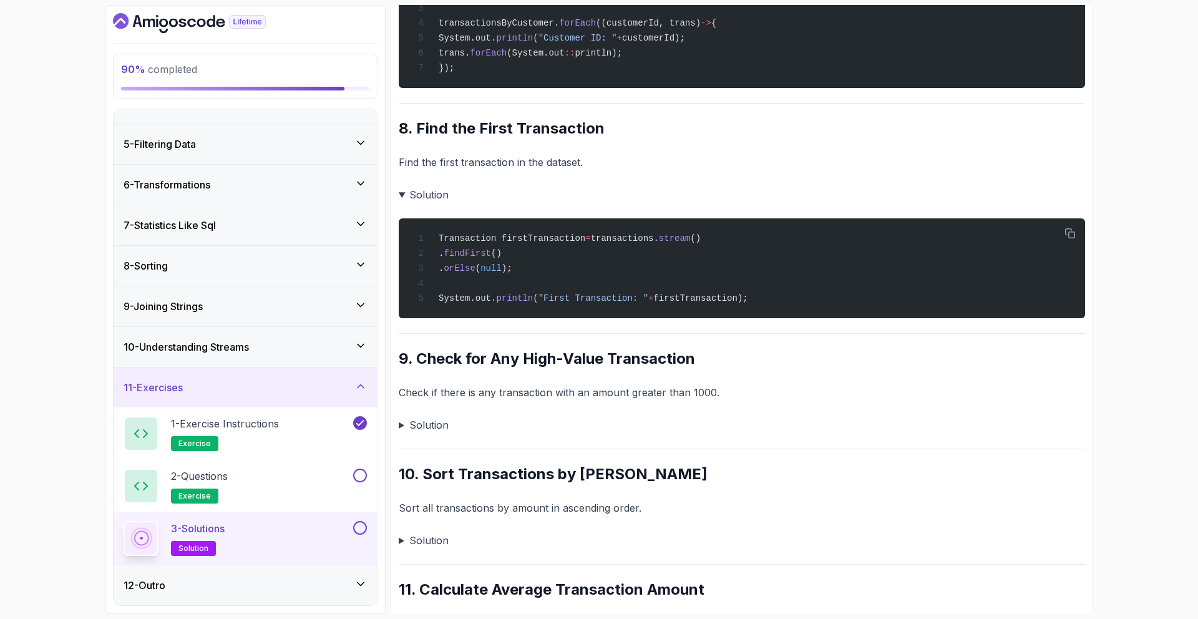
click at [437, 203] on summary "Solution" at bounding box center [742, 194] width 686 height 17
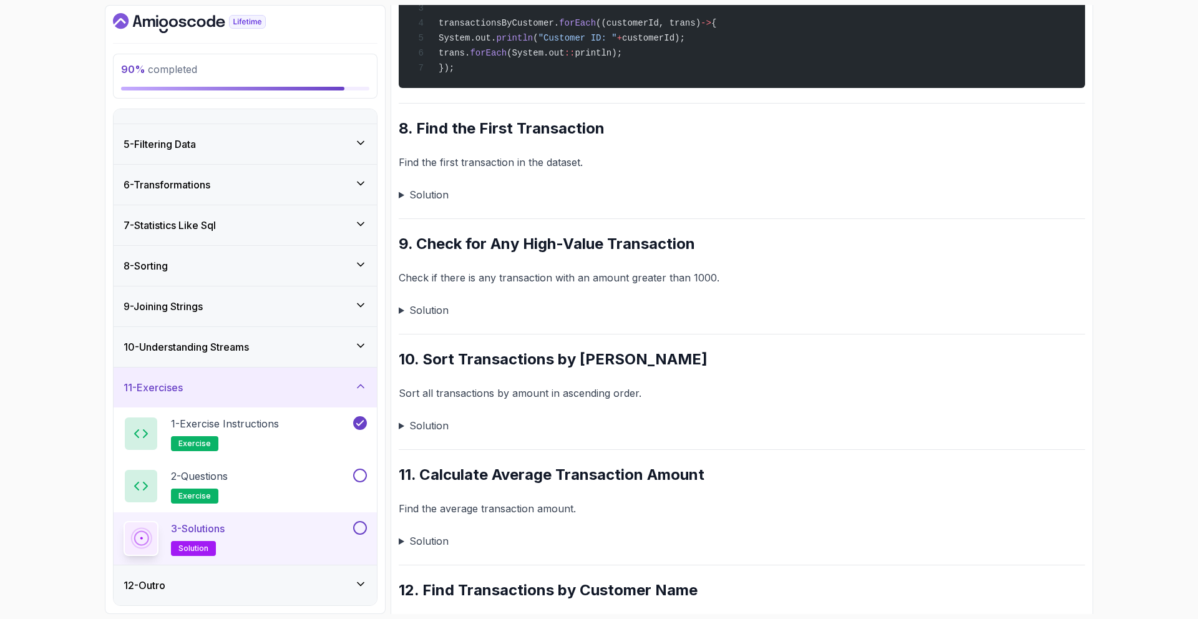
click at [430, 197] on summary "Solution" at bounding box center [742, 194] width 686 height 17
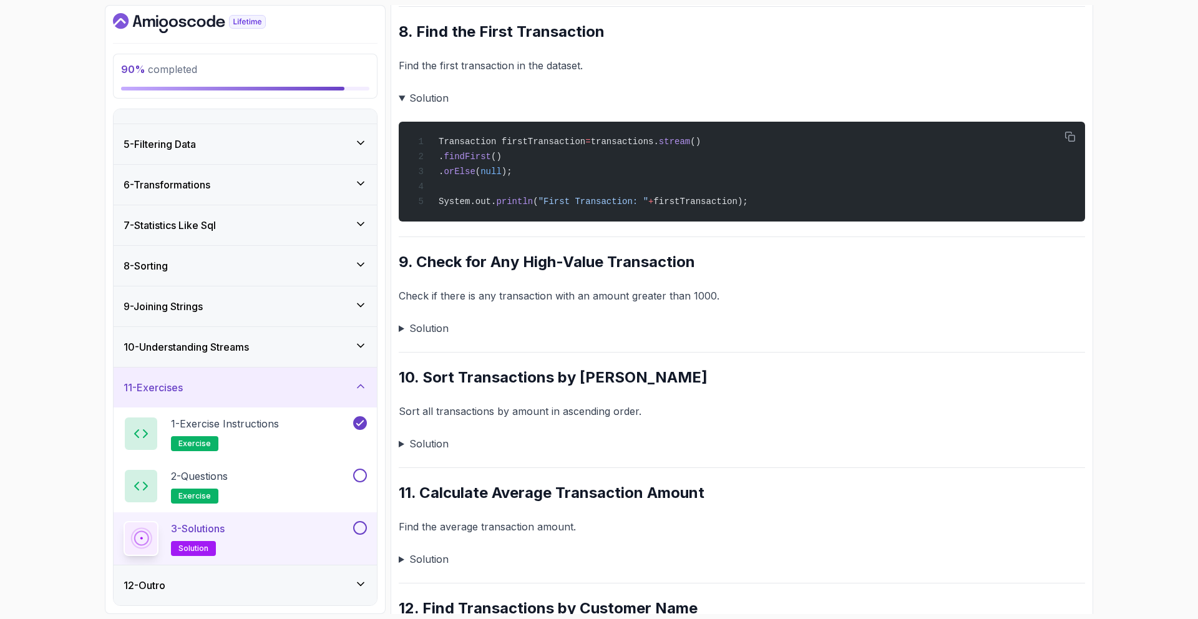
scroll to position [1293, 0]
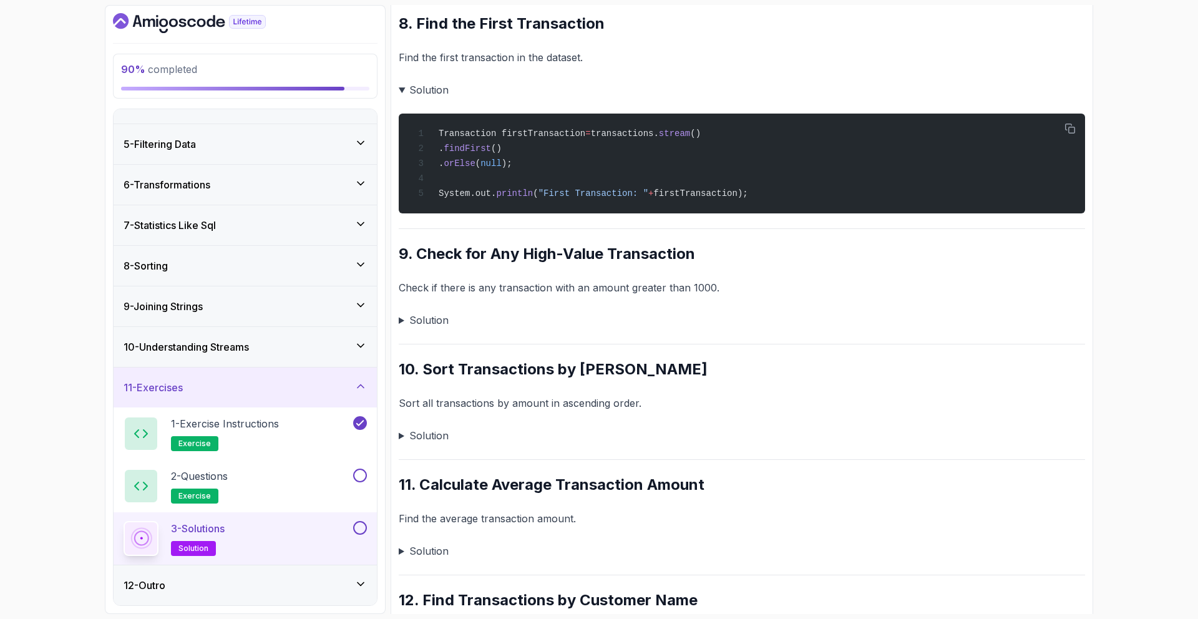
click at [441, 326] on summary "Solution" at bounding box center [742, 319] width 686 height 17
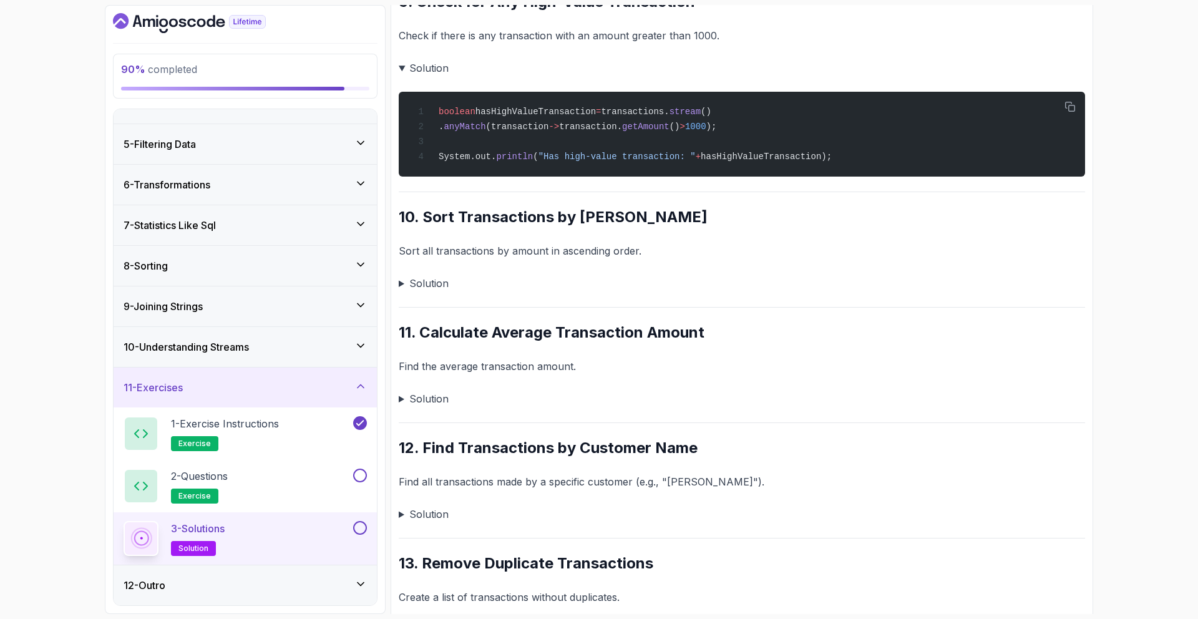
scroll to position [1548, 0]
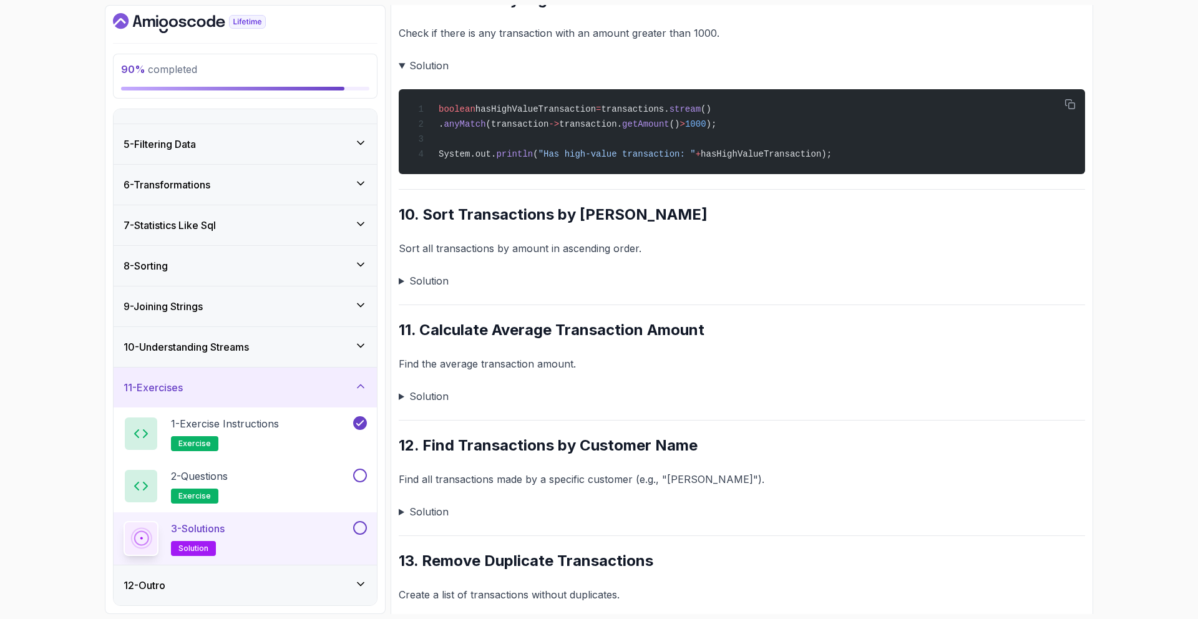
click at [442, 289] on summary "Solution" at bounding box center [742, 280] width 686 height 17
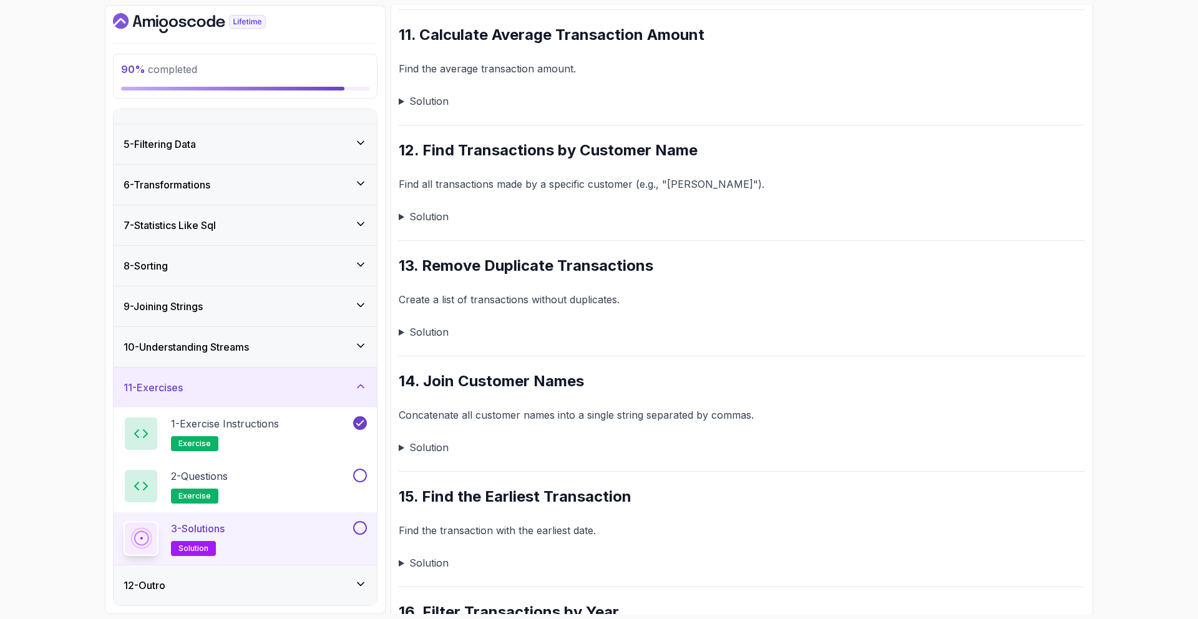
scroll to position [1986, 0]
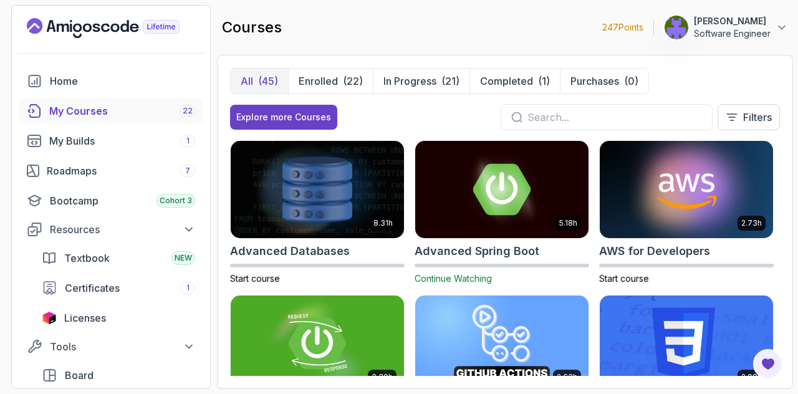
scroll to position [597, 0]
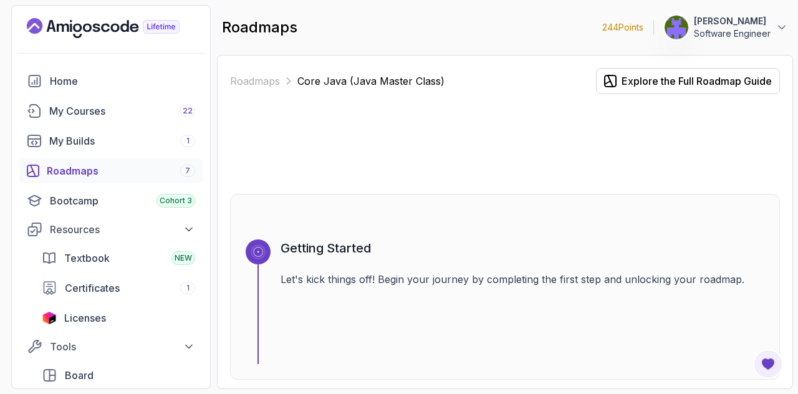
scroll to position [2439, 0]
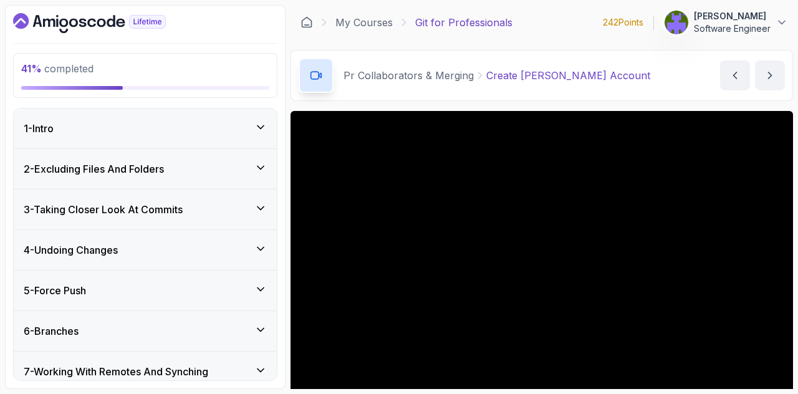
scroll to position [193, 0]
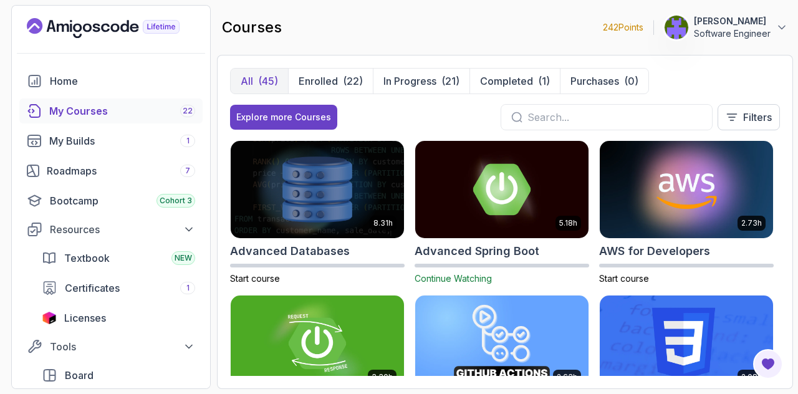
scroll to position [246, 0]
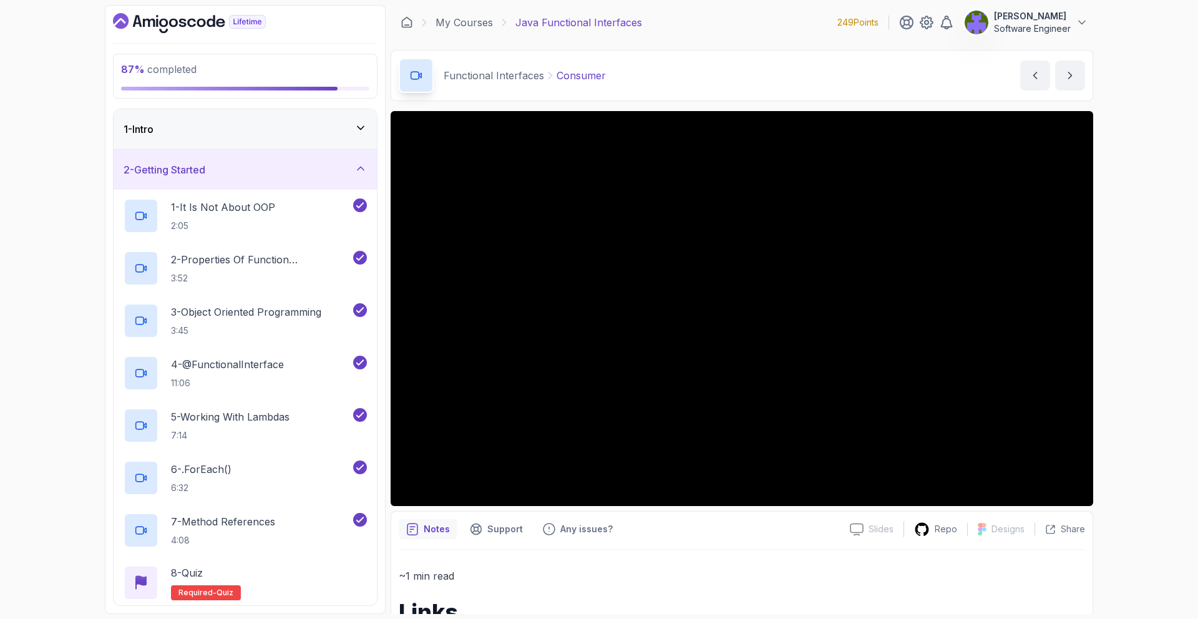
scroll to position [165, 0]
